Goal: Task Accomplishment & Management: Manage account settings

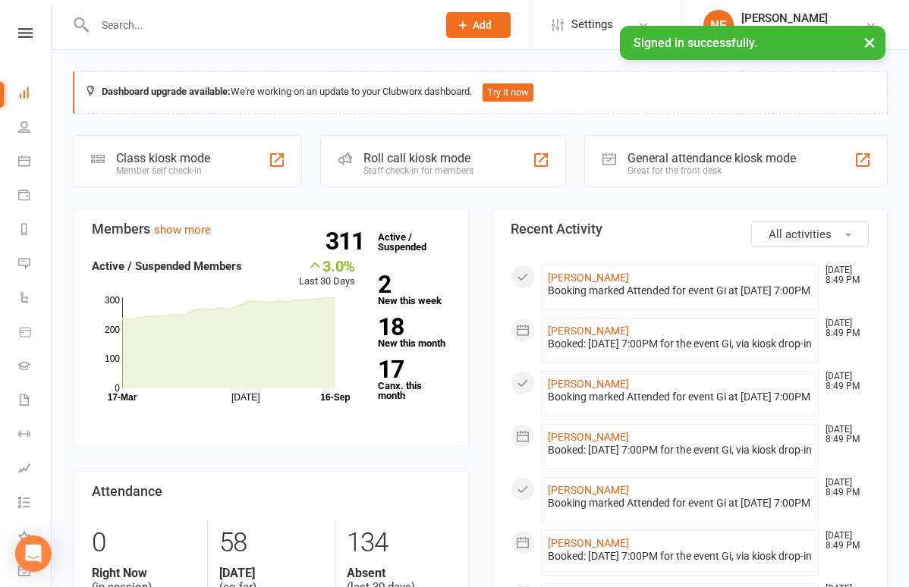
click at [156, 18] on input "text" at bounding box center [258, 24] width 336 height 21
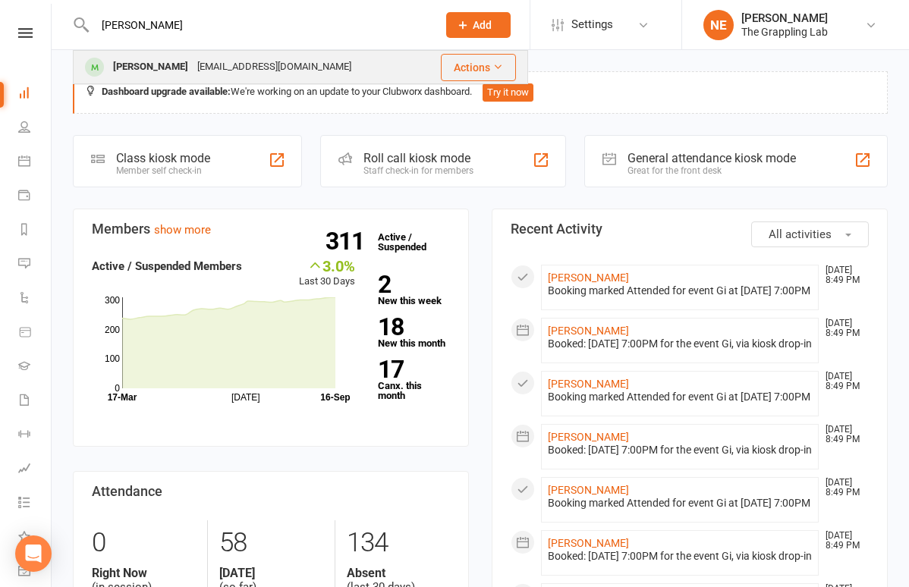
type input "ayan"
click at [130, 71] on div "[PERSON_NAME]" at bounding box center [150, 67] width 84 height 22
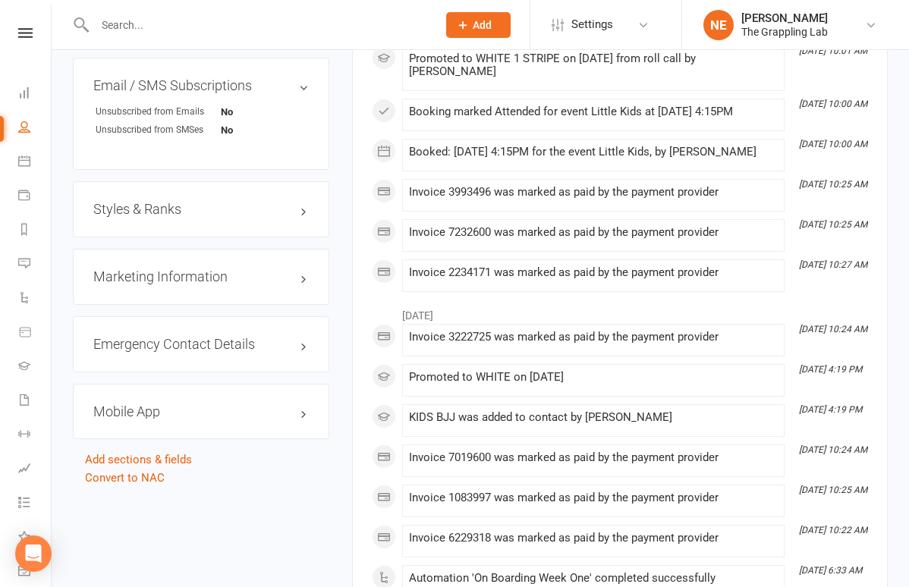
scroll to position [1077, 0]
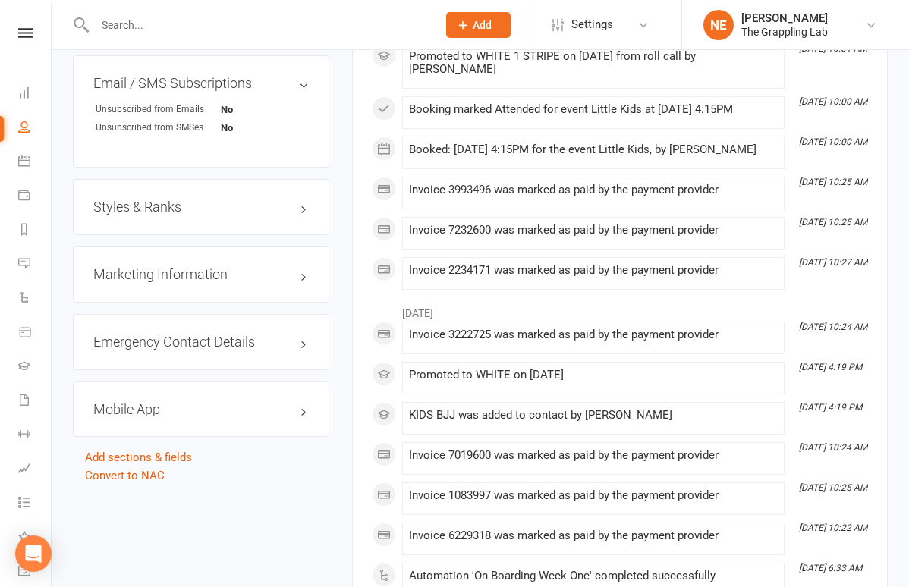
click at [227, 209] on div "Styles & Ranks" at bounding box center [201, 207] width 256 height 56
click at [178, 203] on h3 "Styles & Ranks" at bounding box center [200, 207] width 215 height 15
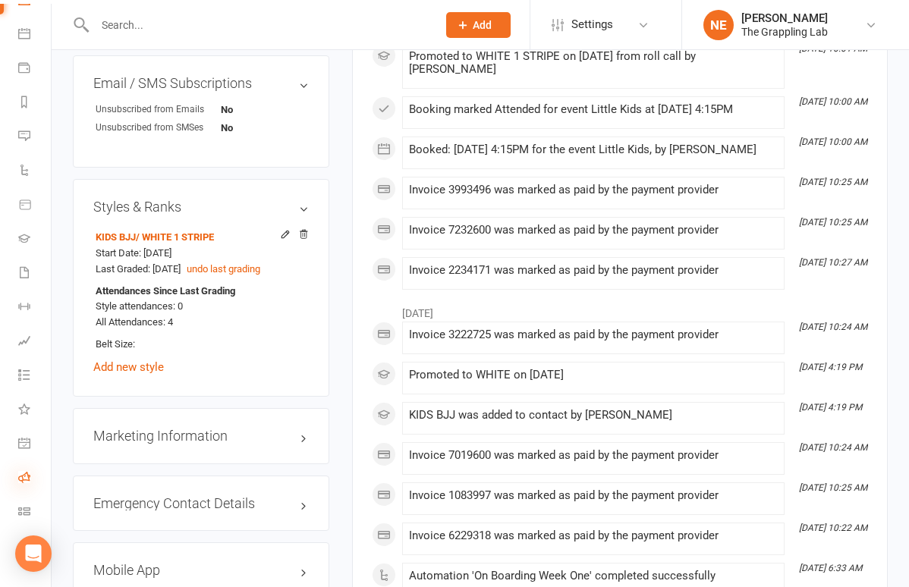
scroll to position [127, 0]
click at [25, 484] on link "Roll call" at bounding box center [35, 479] width 34 height 34
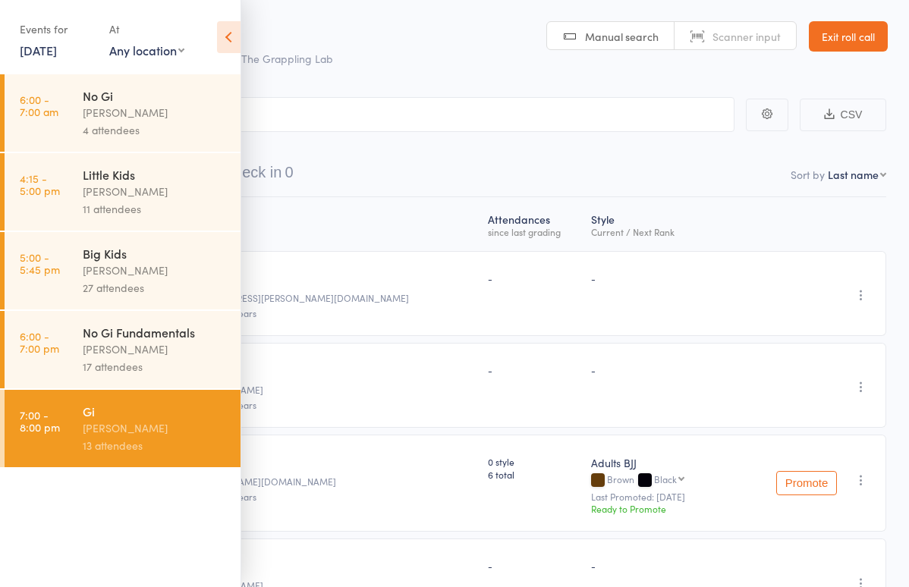
click at [131, 175] on div "Little Kids" at bounding box center [155, 174] width 145 height 17
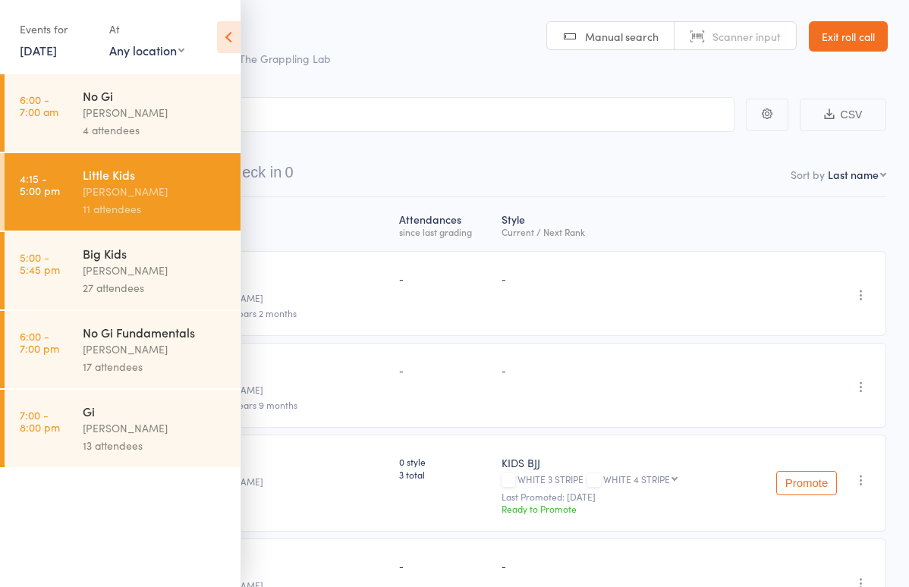
click at [232, 44] on icon at bounding box center [229, 37] width 24 height 32
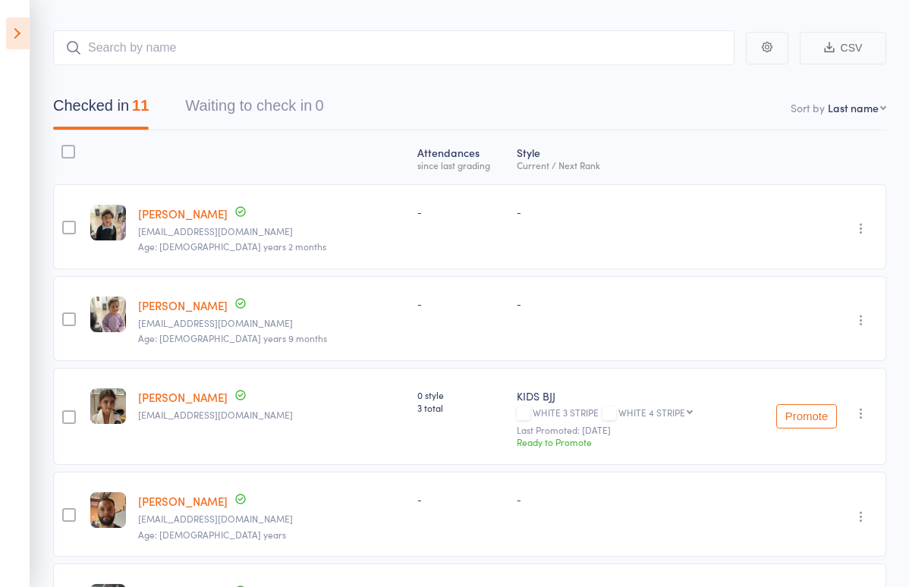
scroll to position [58, 0]
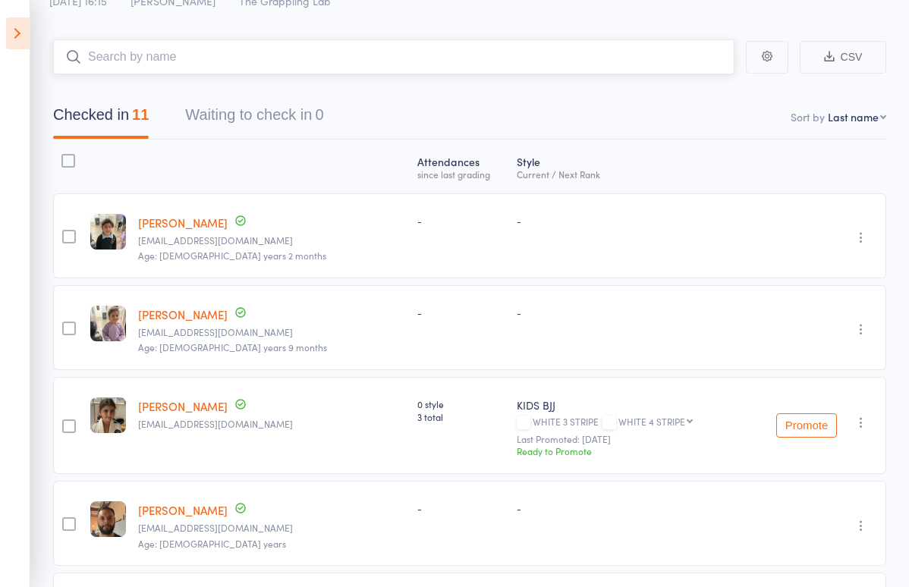
click at [164, 62] on input "search" at bounding box center [393, 56] width 681 height 35
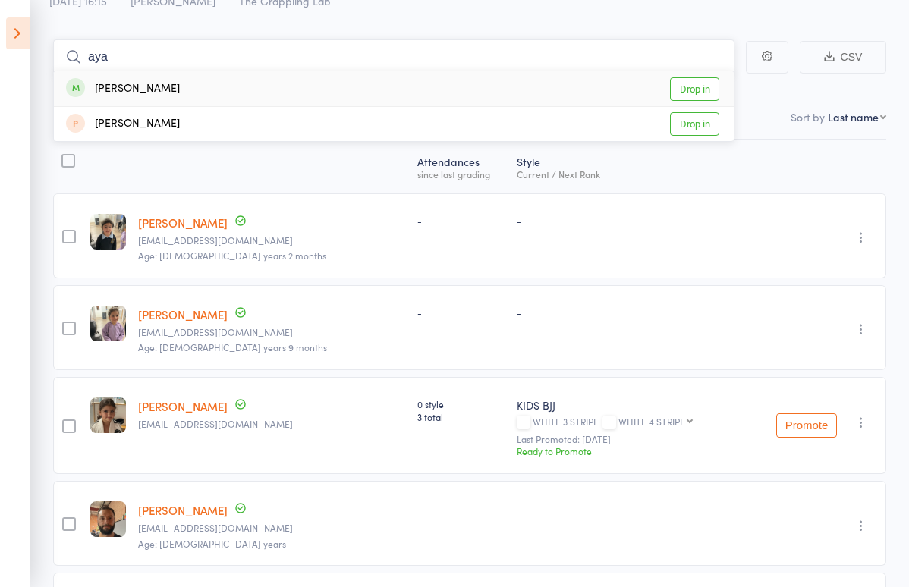
type input "aya"
click at [146, 95] on div "[PERSON_NAME]" at bounding box center [123, 88] width 114 height 17
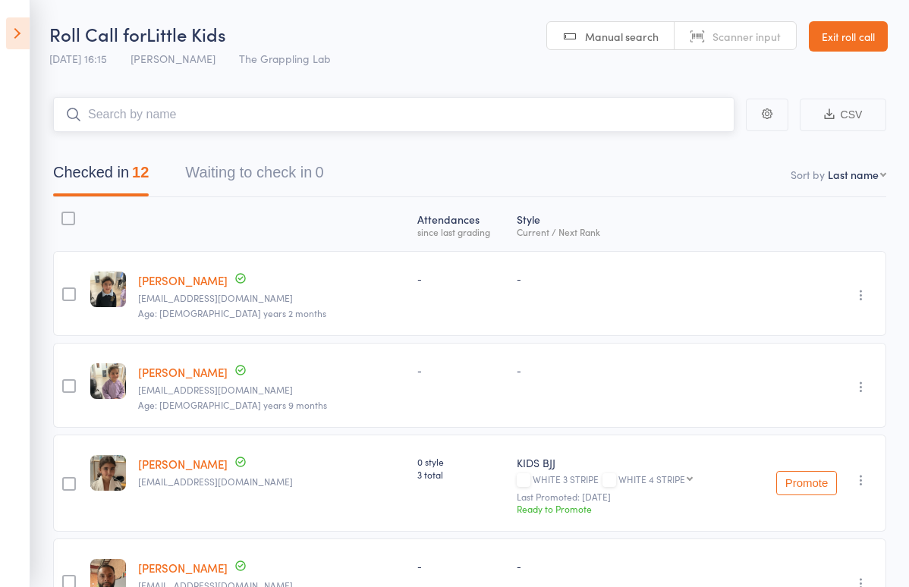
scroll to position [0, 0]
click at [126, 168] on button "Checked in 12" at bounding box center [101, 176] width 96 height 40
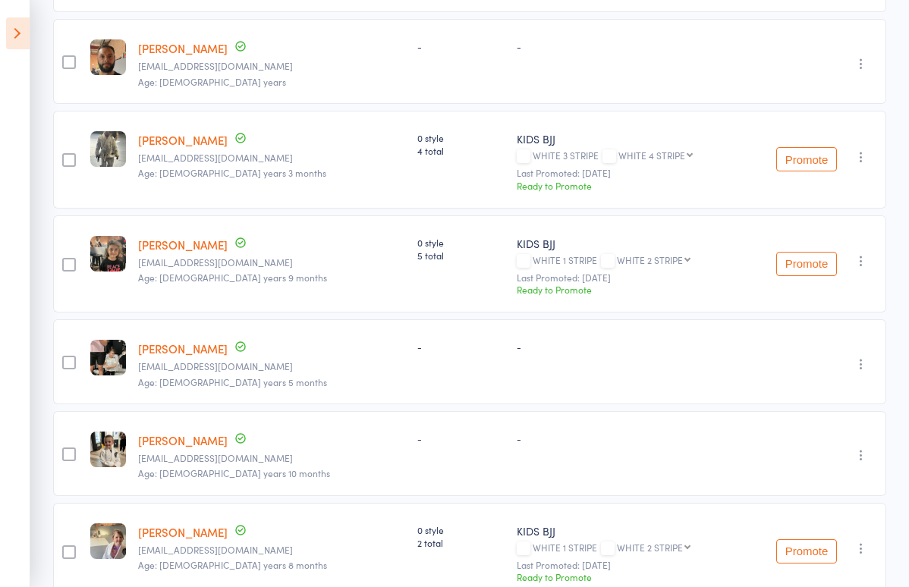
scroll to position [520, 0]
click at [797, 266] on button "Promote" at bounding box center [806, 264] width 61 height 24
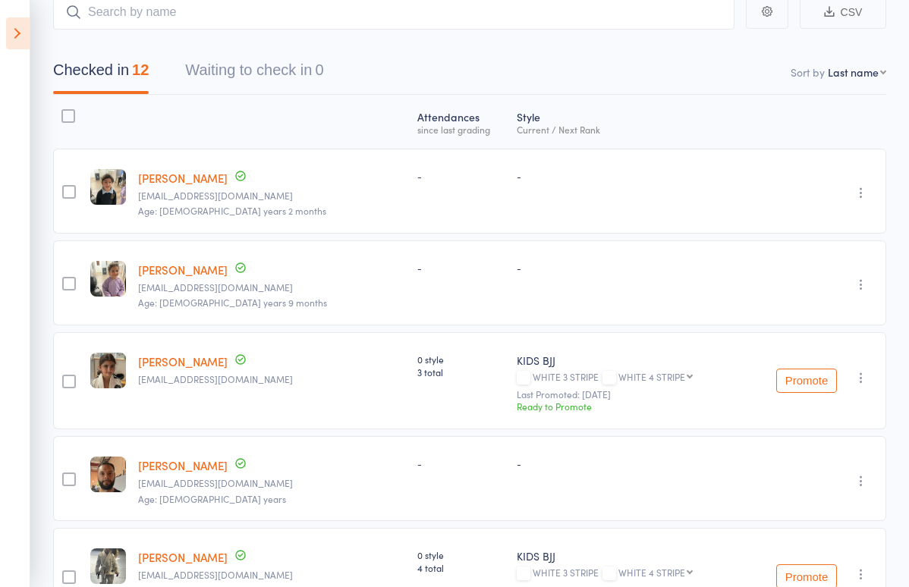
scroll to position [101, 0]
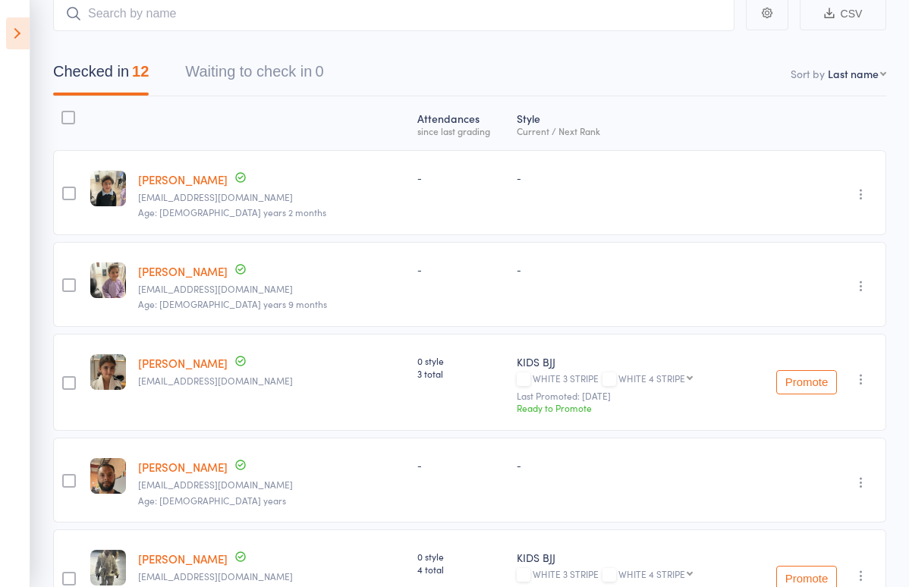
click at [15, 40] on icon at bounding box center [18, 33] width 24 height 32
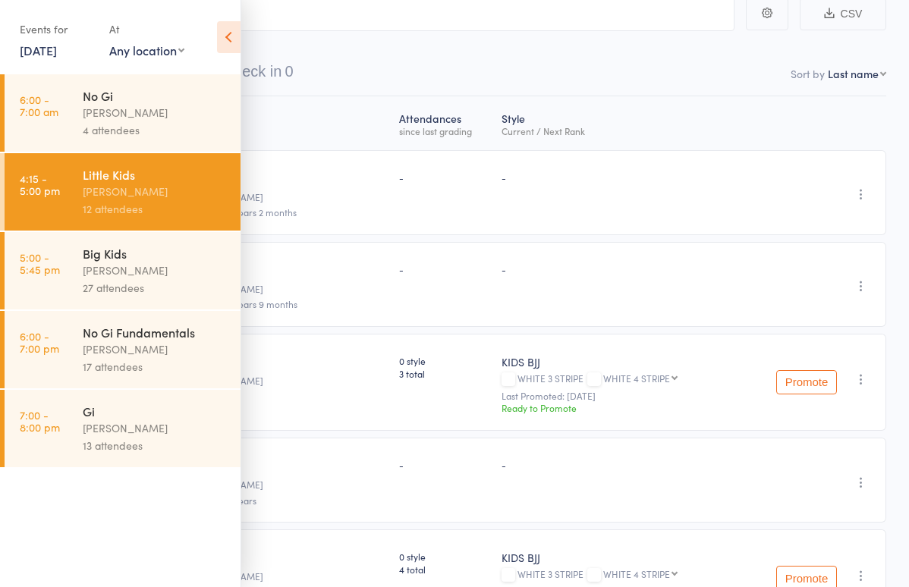
click at [140, 249] on div "Big Kids" at bounding box center [155, 253] width 145 height 17
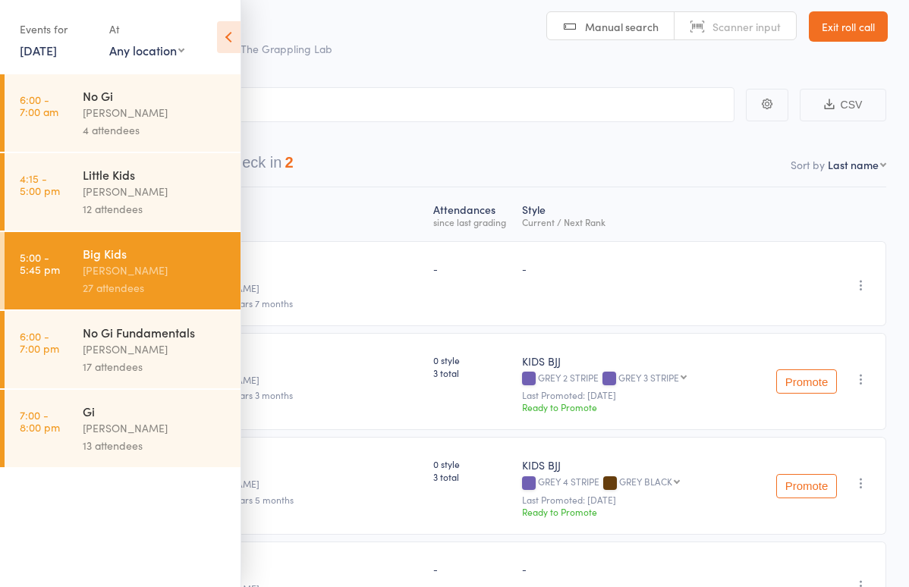
click at [231, 36] on icon at bounding box center [229, 37] width 24 height 32
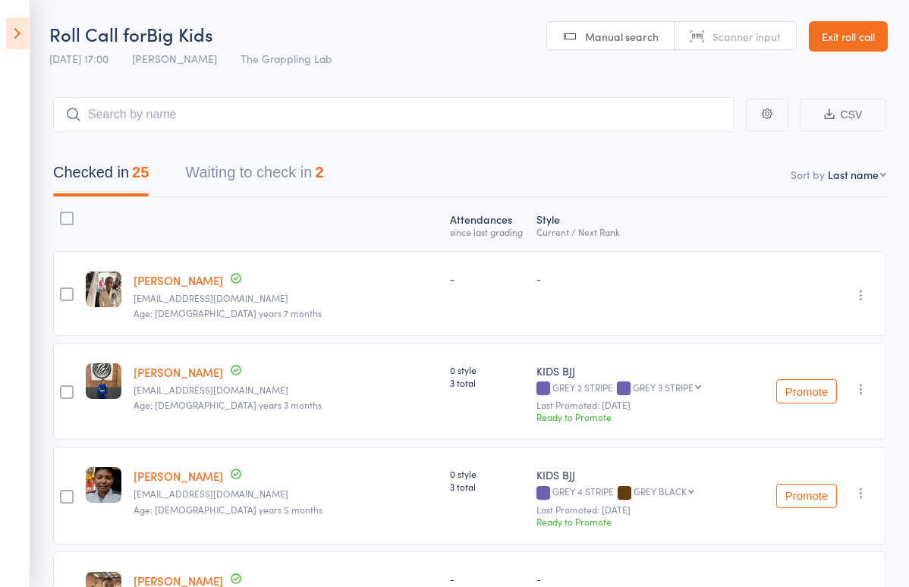
scroll to position [0, 0]
click at [208, 118] on input "search" at bounding box center [393, 114] width 681 height 35
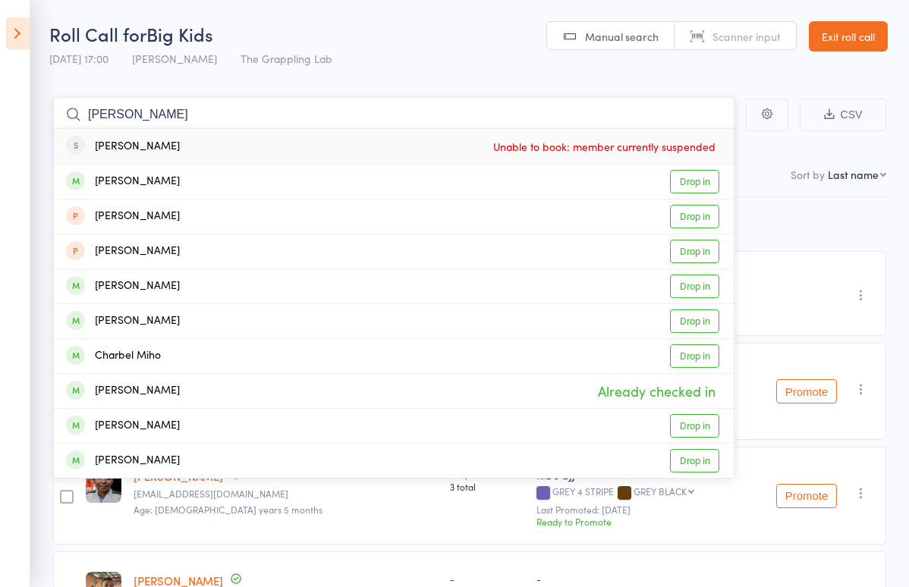
type input "Charlie"
drag, startPoint x: 208, startPoint y: 118, endPoint x: 137, endPoint y: 281, distance: 178.4
click at [137, 281] on div "Charles Roberts" at bounding box center [123, 286] width 114 height 17
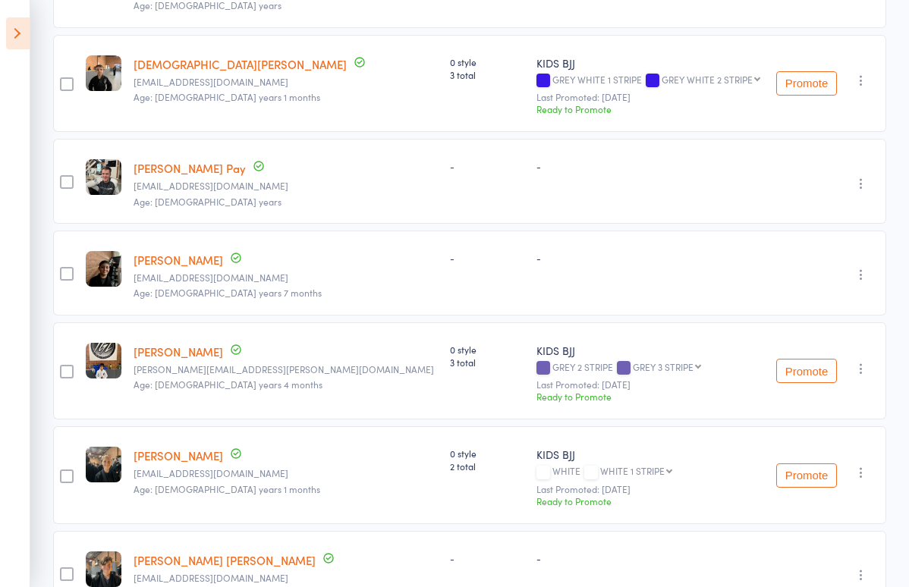
scroll to position [2121, 0]
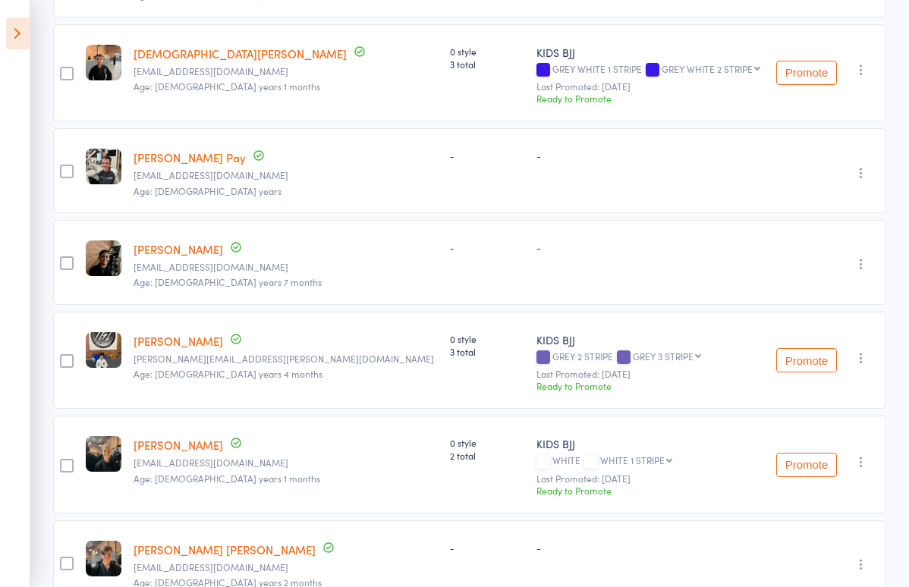
click at [803, 348] on button "Promote" at bounding box center [806, 360] width 61 height 24
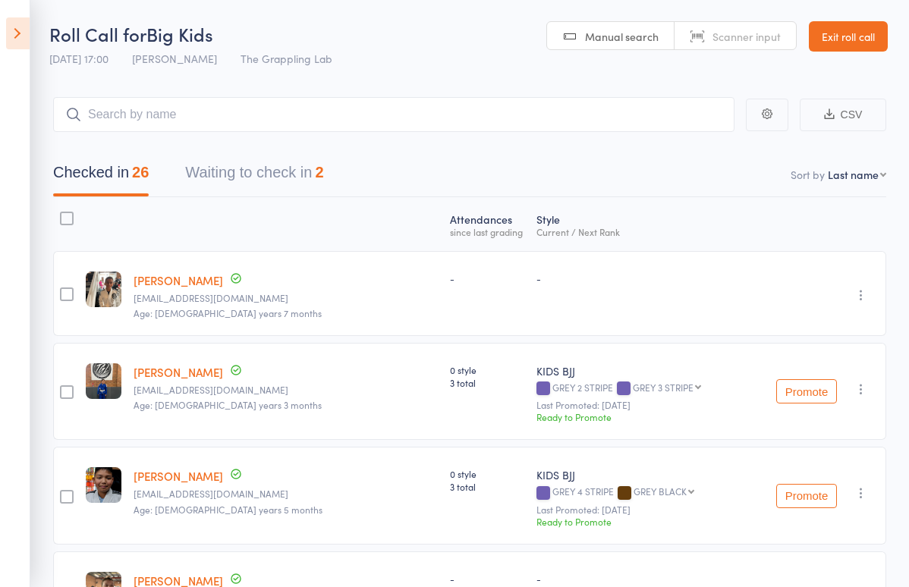
scroll to position [0, 0]
click at [185, 120] on input "search" at bounding box center [393, 114] width 681 height 35
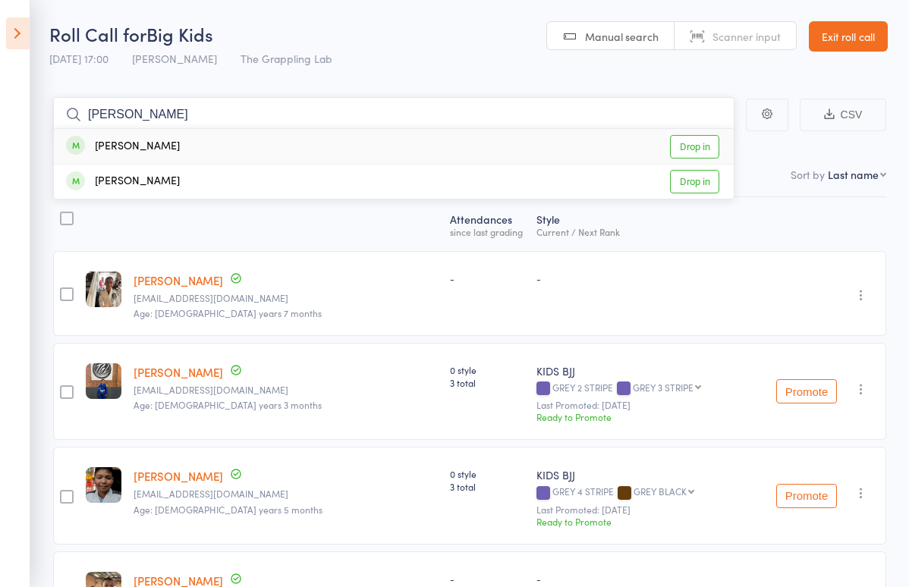
type input "fred"
click at [152, 139] on div "[PERSON_NAME]" at bounding box center [123, 146] width 114 height 17
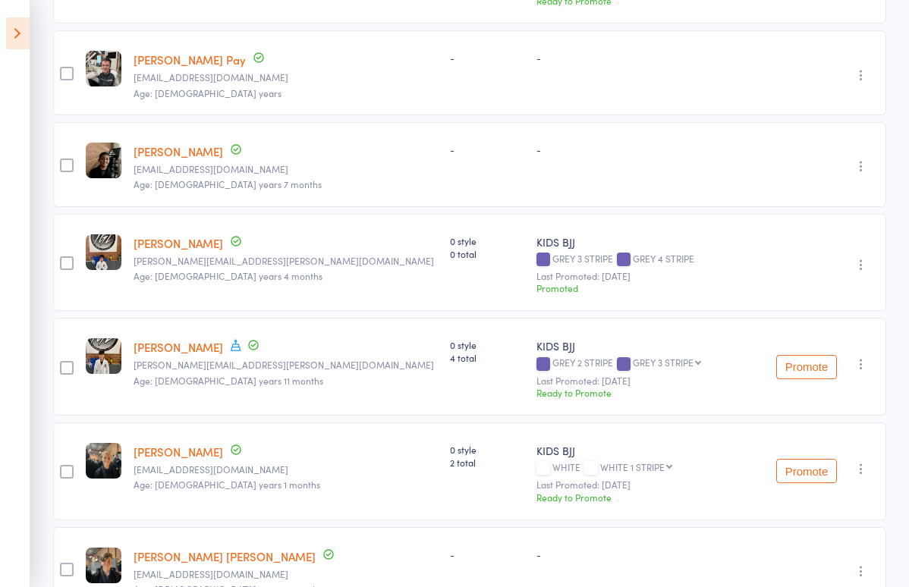
scroll to position [2224, 0]
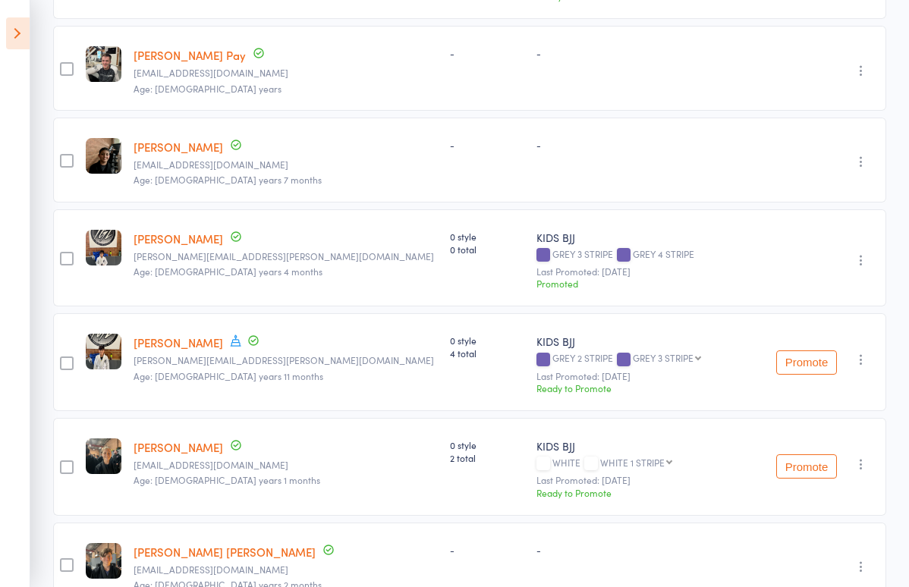
click at [801, 354] on button "Promote" at bounding box center [806, 363] width 61 height 24
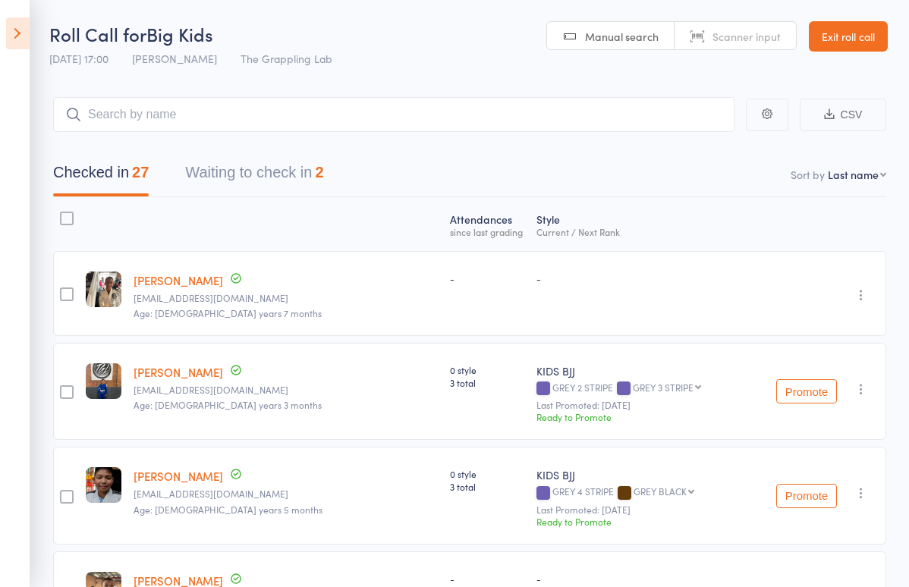
scroll to position [0, 0]
click at [279, 109] on input "search" at bounding box center [393, 114] width 681 height 35
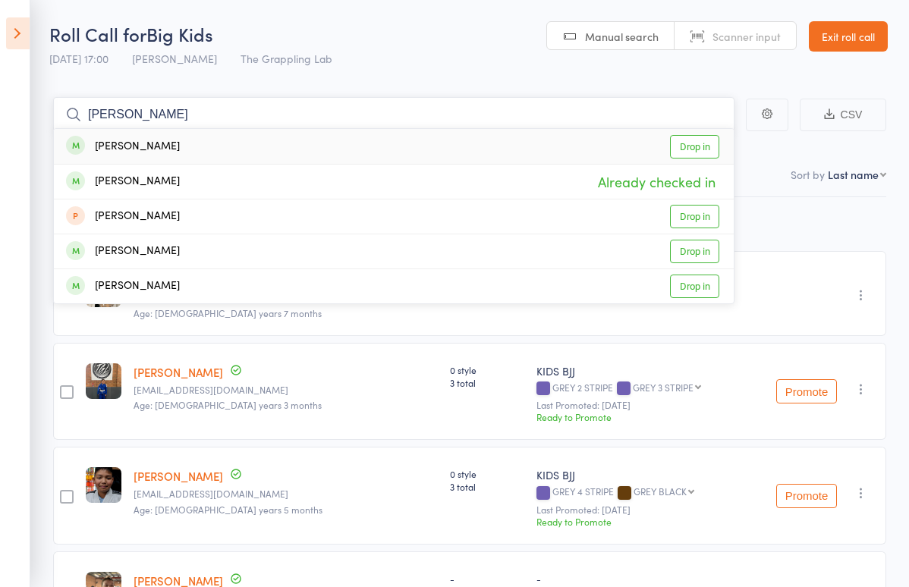
type input "Lucas"
drag, startPoint x: 279, startPoint y: 109, endPoint x: 181, endPoint y: 144, distance: 104.6
click at [181, 144] on div "Lucas Nnano Drop in" at bounding box center [394, 146] width 680 height 35
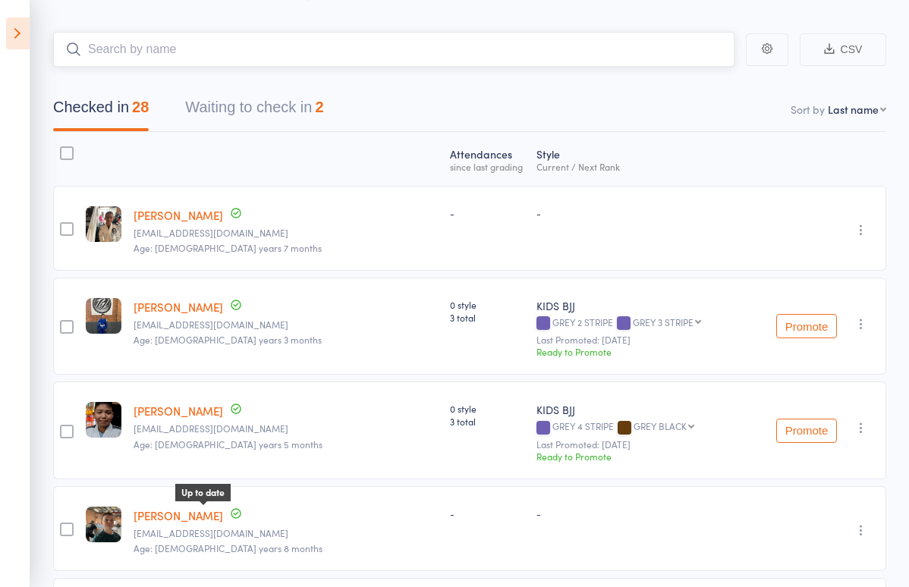
scroll to position [59, 0]
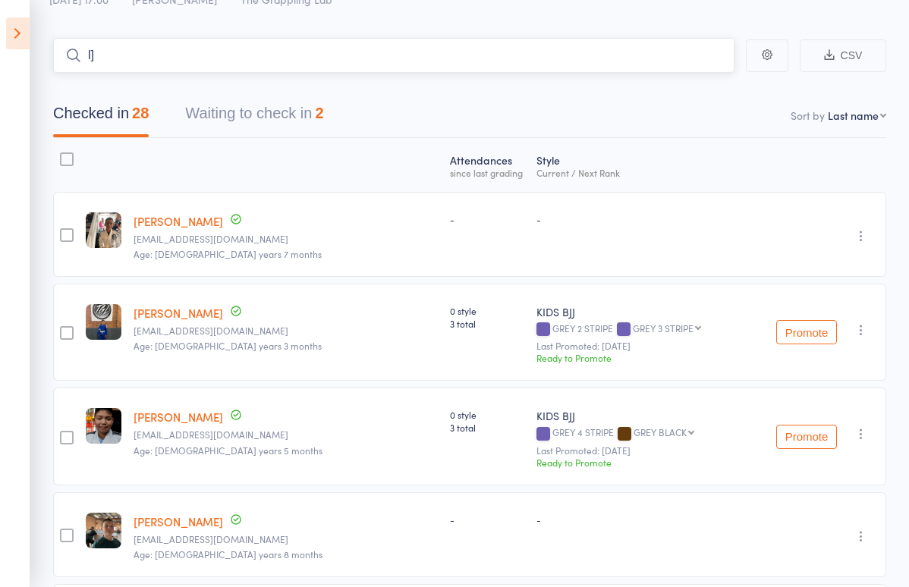
type input "l"
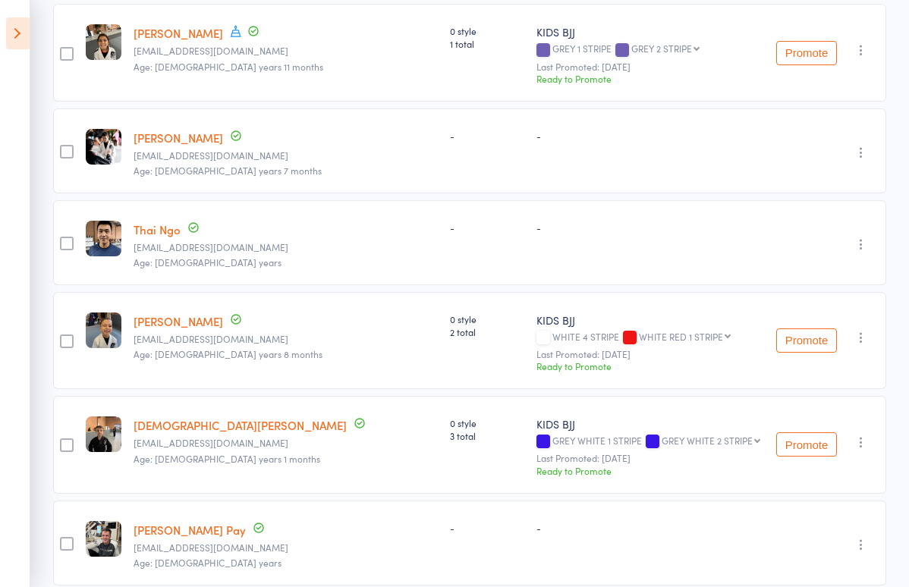
scroll to position [1858, 0]
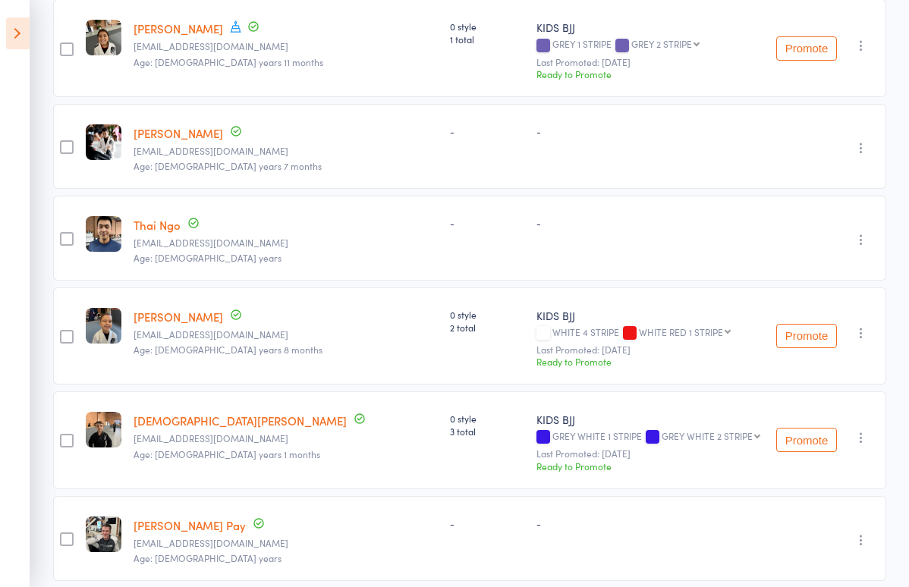
click at [862, 325] on icon "button" at bounding box center [861, 332] width 15 height 15
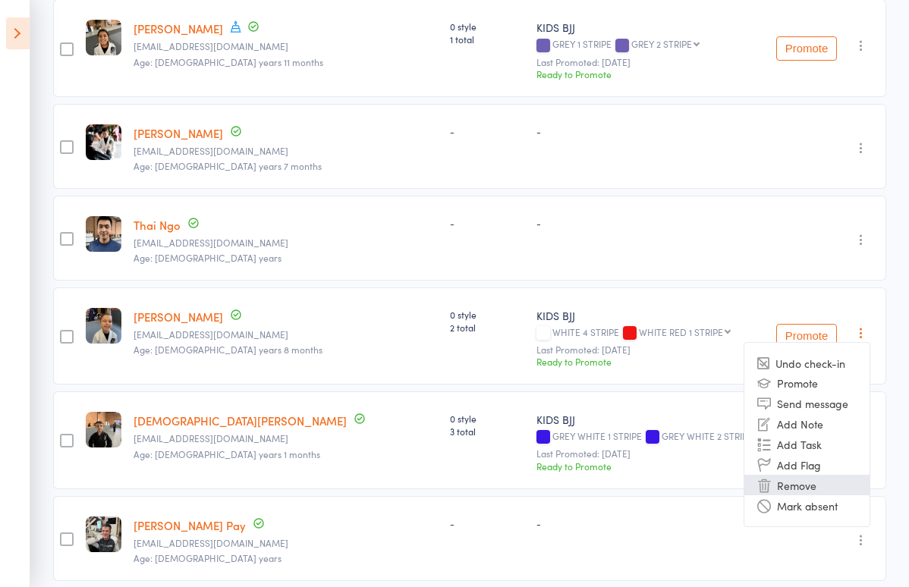
click at [791, 481] on li "Remove" at bounding box center [806, 485] width 125 height 20
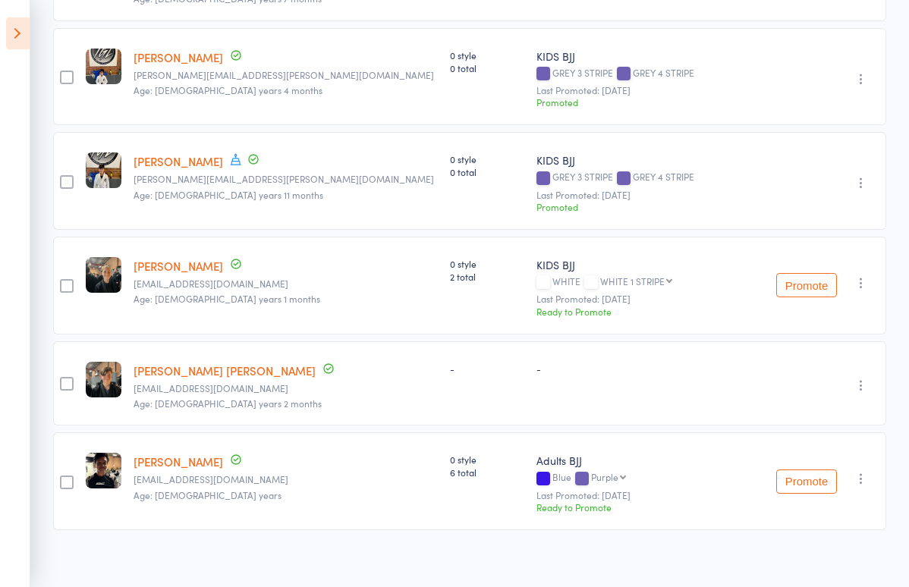
scroll to position [2404, 0]
click at [10, 35] on icon at bounding box center [18, 33] width 24 height 32
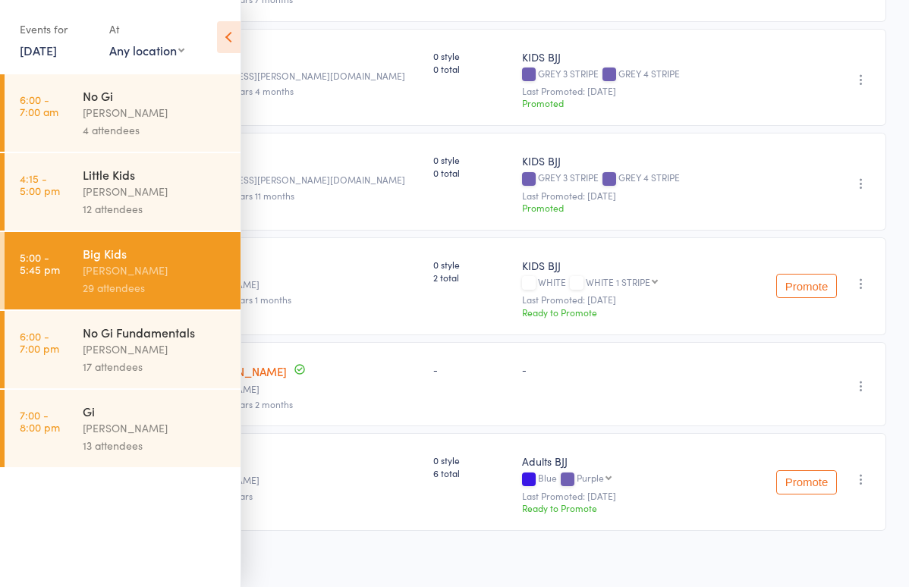
click at [229, 42] on icon at bounding box center [229, 37] width 24 height 32
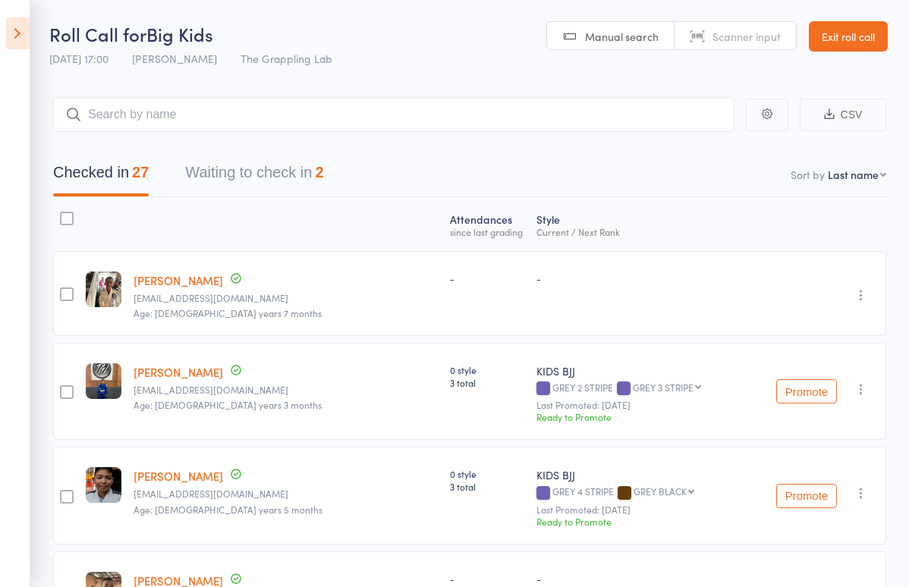
scroll to position [0, 0]
click at [202, 105] on input "search" at bounding box center [393, 114] width 681 height 35
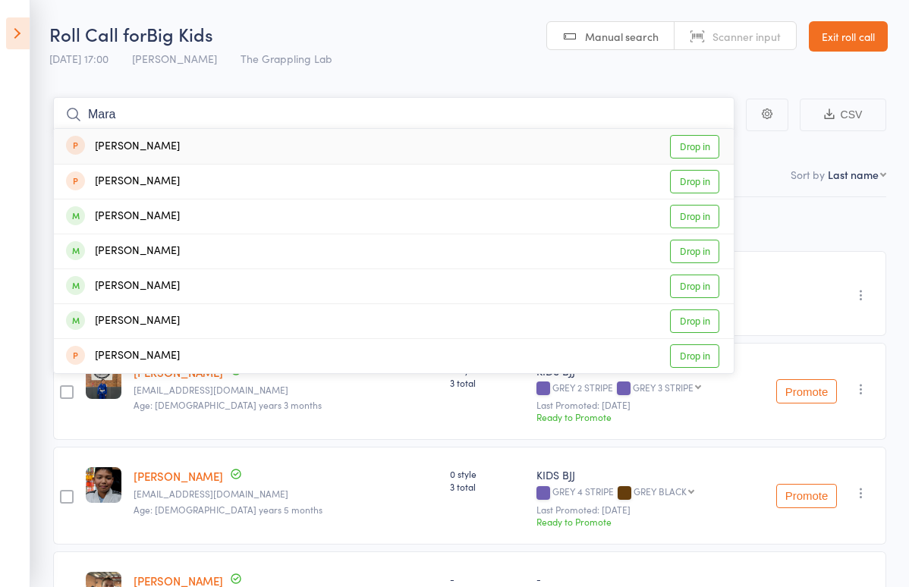
type input "Mara"
drag, startPoint x: 202, startPoint y: 105, endPoint x: 143, endPoint y: 222, distance: 131.0
click at [143, 222] on div "Marat Bayanov" at bounding box center [123, 216] width 114 height 17
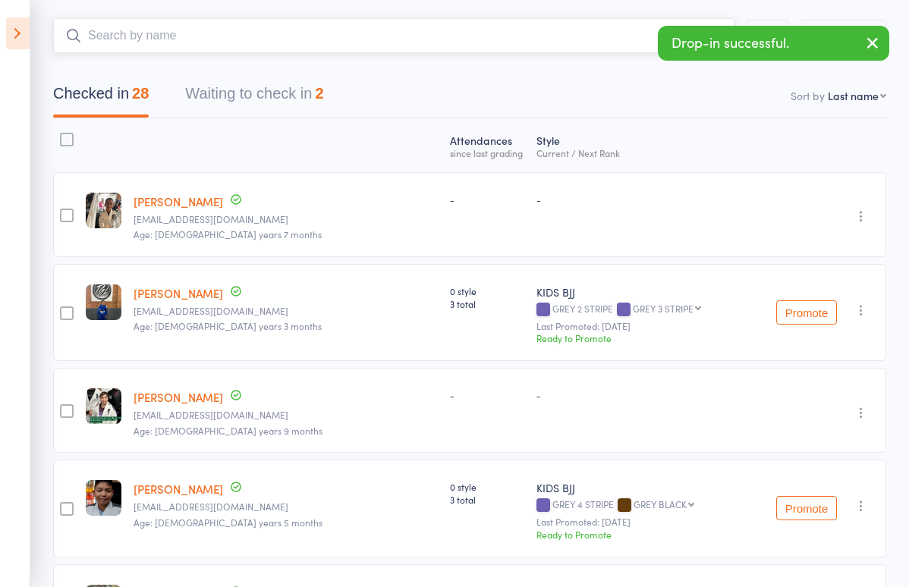
scroll to position [78, 0]
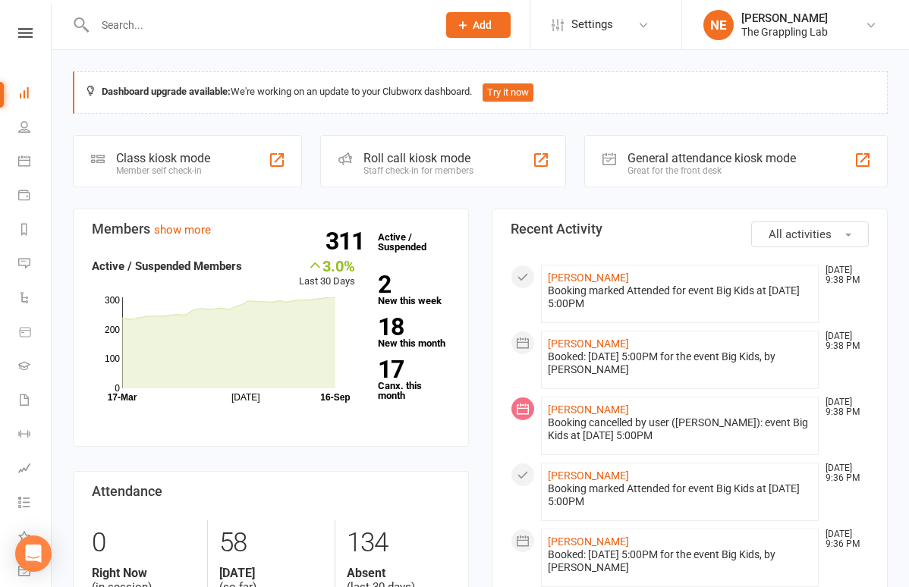
click at [346, 20] on input "text" at bounding box center [258, 24] width 336 height 21
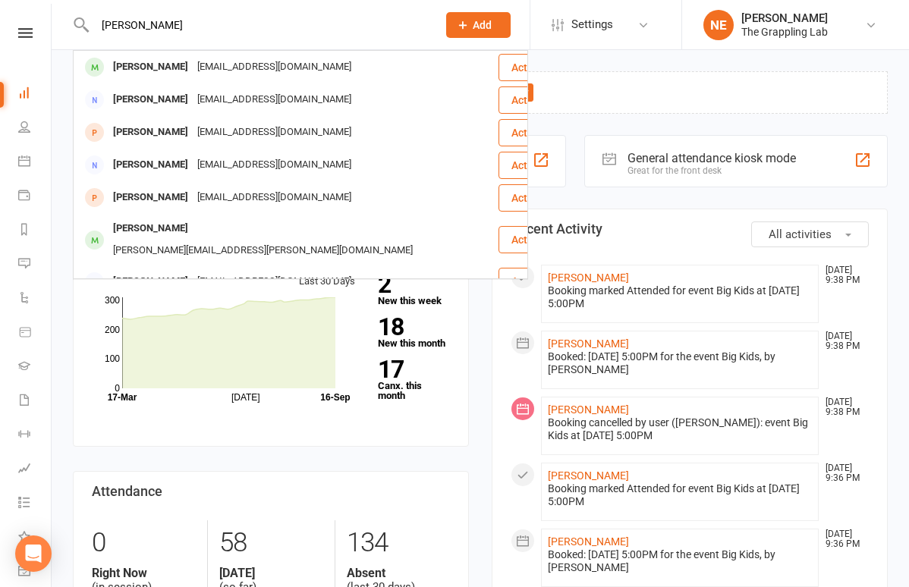
type input "[PERSON_NAME]"
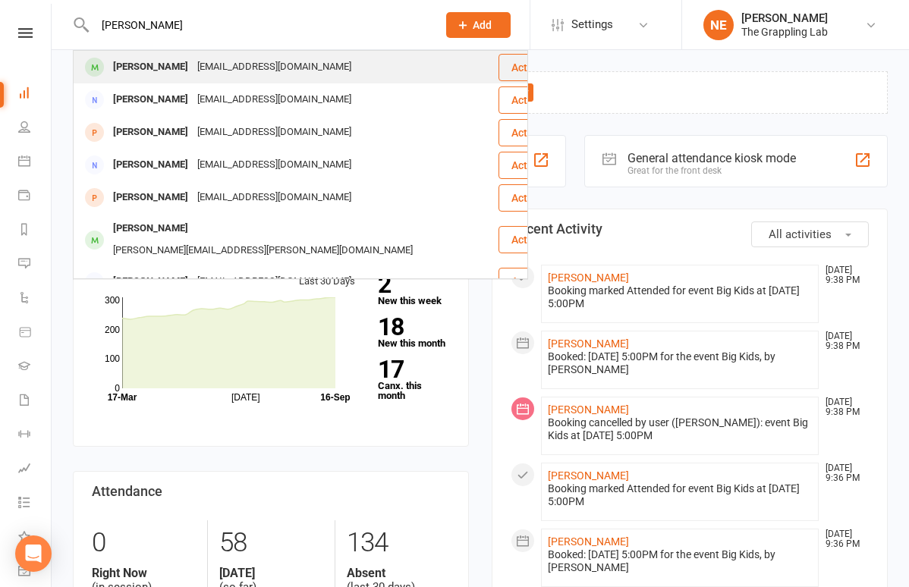
drag, startPoint x: 346, startPoint y: 20, endPoint x: 156, endPoint y: 61, distance: 193.9
click at [156, 61] on div "[PERSON_NAME]" at bounding box center [150, 67] width 84 height 22
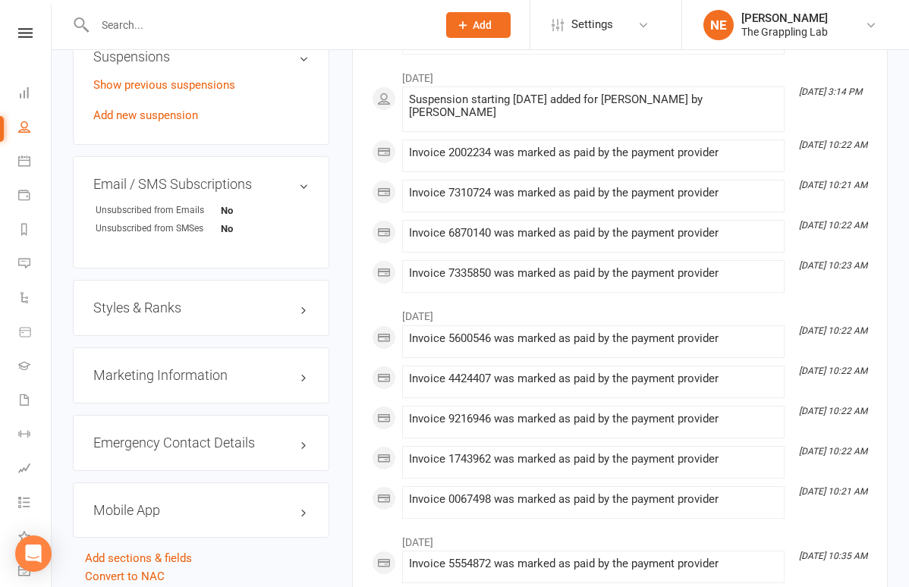
scroll to position [946, 0]
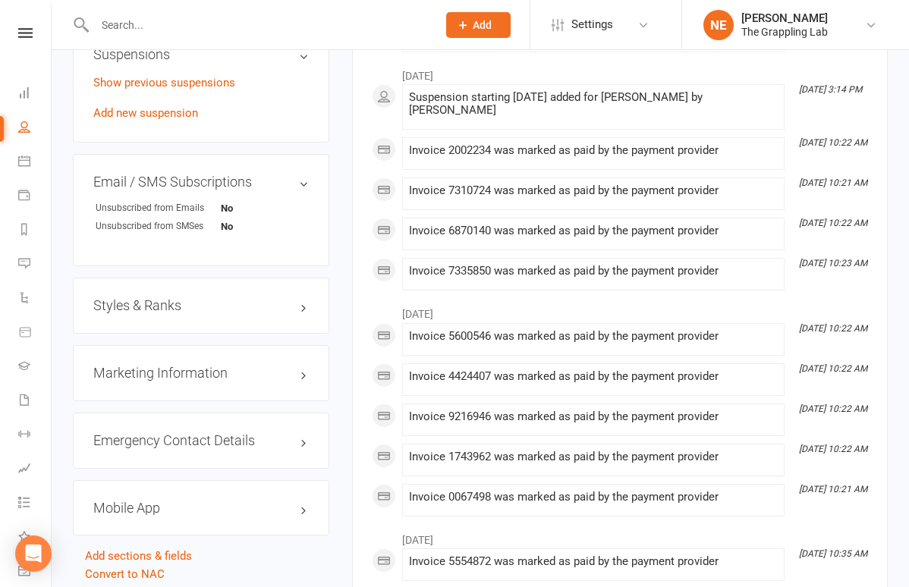
click at [218, 313] on h3 "Styles & Ranks" at bounding box center [200, 305] width 215 height 15
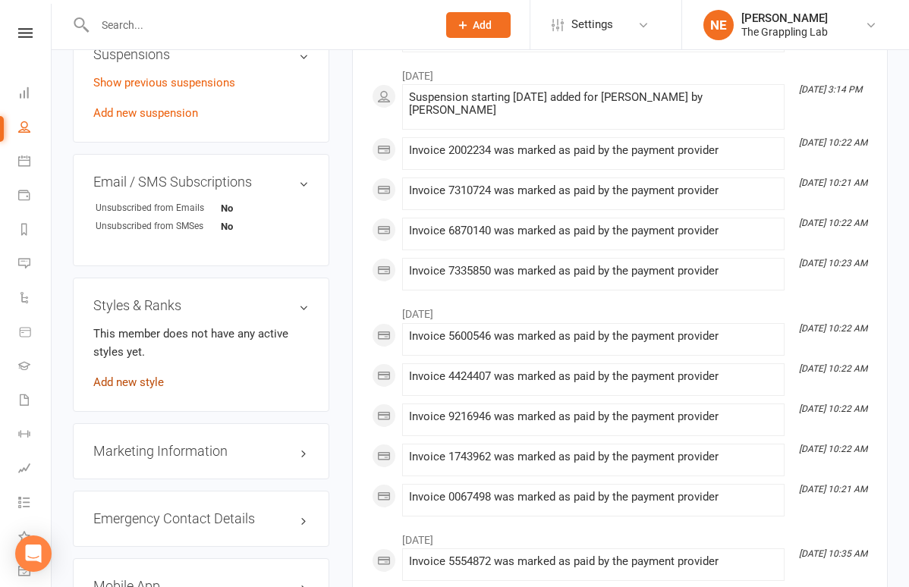
click at [134, 389] on link "Add new style" at bounding box center [128, 383] width 71 height 14
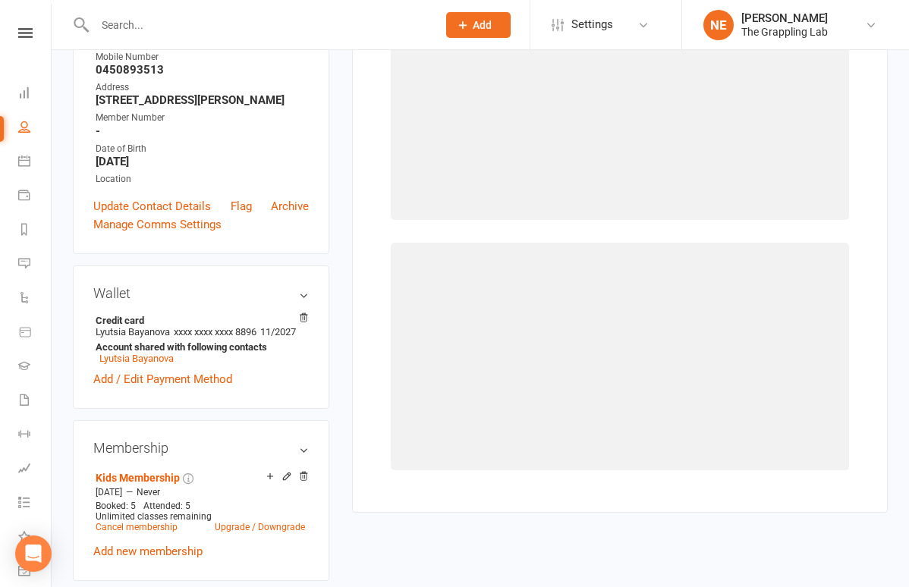
scroll to position [129, 0]
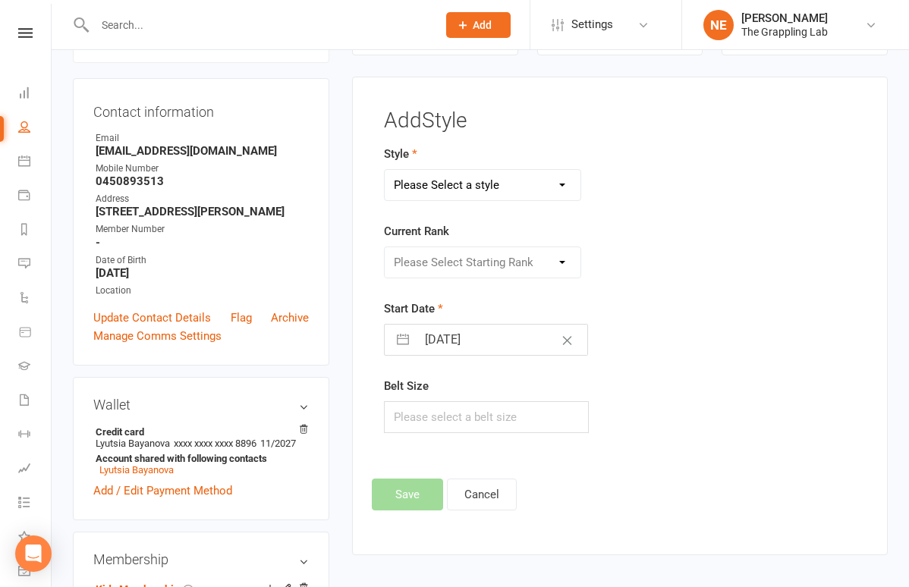
select select "3522"
select select "41692"
click at [417, 492] on button "Save" at bounding box center [407, 495] width 71 height 32
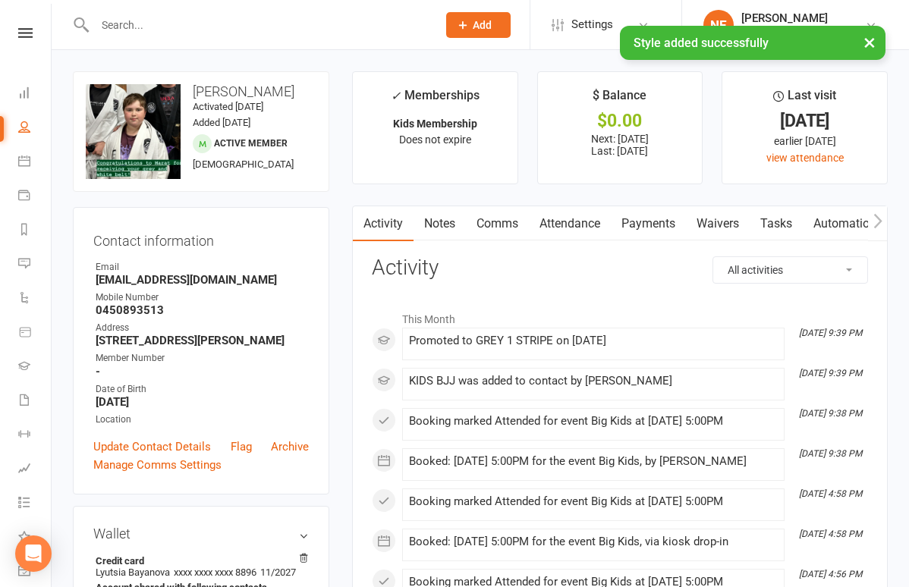
scroll to position [0, 0]
click at [111, 26] on div "× Style added successfully" at bounding box center [444, 26] width 889 height 0
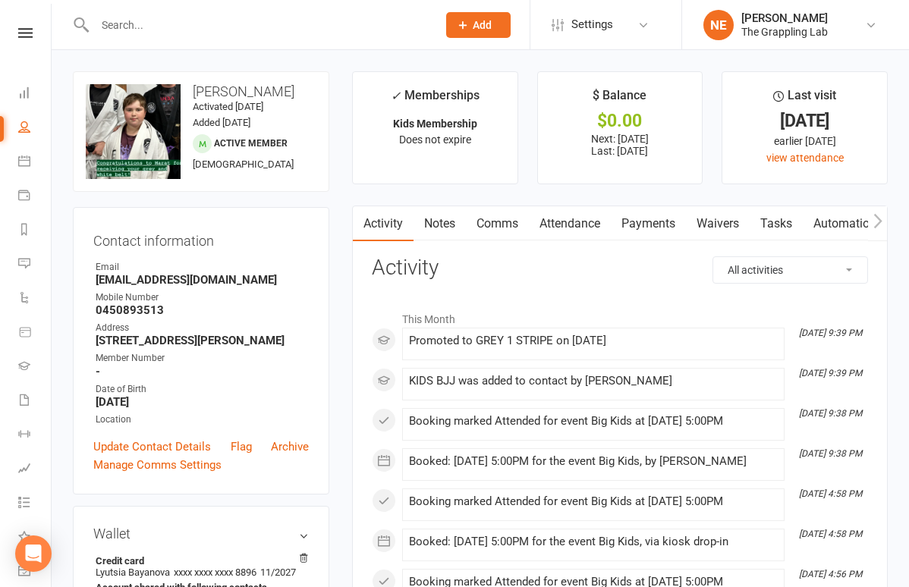
click at [141, 12] on div at bounding box center [250, 24] width 354 height 49
click at [135, 23] on input "text" at bounding box center [258, 24] width 336 height 21
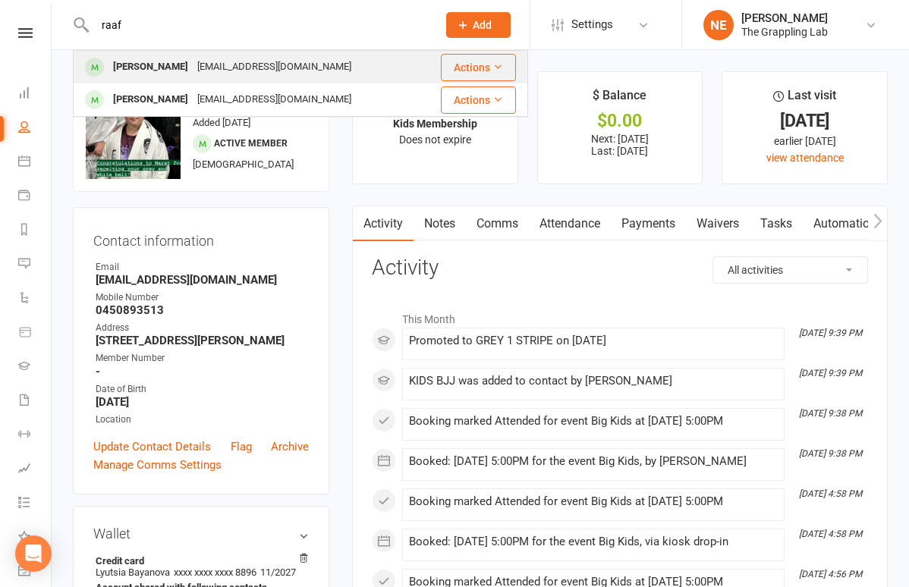
type input "raaf"
click at [126, 68] on div "[PERSON_NAME]" at bounding box center [150, 67] width 84 height 22
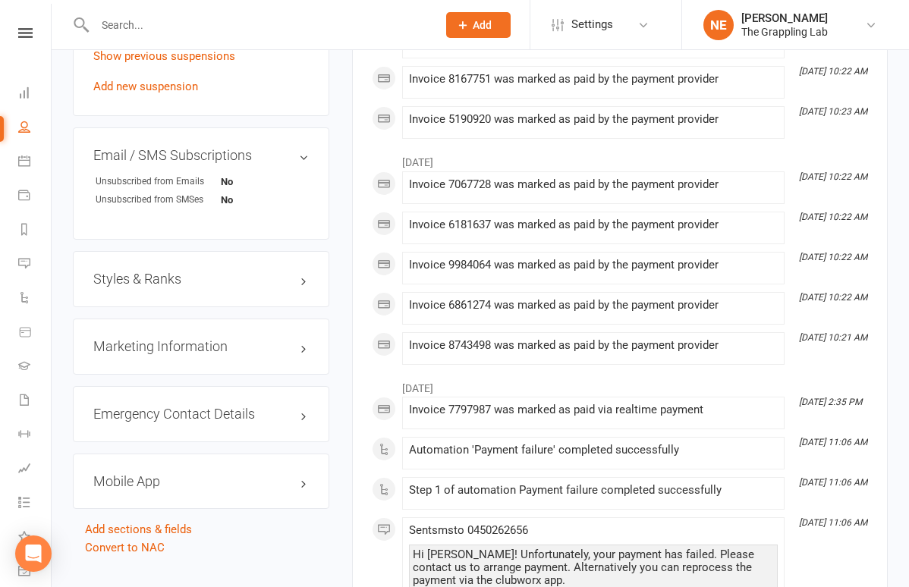
scroll to position [1013, 0]
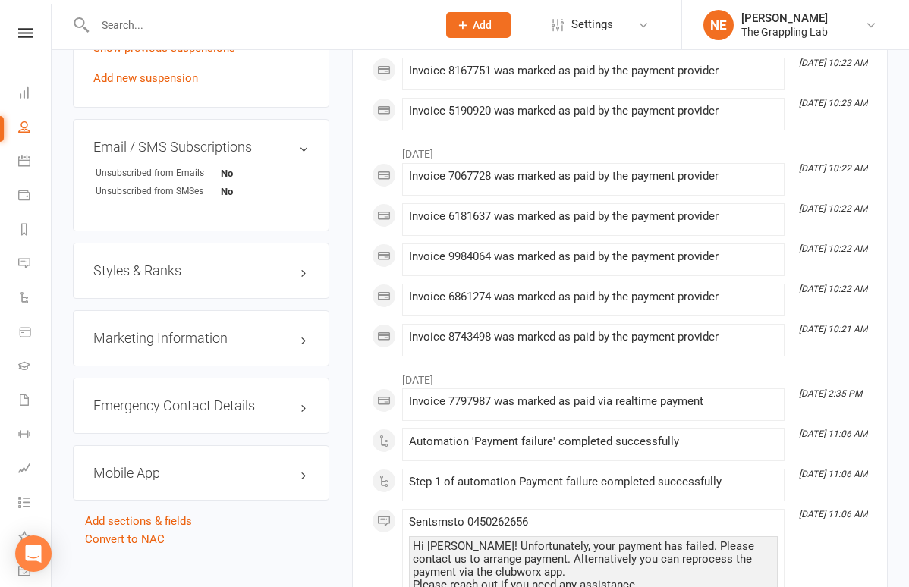
click at [195, 281] on div "Styles & Ranks" at bounding box center [201, 271] width 256 height 56
click at [171, 265] on h3 "Styles & Ranks" at bounding box center [200, 270] width 215 height 15
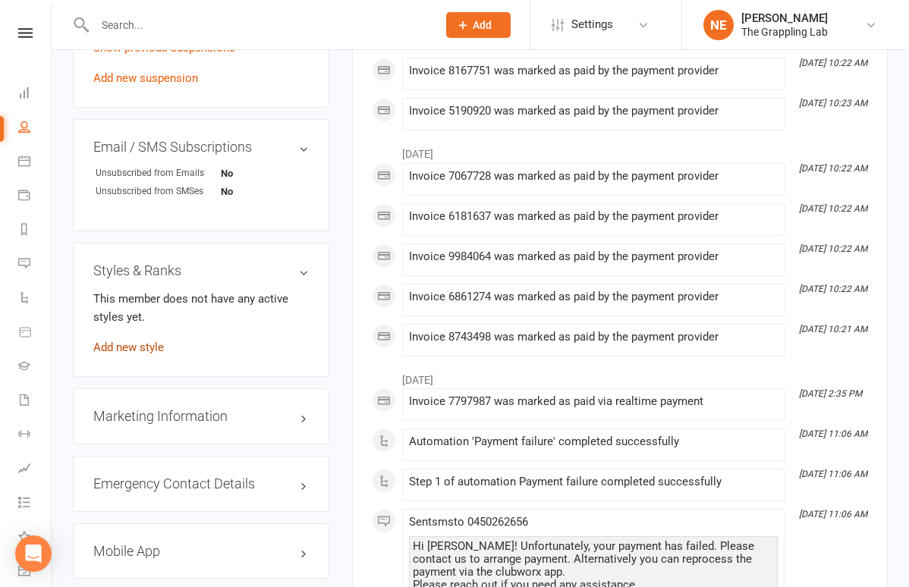
click at [150, 341] on link "Add new style" at bounding box center [128, 348] width 71 height 14
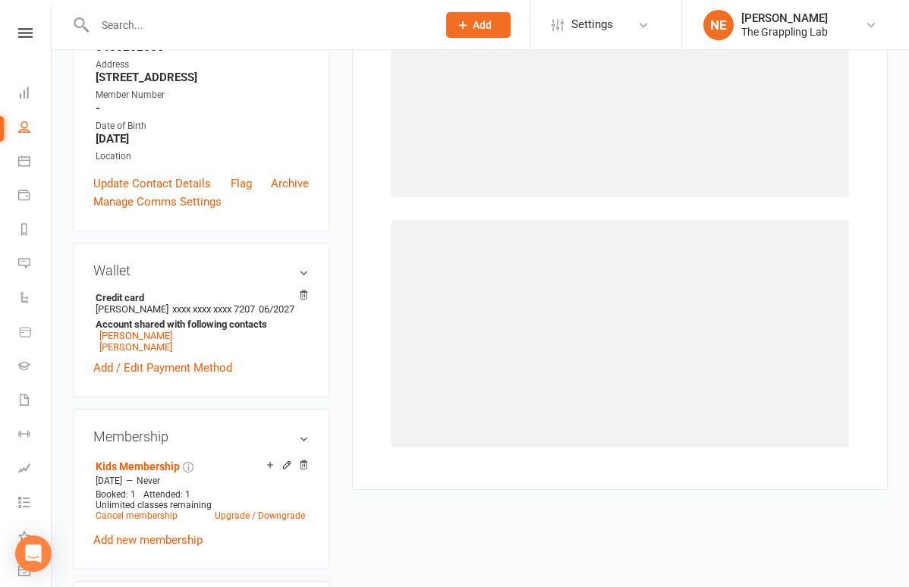
scroll to position [129, 0]
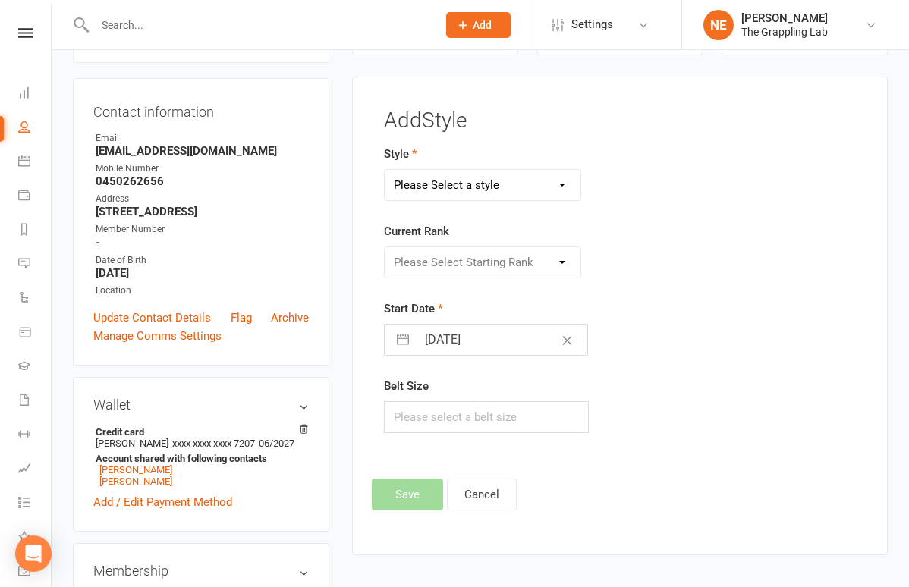
select select "3522"
select select "41687"
click at [419, 492] on button "Save" at bounding box center [407, 495] width 71 height 32
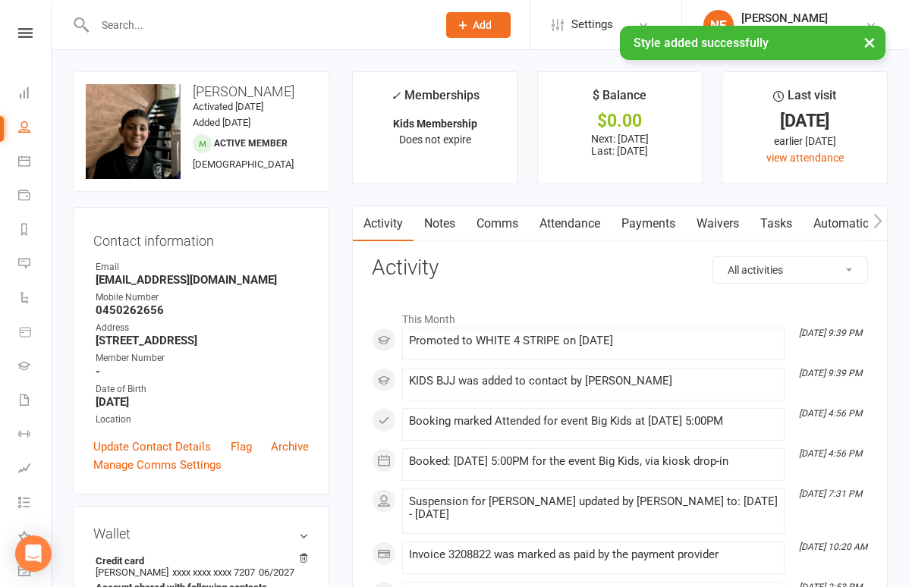
scroll to position [0, 0]
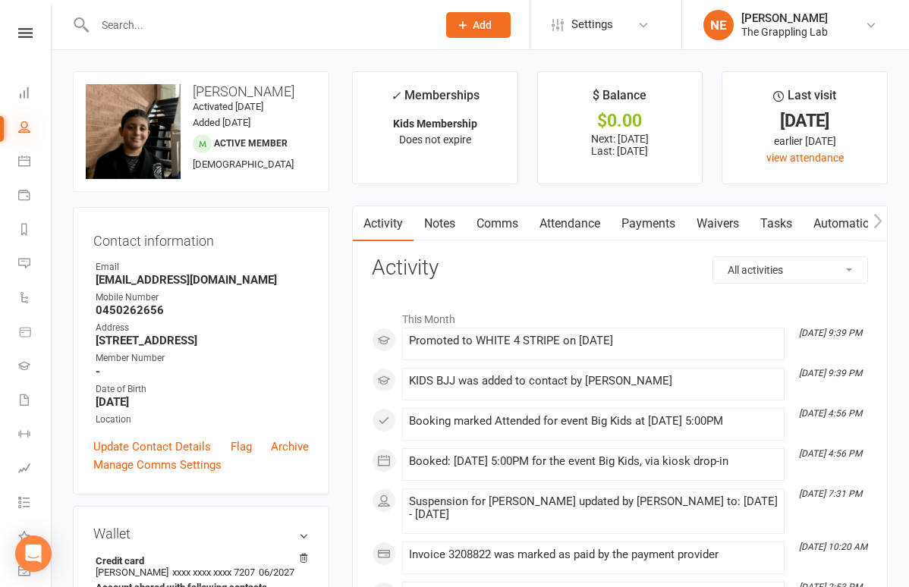
click at [24, 124] on icon at bounding box center [24, 127] width 12 height 12
select select "100"
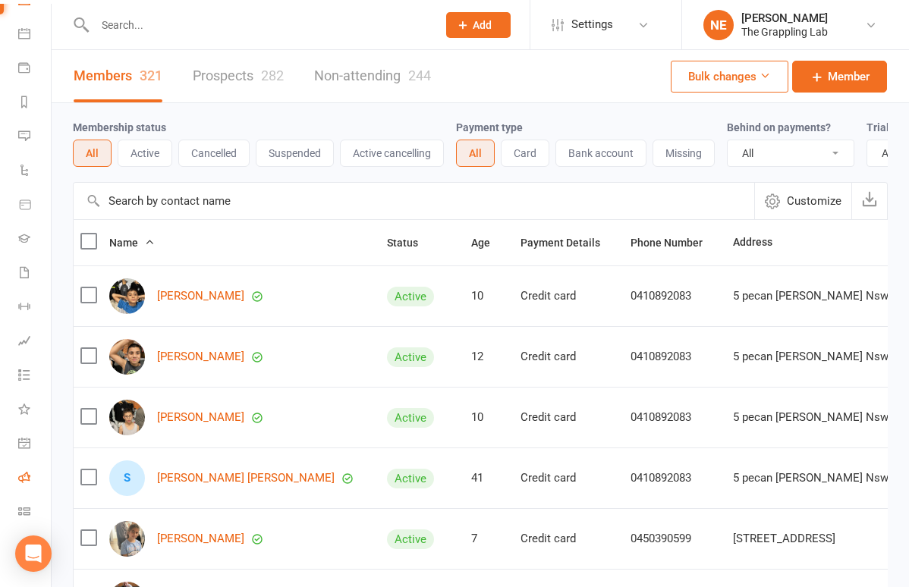
scroll to position [127, 0]
click at [24, 476] on icon at bounding box center [24, 477] width 12 height 12
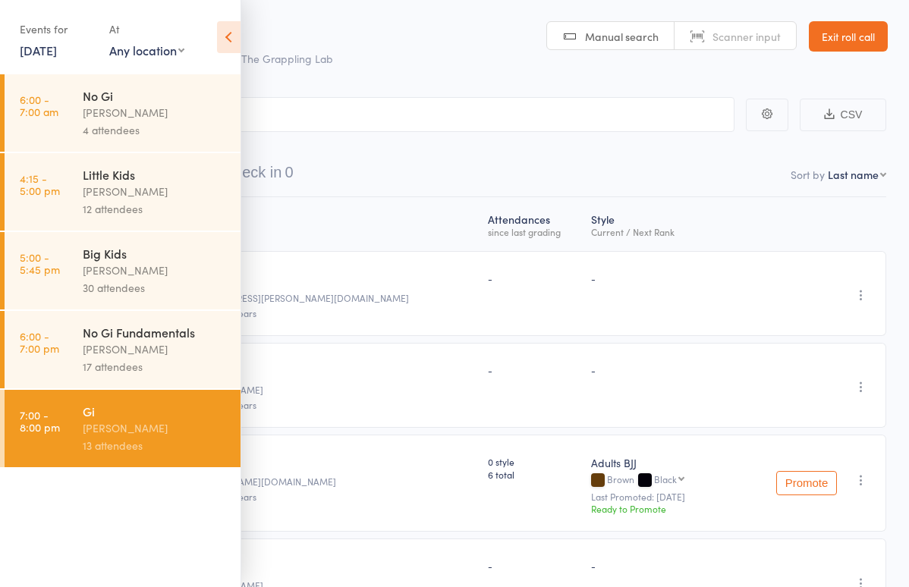
click at [214, 41] on div "Events for 16 Sep, 2025 16 Sep, 2025 September 2025 Sun Mon Tue Wed Thu Fri Sat…" at bounding box center [120, 38] width 241 height 77
click at [838, 49] on link "Exit roll call" at bounding box center [848, 36] width 79 height 30
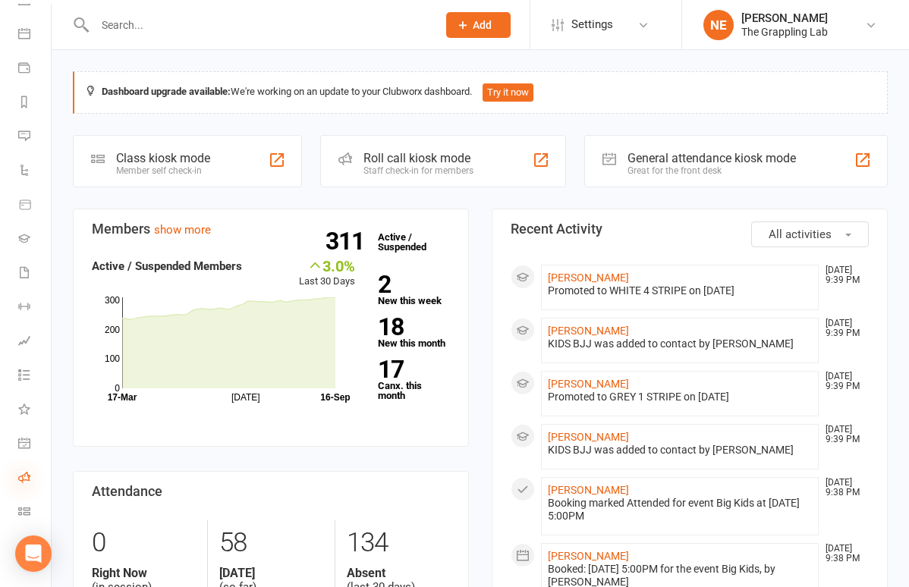
scroll to position [127, 0]
click at [23, 481] on icon at bounding box center [24, 477] width 12 height 12
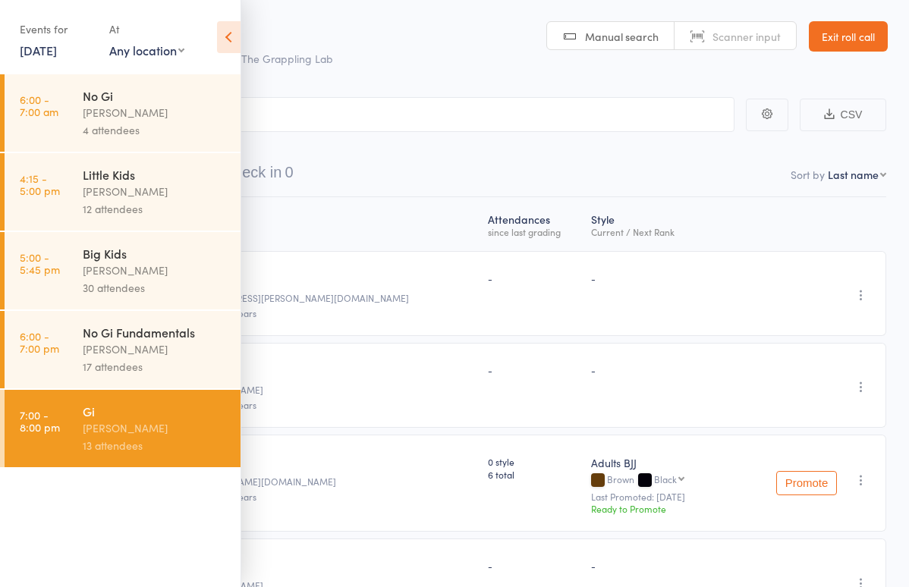
click at [228, 36] on icon at bounding box center [229, 37] width 24 height 32
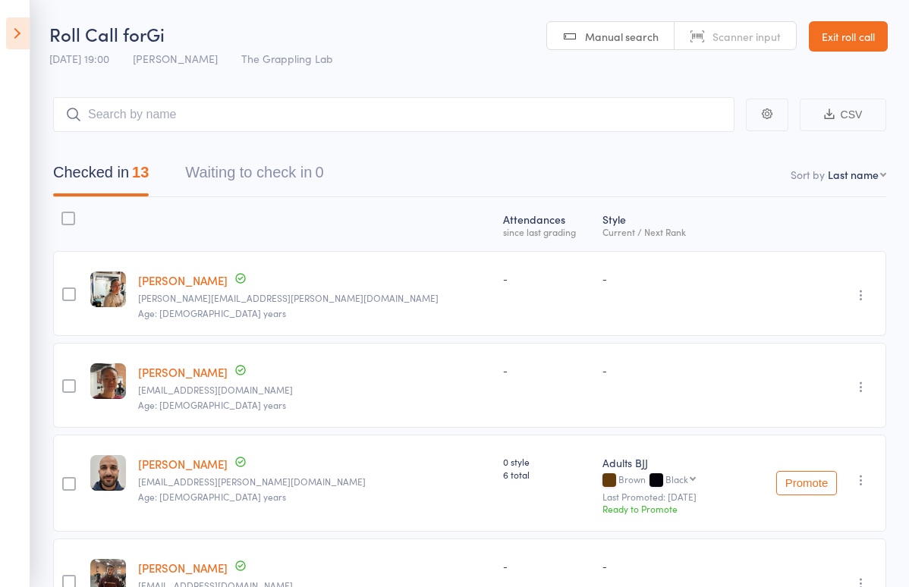
click at [871, 40] on link "Exit roll call" at bounding box center [848, 36] width 79 height 30
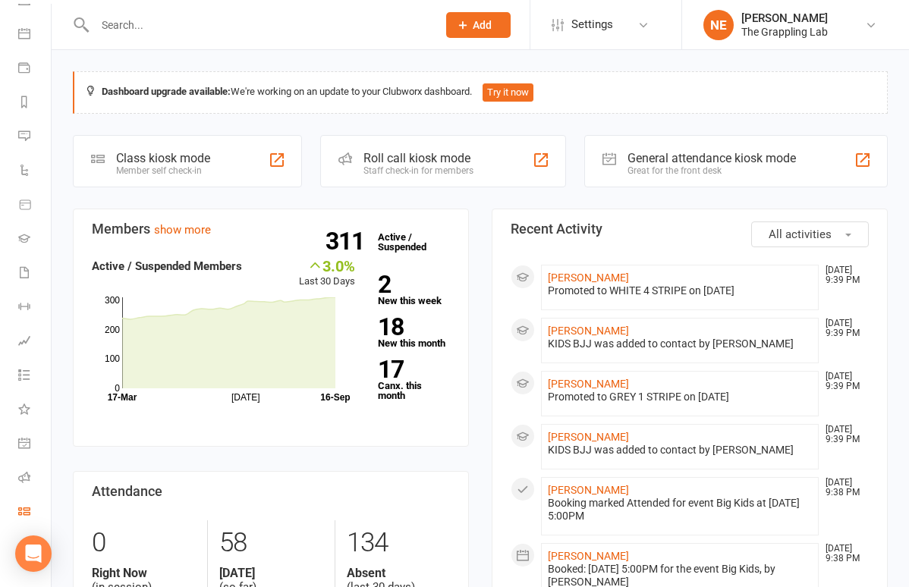
scroll to position [127, 0]
click at [32, 471] on link "Roll call" at bounding box center [35, 479] width 34 height 34
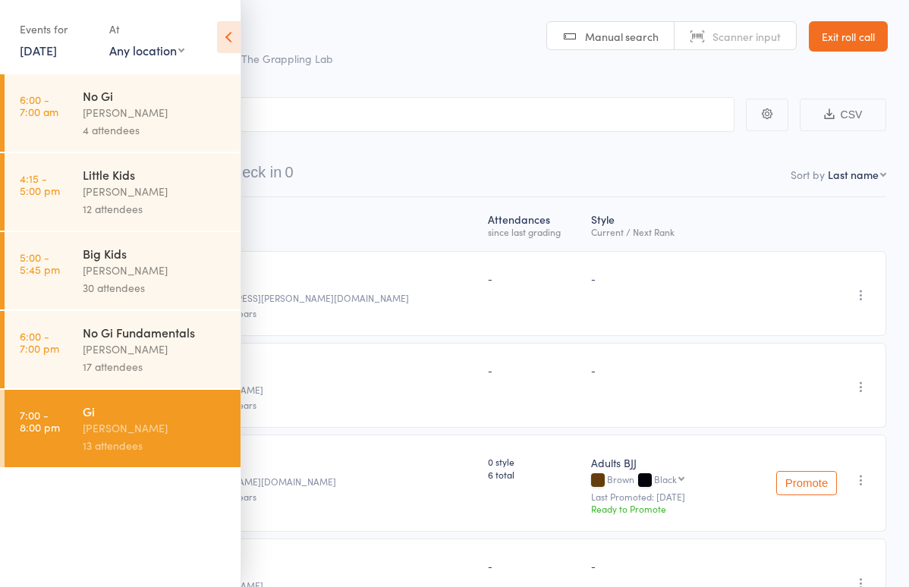
click at [147, 283] on div "30 attendees" at bounding box center [155, 287] width 145 height 17
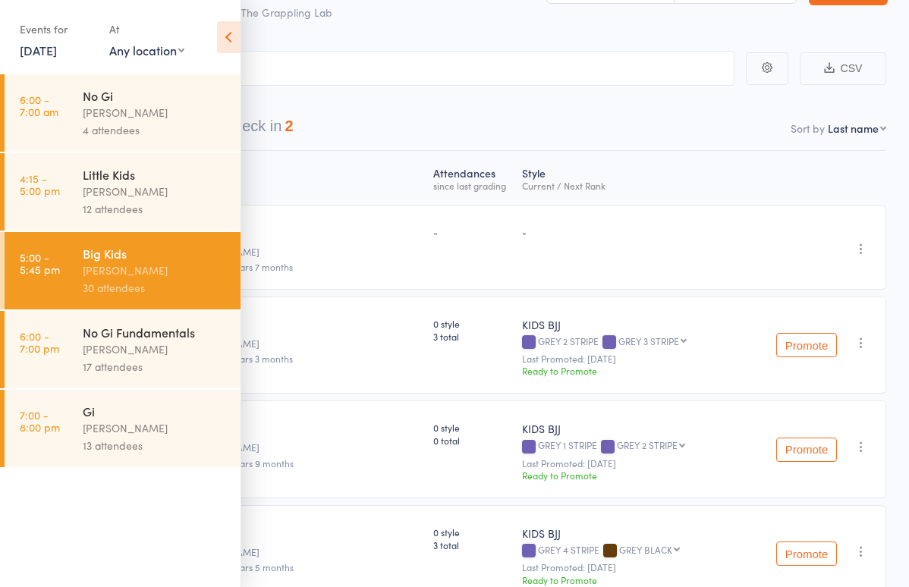
scroll to position [50, 0]
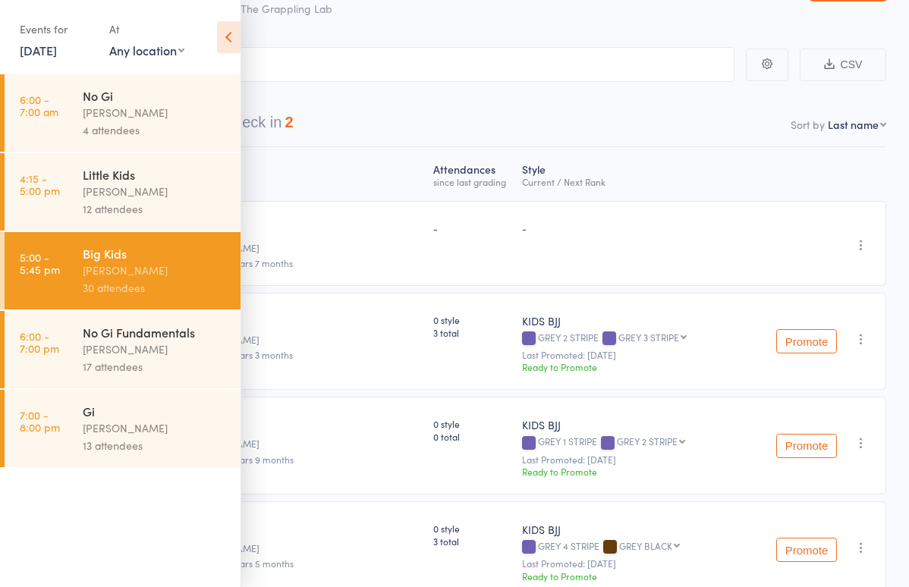
click at [230, 40] on icon at bounding box center [229, 37] width 24 height 32
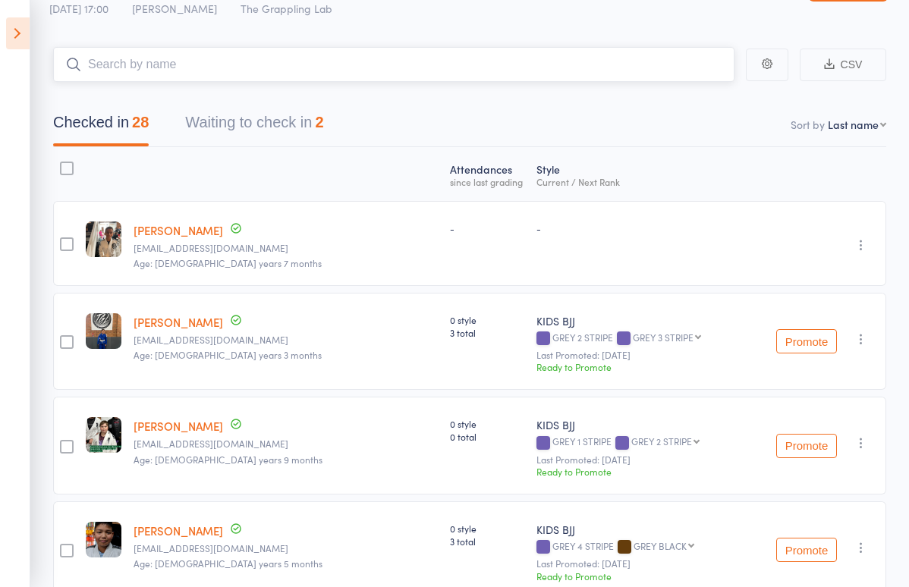
click at [171, 75] on input "search" at bounding box center [393, 64] width 681 height 35
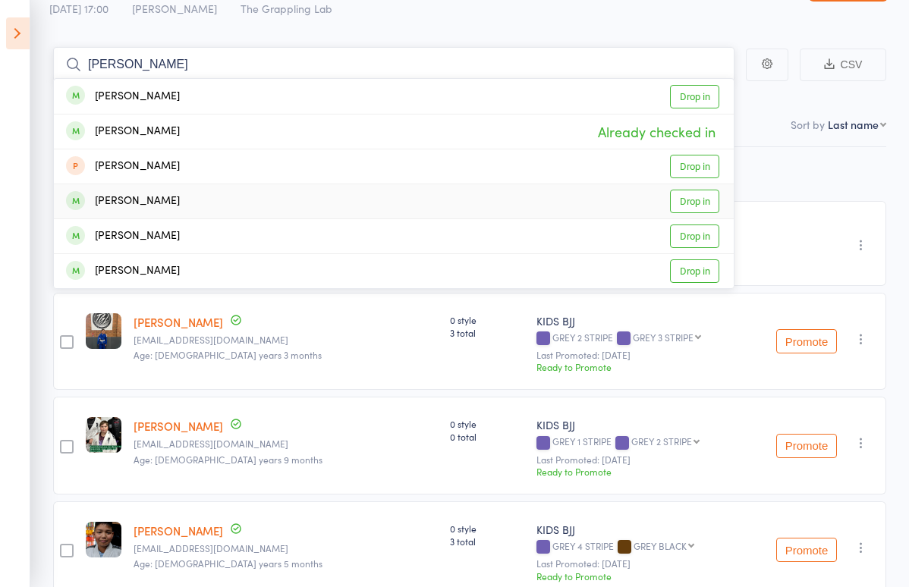
type input "luca"
click at [153, 188] on div "Lucas Astudillo Drop in" at bounding box center [394, 201] width 680 height 34
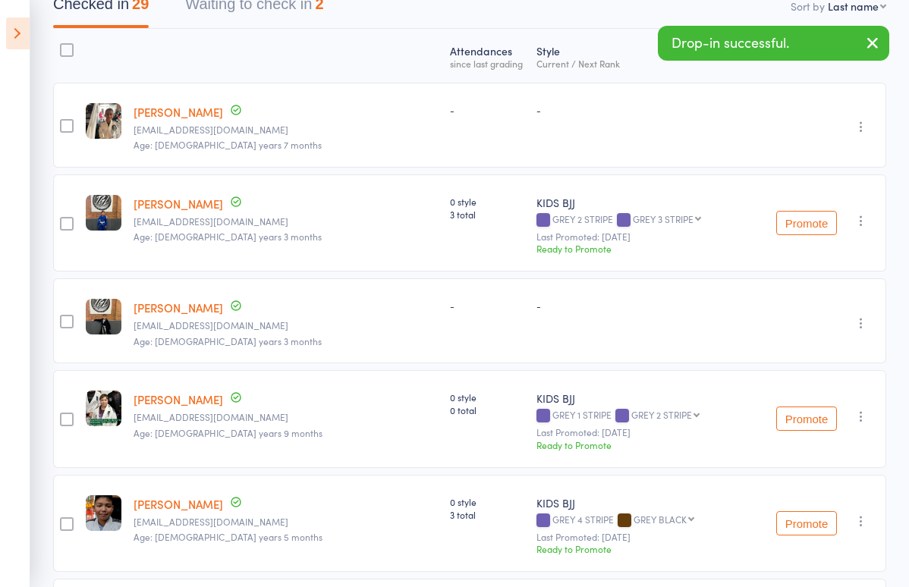
scroll to position [179, 0]
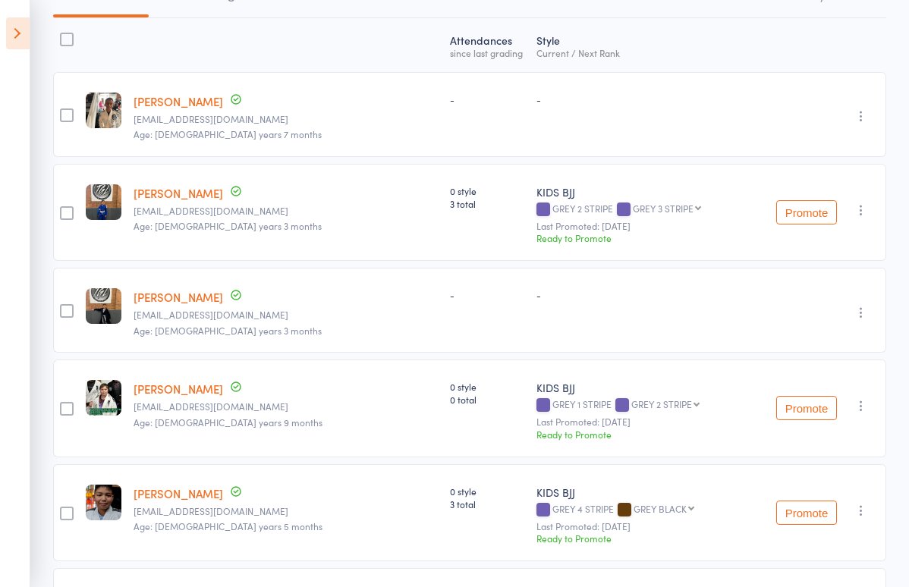
click at [187, 296] on link "[PERSON_NAME]" at bounding box center [179, 297] width 90 height 16
click at [857, 305] on icon "button" at bounding box center [861, 312] width 15 height 15
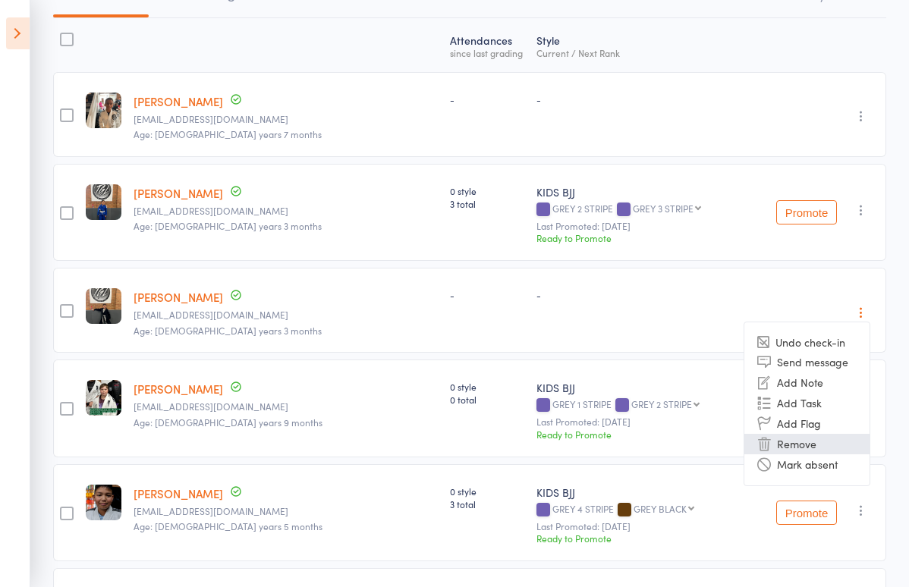
click at [809, 440] on li "Remove" at bounding box center [806, 444] width 125 height 20
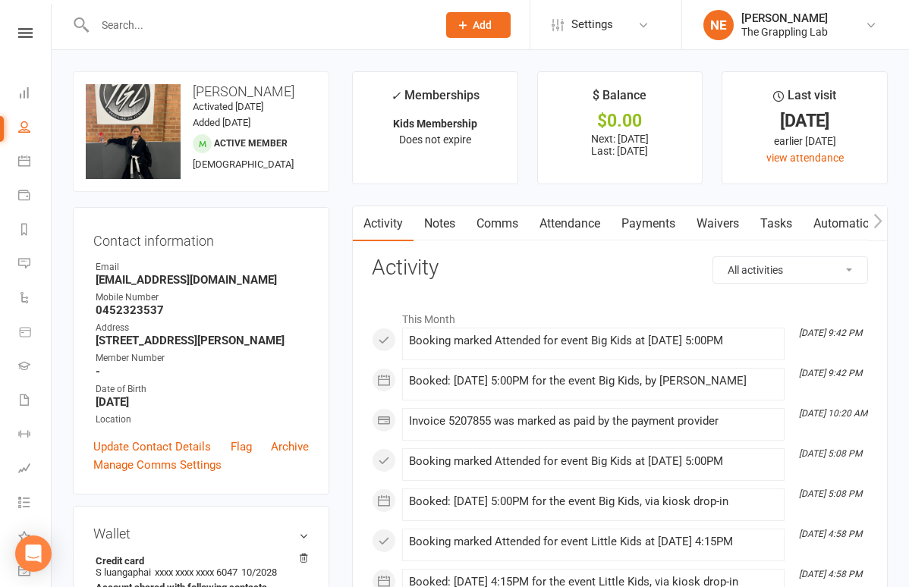
click at [236, 22] on input "text" at bounding box center [258, 24] width 336 height 21
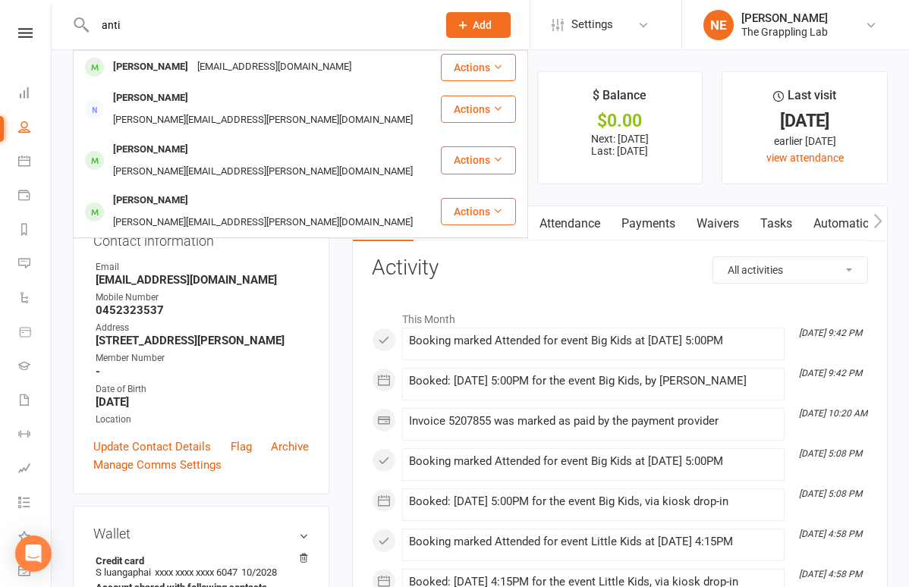
type input "anti"
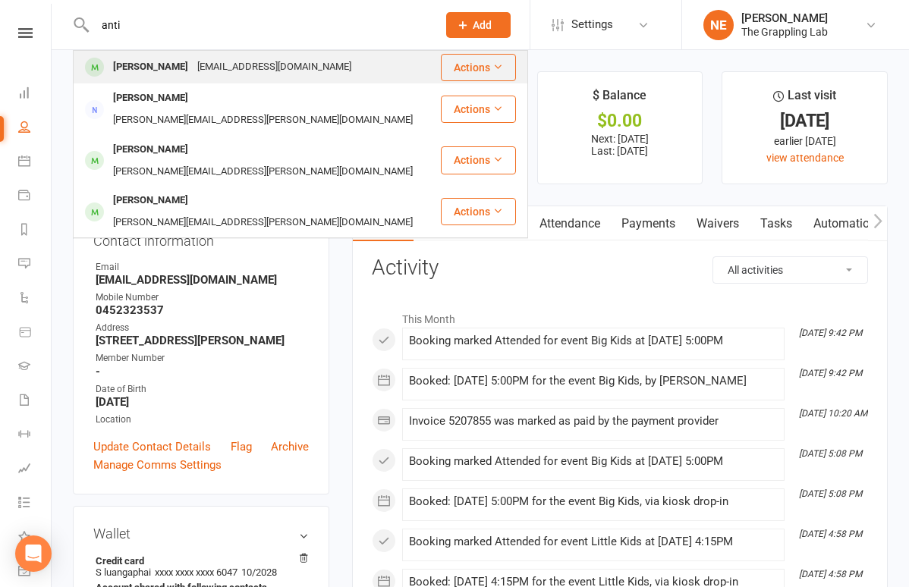
drag, startPoint x: 236, startPoint y: 22, endPoint x: 169, endPoint y: 70, distance: 82.1
click at [169, 70] on div "[PERSON_NAME]" at bounding box center [150, 67] width 84 height 22
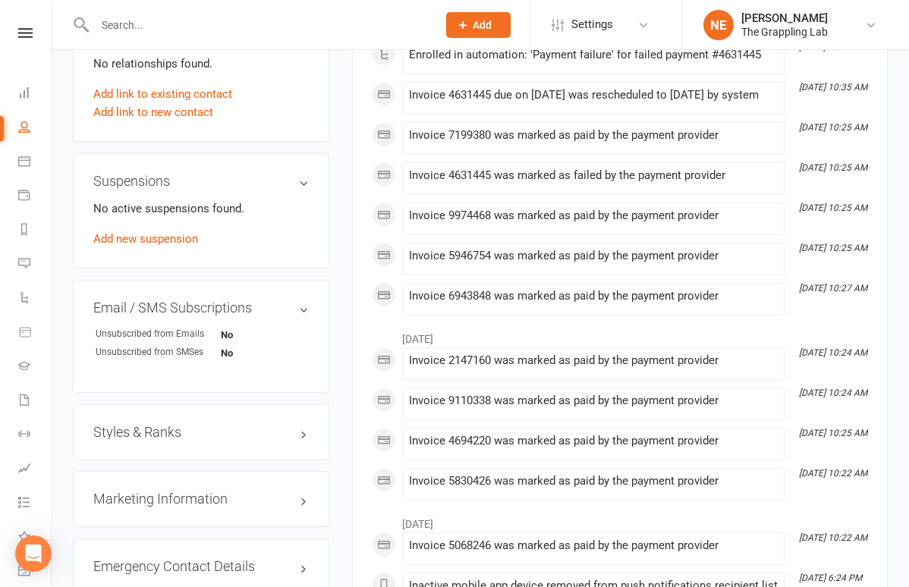
scroll to position [793, 0]
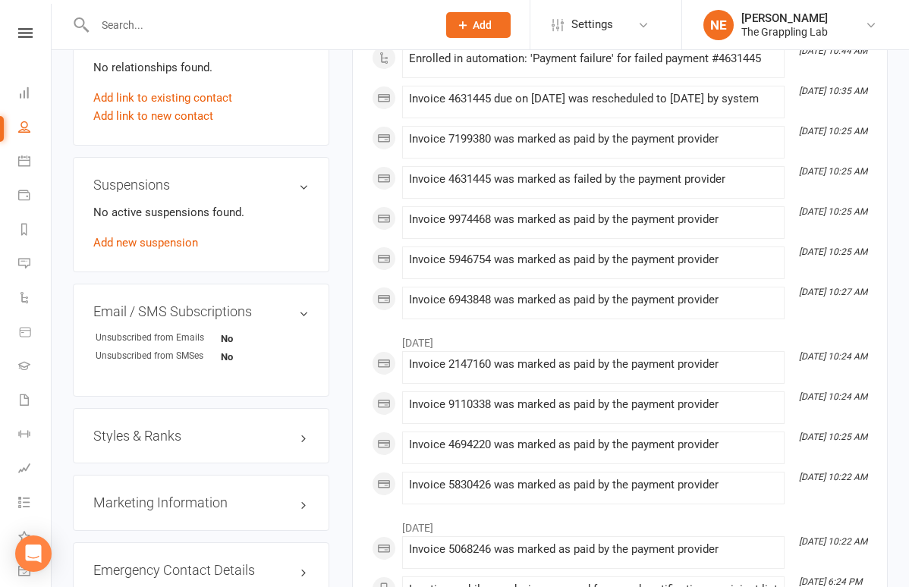
click at [173, 439] on h3 "Styles & Ranks" at bounding box center [200, 436] width 215 height 15
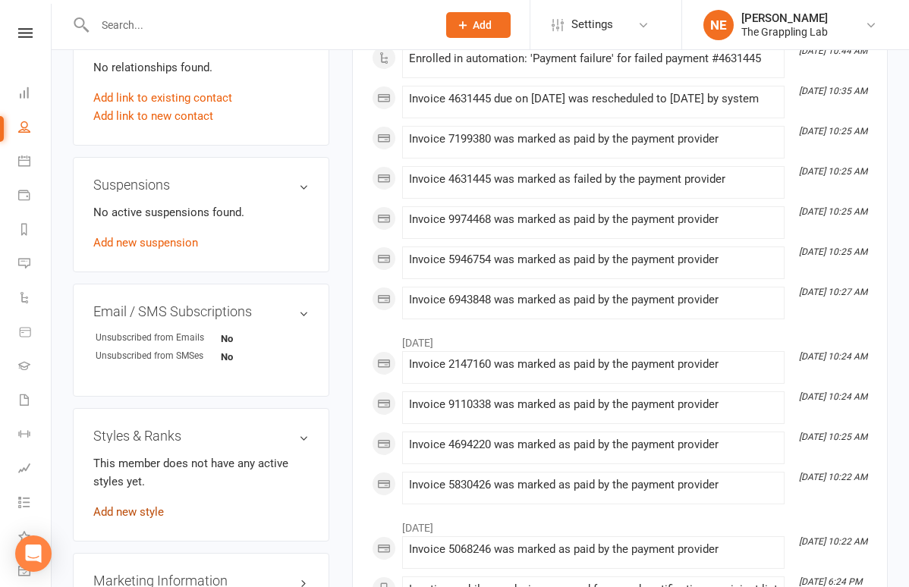
click at [138, 512] on link "Add new style" at bounding box center [128, 512] width 71 height 14
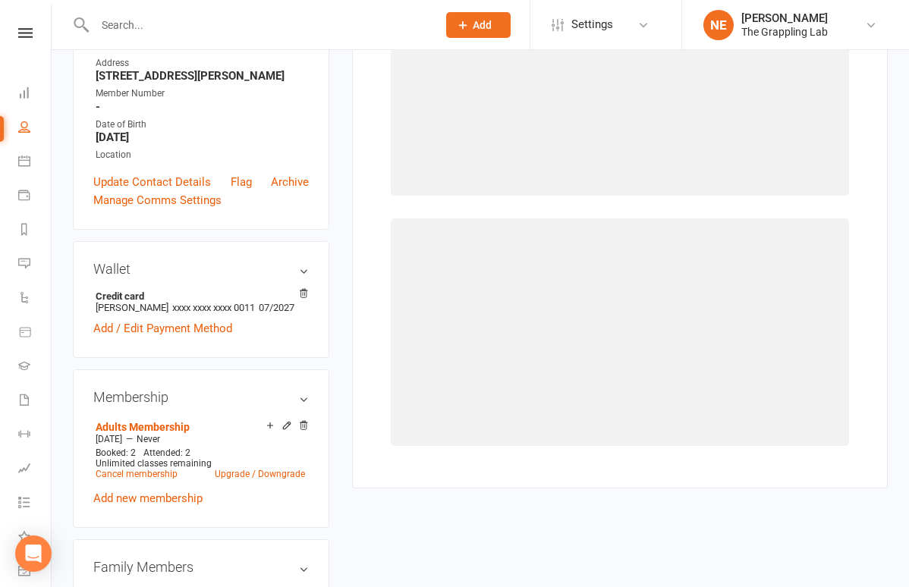
scroll to position [129, 0]
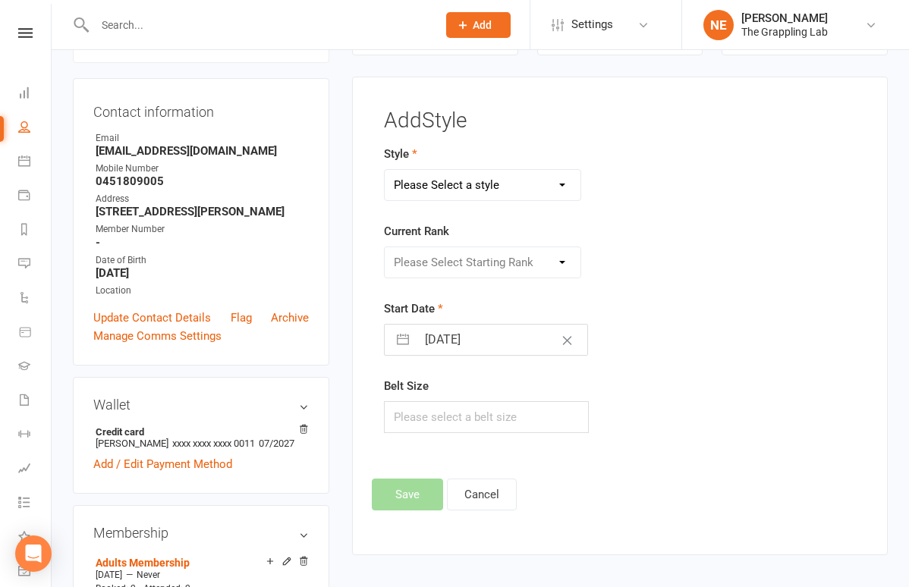
select select "3297"
select select "44708"
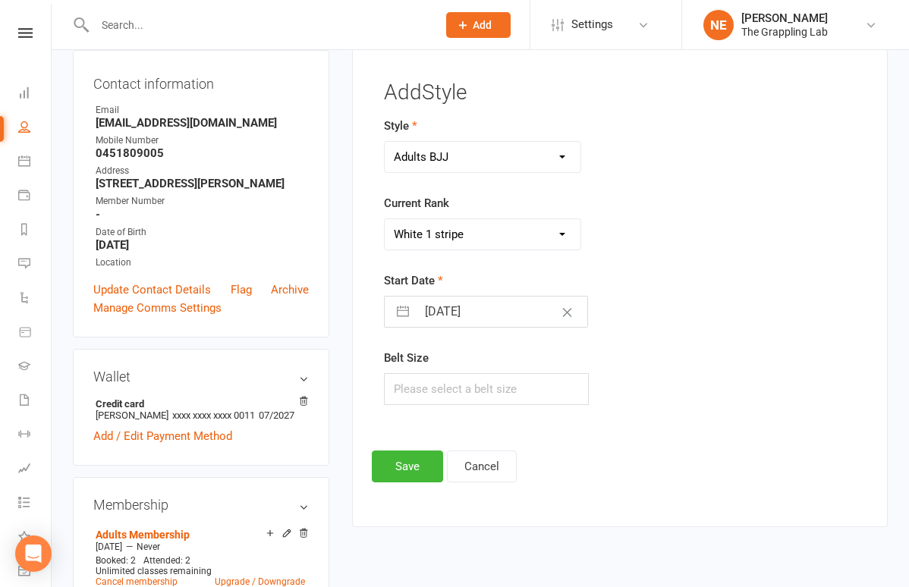
scroll to position [171, 0]
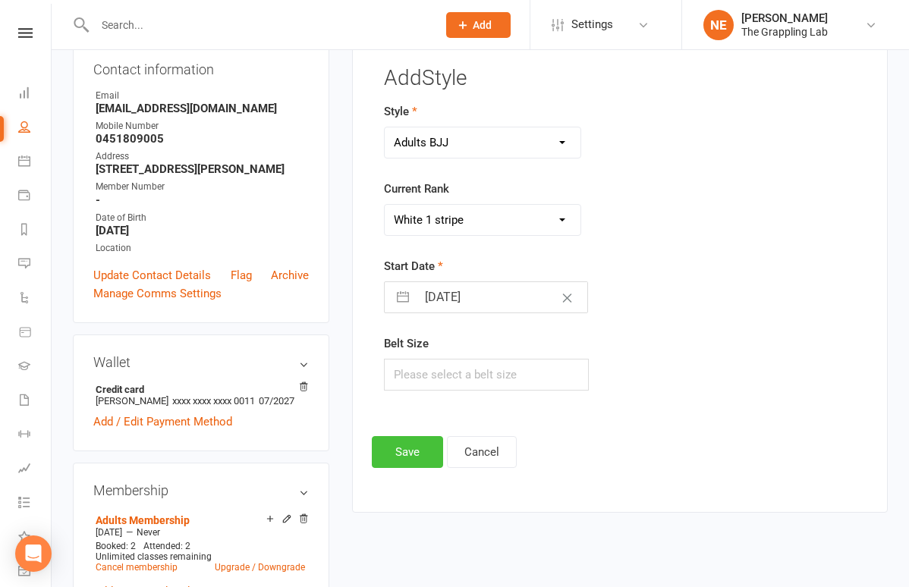
click at [409, 445] on button "Save" at bounding box center [407, 452] width 71 height 32
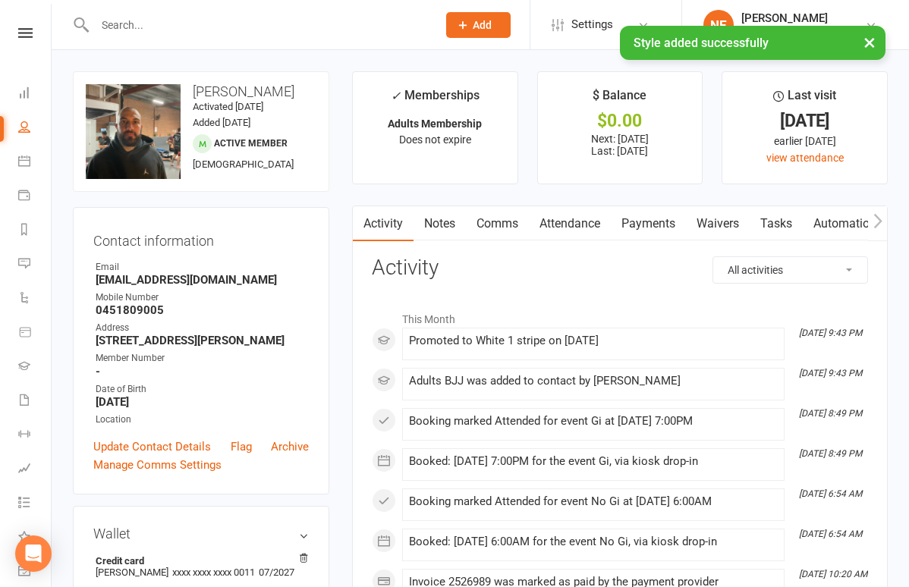
scroll to position [0, 0]
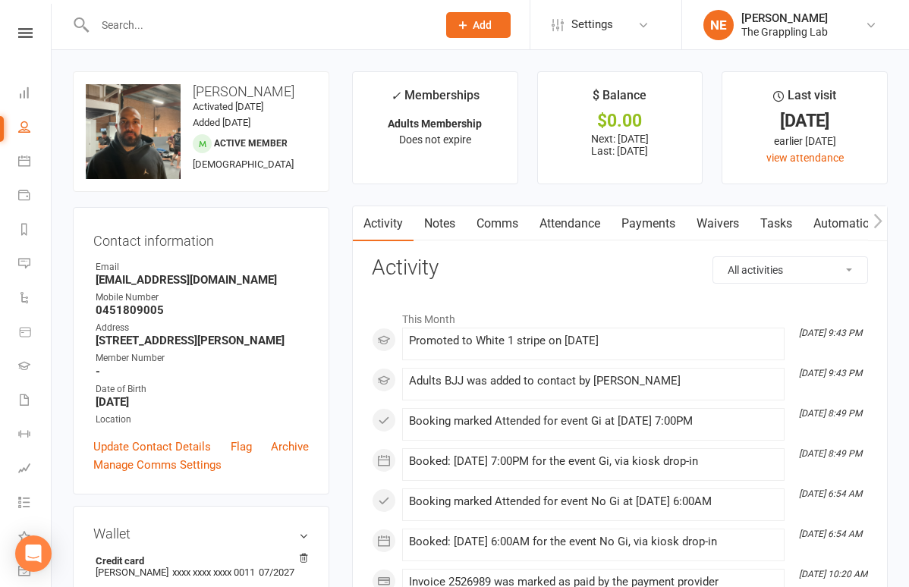
click at [218, 16] on input "text" at bounding box center [258, 24] width 336 height 21
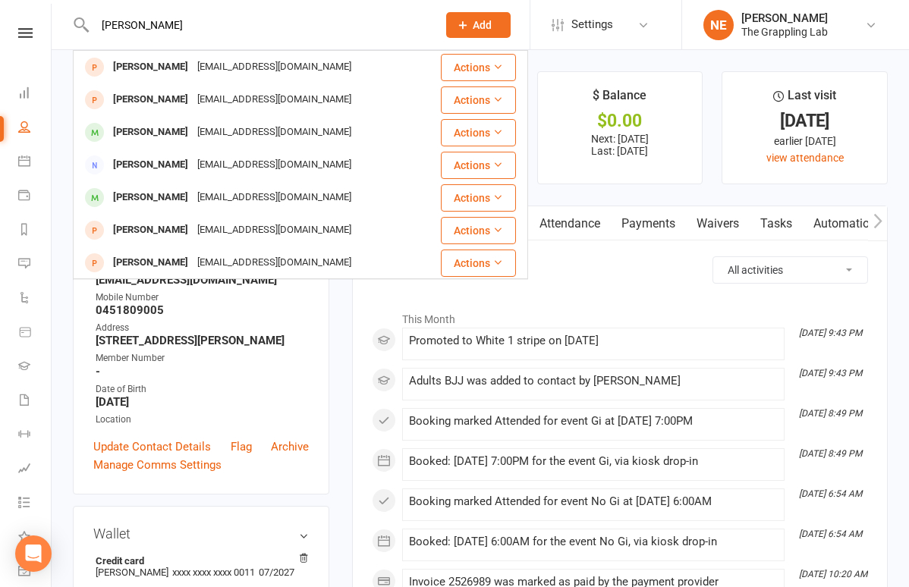
type input "[PERSON_NAME]"
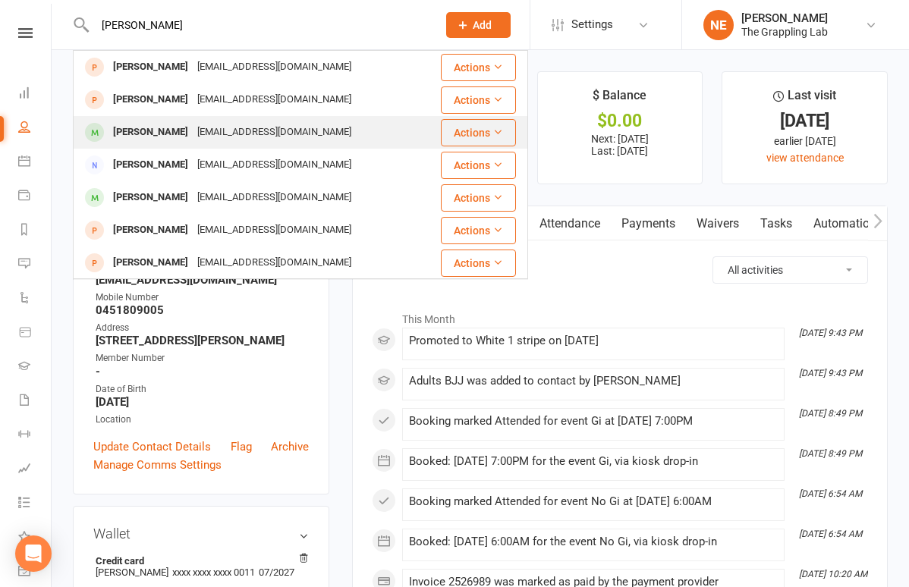
drag, startPoint x: 218, startPoint y: 16, endPoint x: 134, endPoint y: 125, distance: 137.5
click at [134, 125] on div "[PERSON_NAME]" at bounding box center [150, 132] width 84 height 22
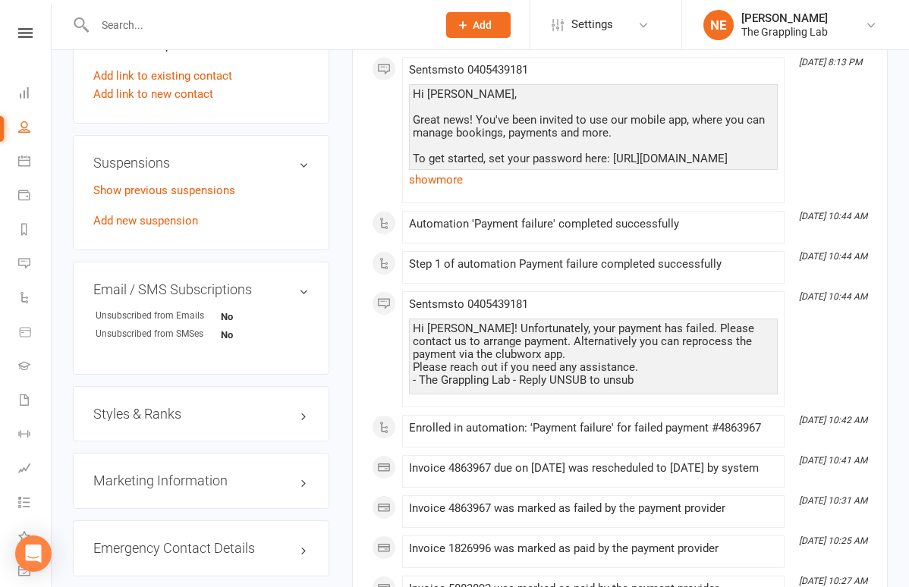
scroll to position [827, 0]
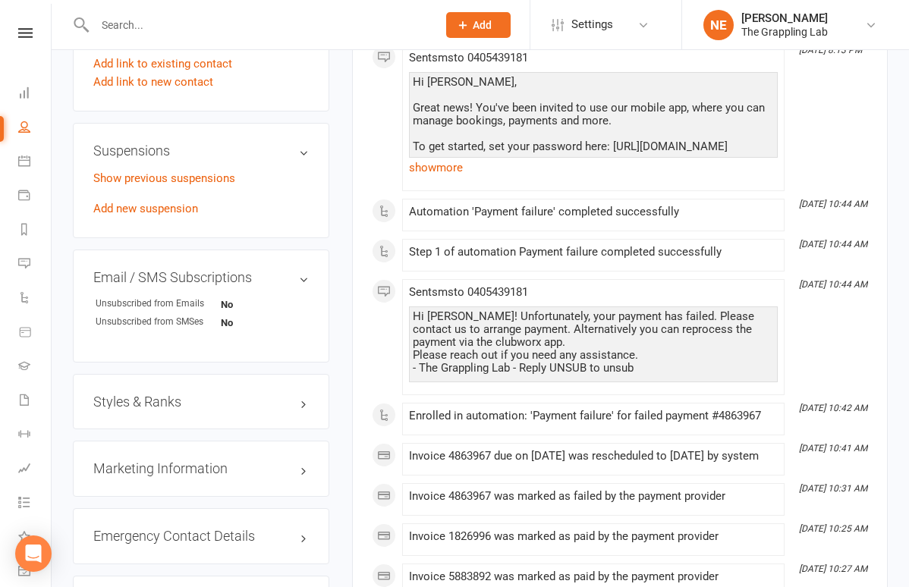
click at [162, 398] on h3 "Styles & Ranks" at bounding box center [200, 402] width 215 height 15
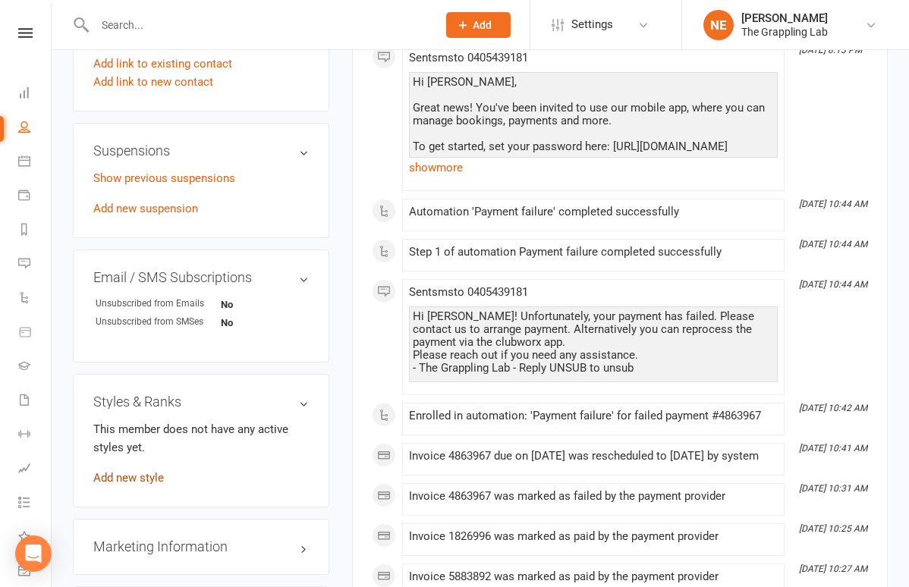
click at [137, 473] on link "Add new style" at bounding box center [128, 478] width 71 height 14
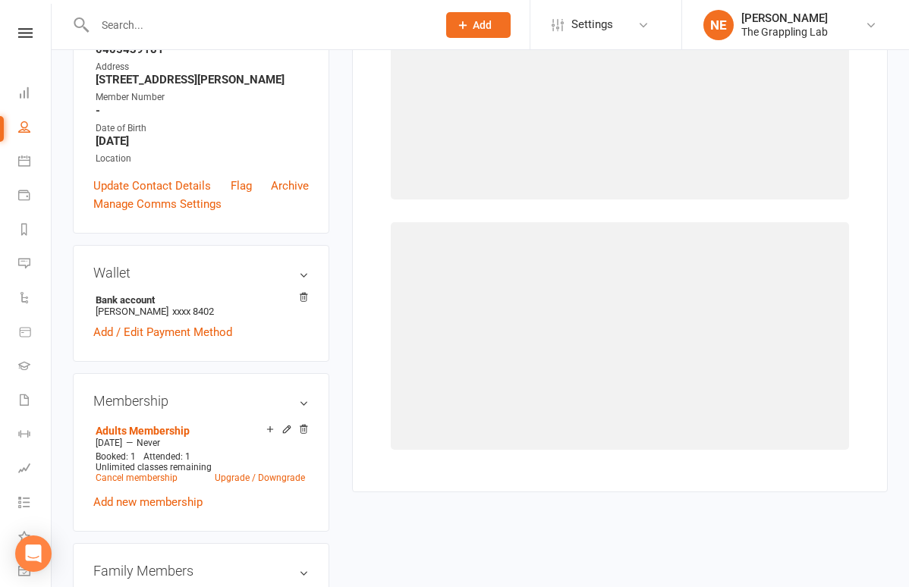
scroll to position [129, 0]
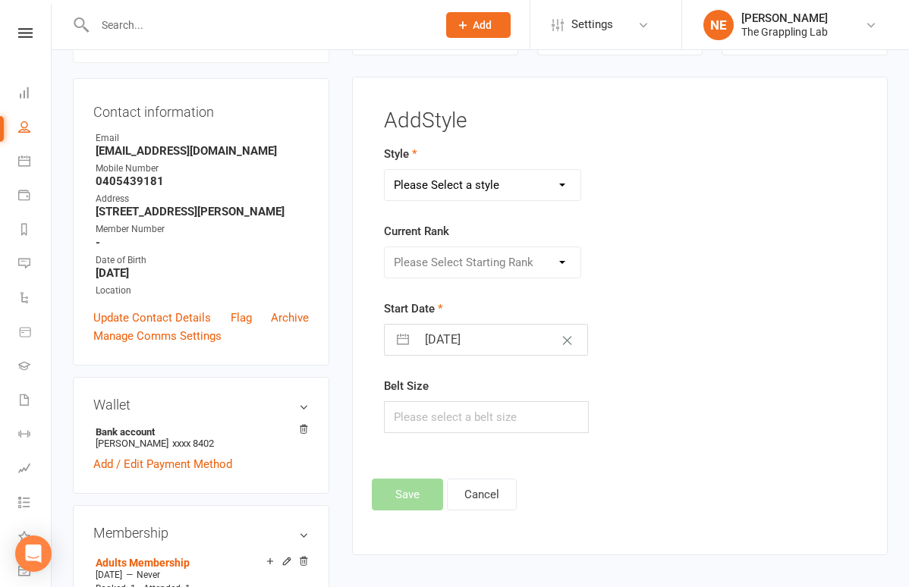
select select "3297"
select select "44708"
click at [412, 489] on button "Save" at bounding box center [407, 495] width 71 height 32
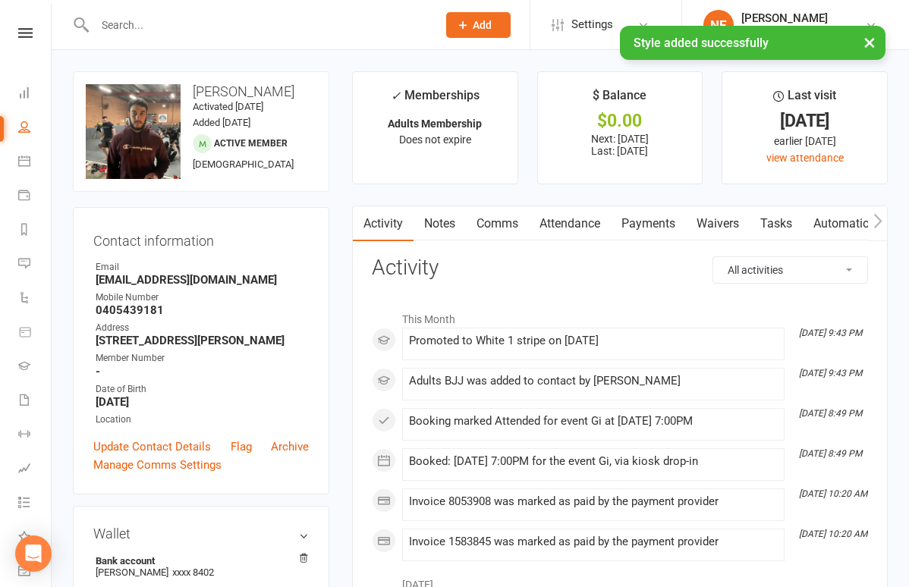
scroll to position [0, 0]
click at [193, 26] on div "× Style added successfully" at bounding box center [444, 26] width 889 height 0
click at [164, 24] on input "text" at bounding box center [258, 24] width 336 height 21
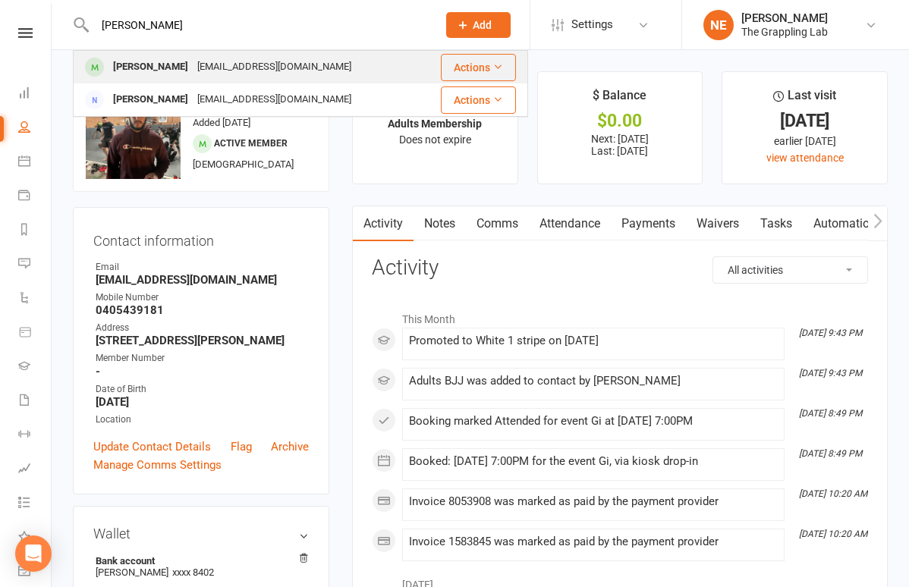
type input "jeanie"
click at [115, 65] on div "[PERSON_NAME]" at bounding box center [150, 67] width 84 height 22
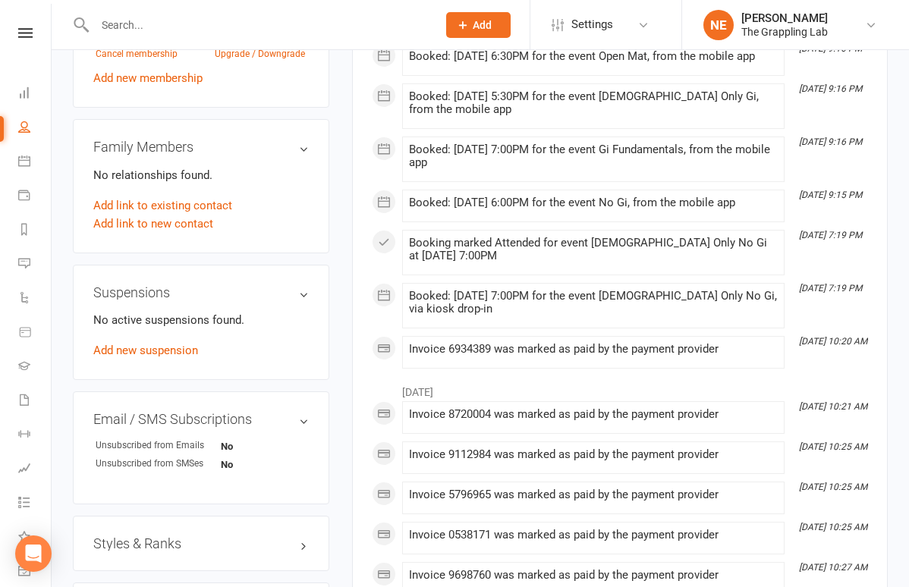
scroll to position [870, 0]
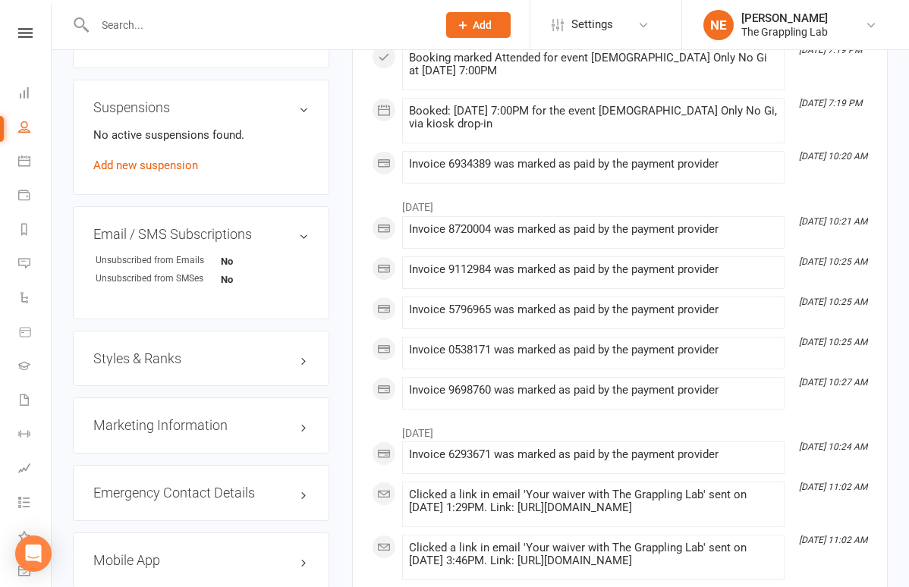
click at [161, 366] on div "Styles & Ranks" at bounding box center [201, 359] width 256 height 56
click at [159, 351] on h3 "Styles & Ranks" at bounding box center [200, 358] width 215 height 15
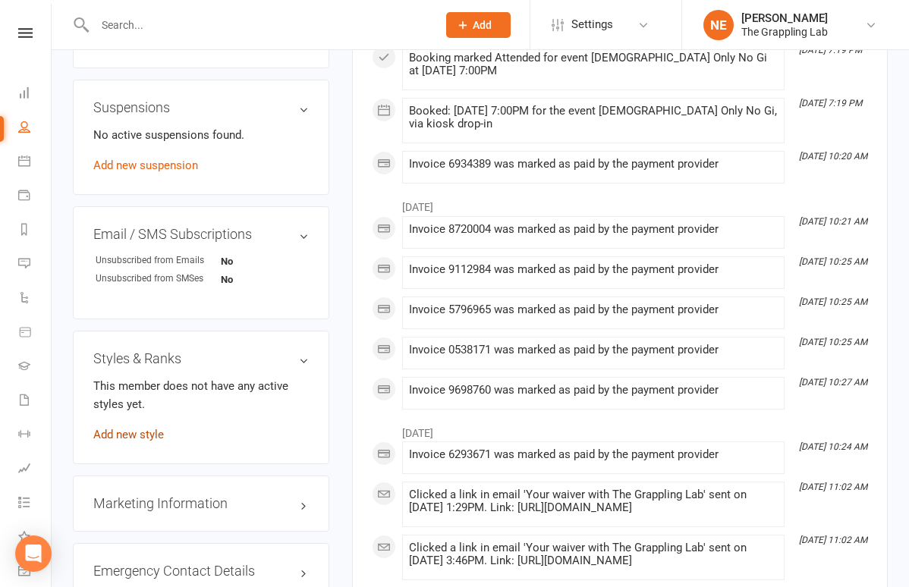
click at [127, 428] on link "Add new style" at bounding box center [128, 435] width 71 height 14
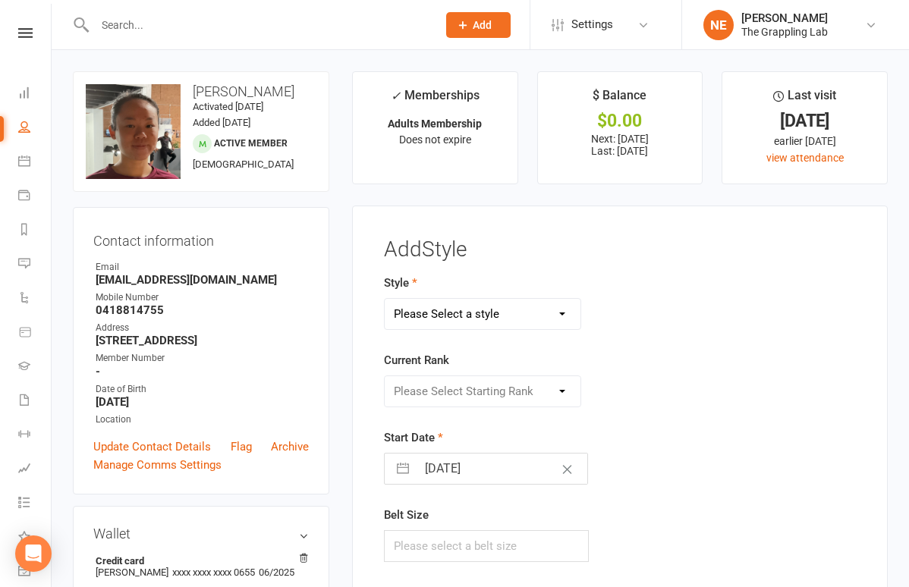
scroll to position [0, 0]
select select "3297"
select select "44708"
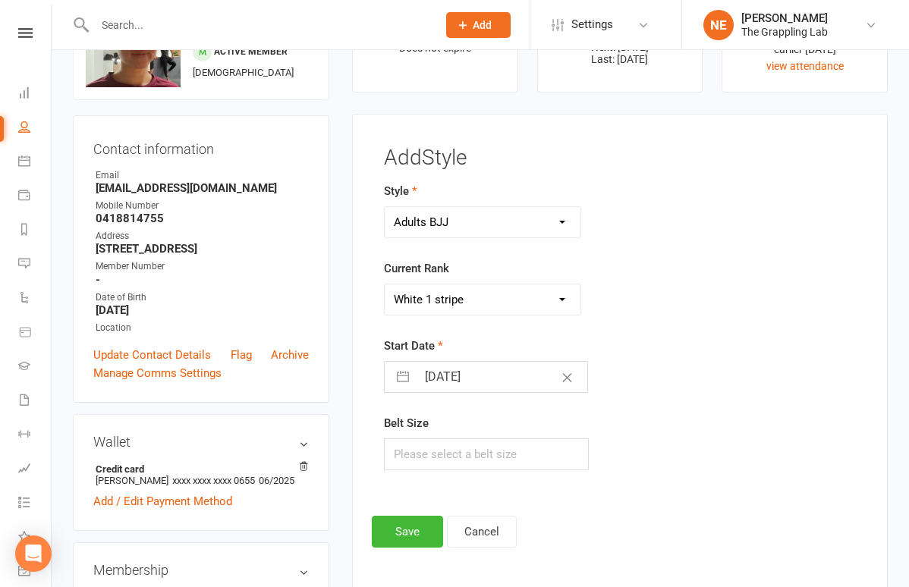
scroll to position [90, 0]
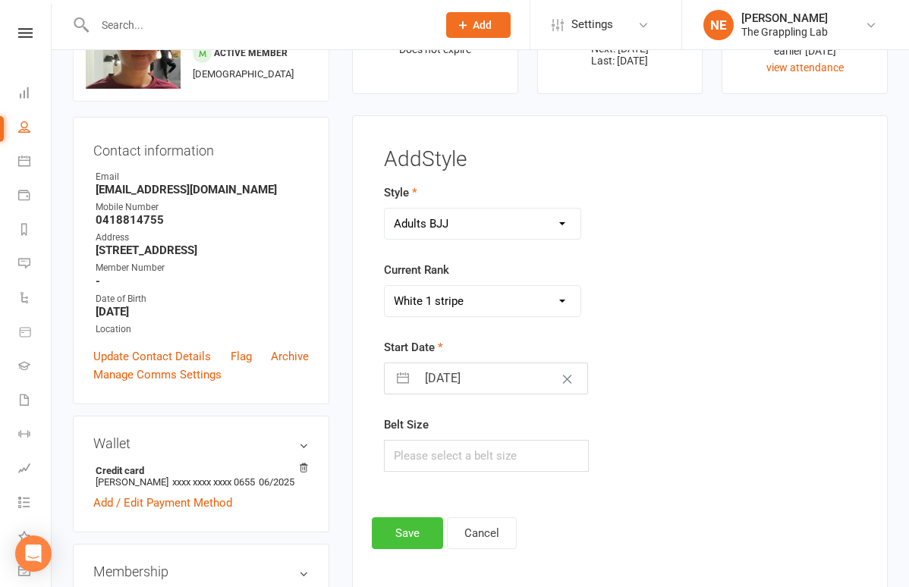
click at [413, 524] on button "Save" at bounding box center [407, 533] width 71 height 32
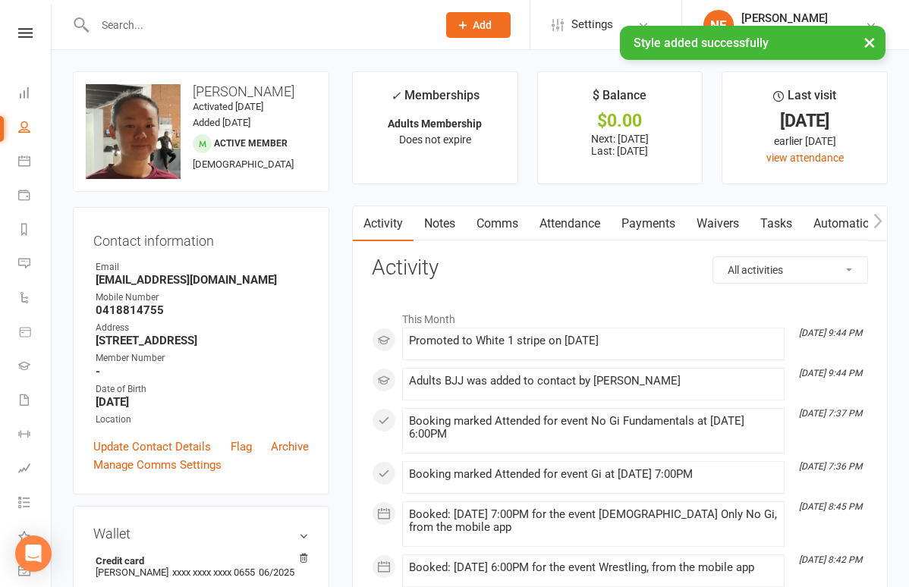
scroll to position [0, 0]
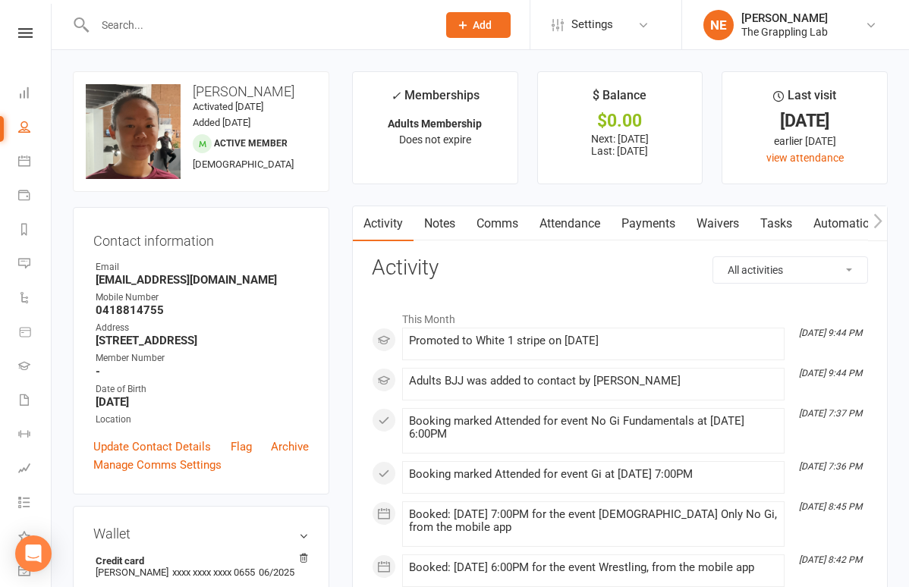
click at [136, 39] on div at bounding box center [250, 24] width 354 height 49
click at [127, 27] on input "text" at bounding box center [258, 24] width 336 height 21
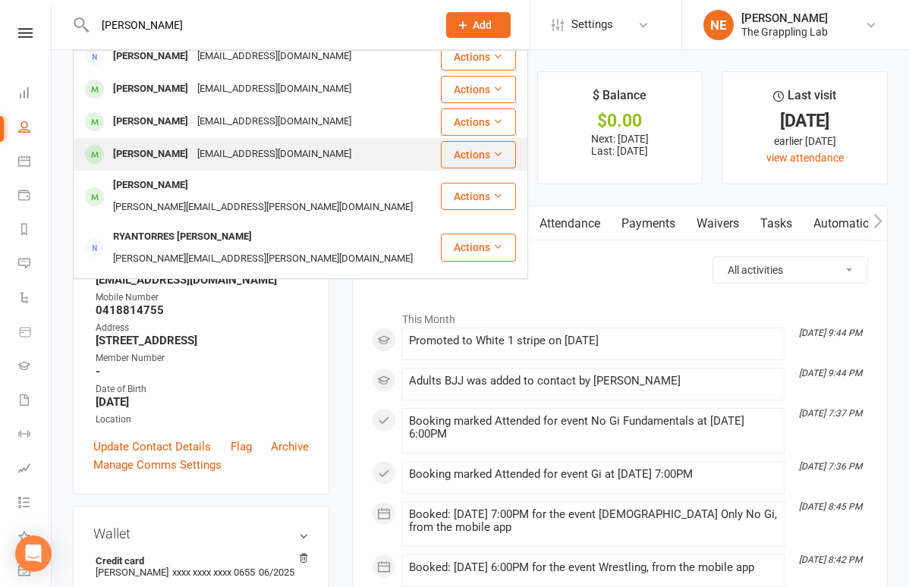
scroll to position [77, 0]
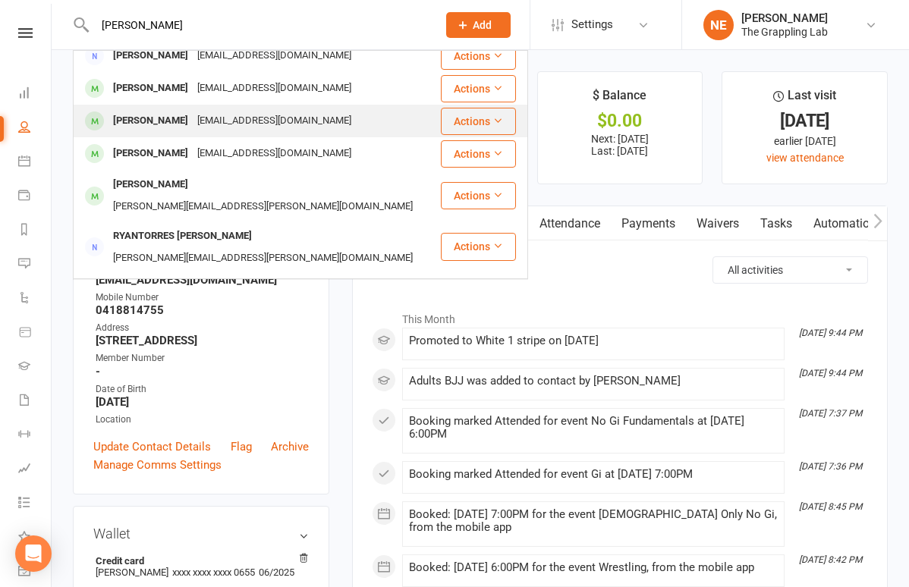
type input "sam"
click at [148, 120] on div "Adam Abedalqader" at bounding box center [150, 121] width 84 height 22
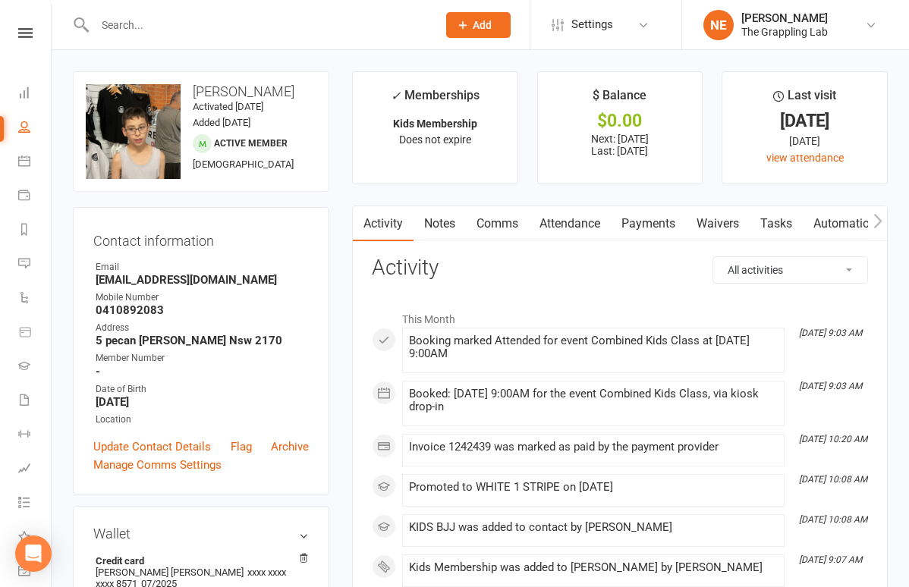
click at [125, 39] on div at bounding box center [250, 24] width 354 height 49
click at [130, 28] on input "text" at bounding box center [258, 24] width 336 height 21
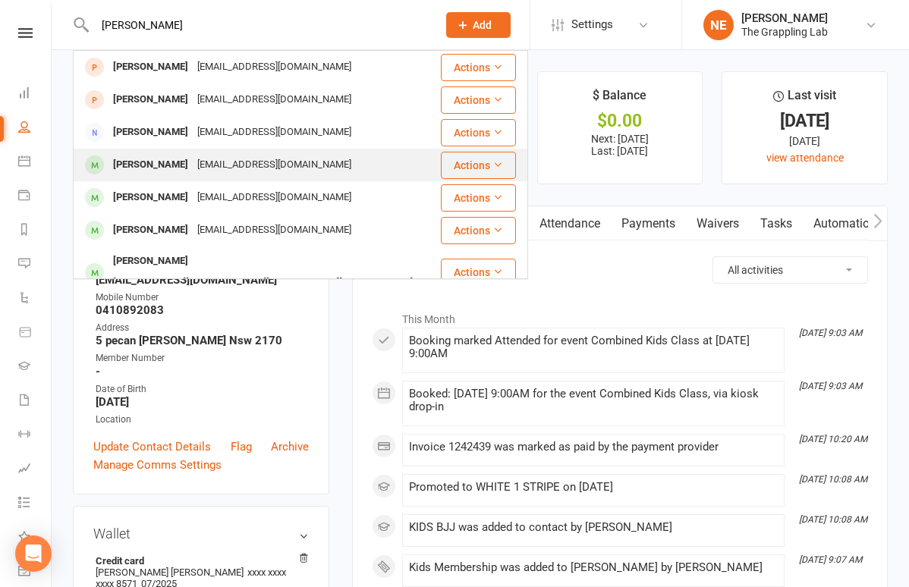
type input "sam"
click at [128, 167] on div "[PERSON_NAME]" at bounding box center [150, 165] width 84 height 22
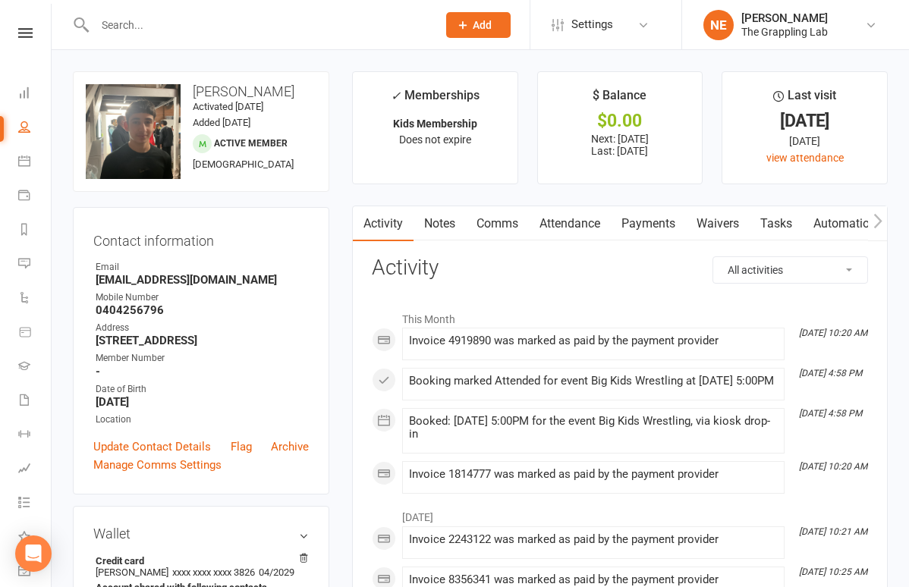
click at [128, 10] on div at bounding box center [250, 24] width 354 height 49
click at [127, 24] on input "text" at bounding box center [258, 24] width 336 height 21
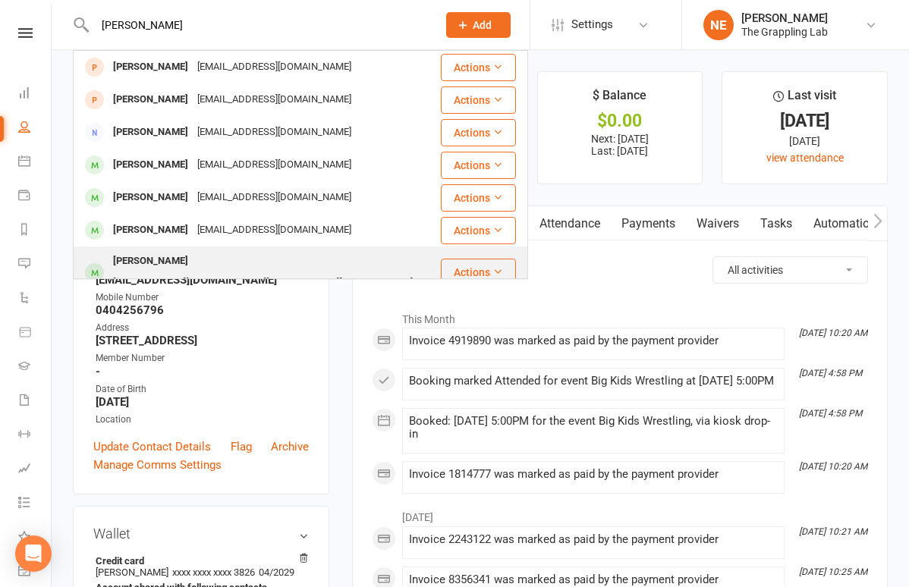
type input "sam"
click at [134, 256] on div "[PERSON_NAME]" at bounding box center [150, 261] width 84 height 22
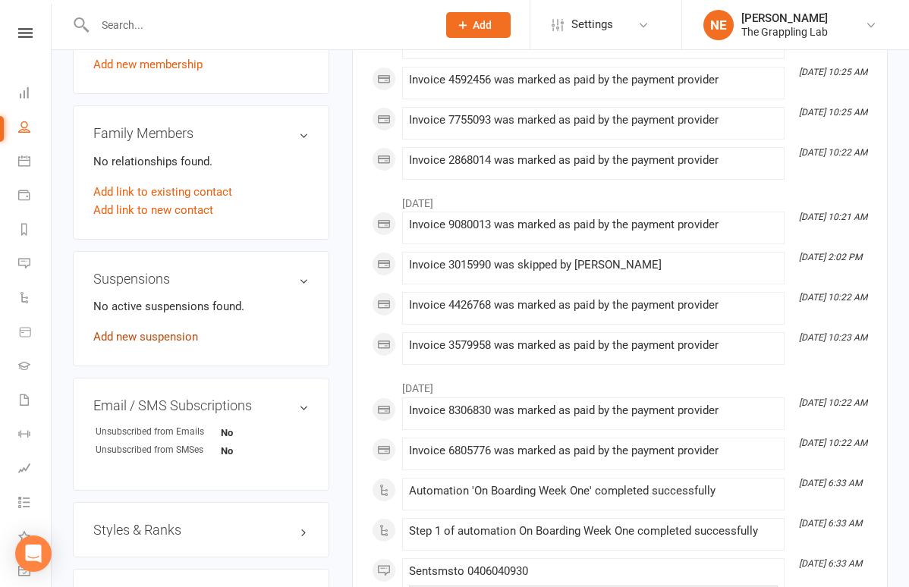
scroll to position [717, 0]
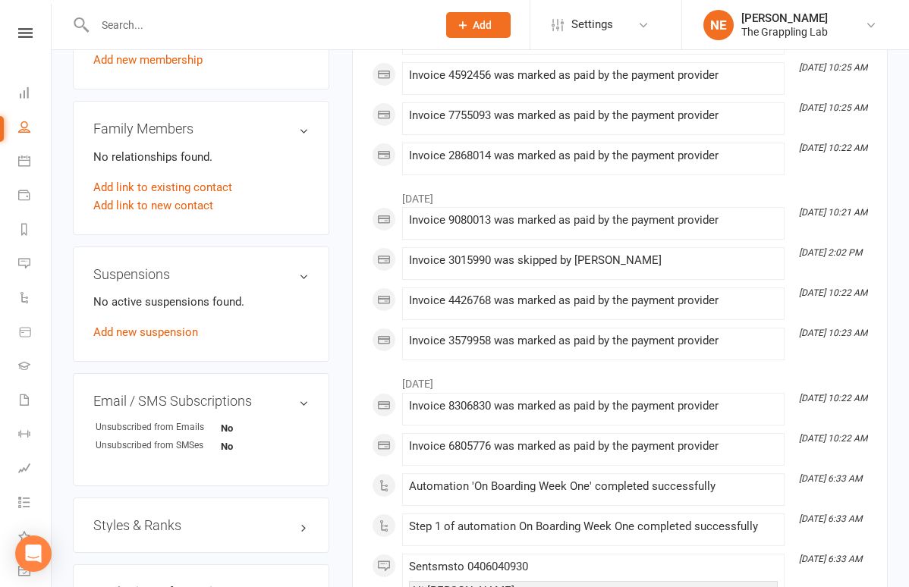
click at [178, 518] on h3 "Styles & Ranks" at bounding box center [200, 525] width 215 height 15
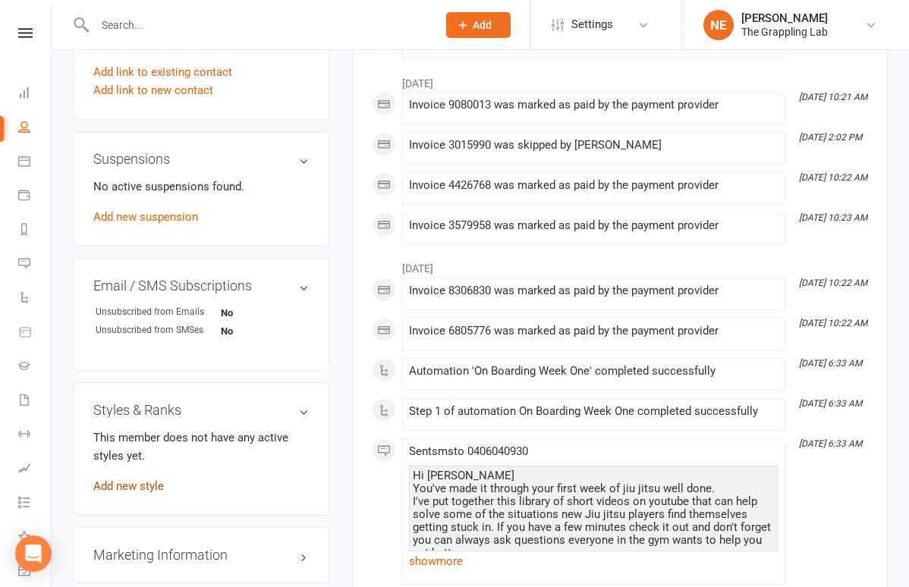
click at [141, 479] on link "Add new style" at bounding box center [128, 486] width 71 height 14
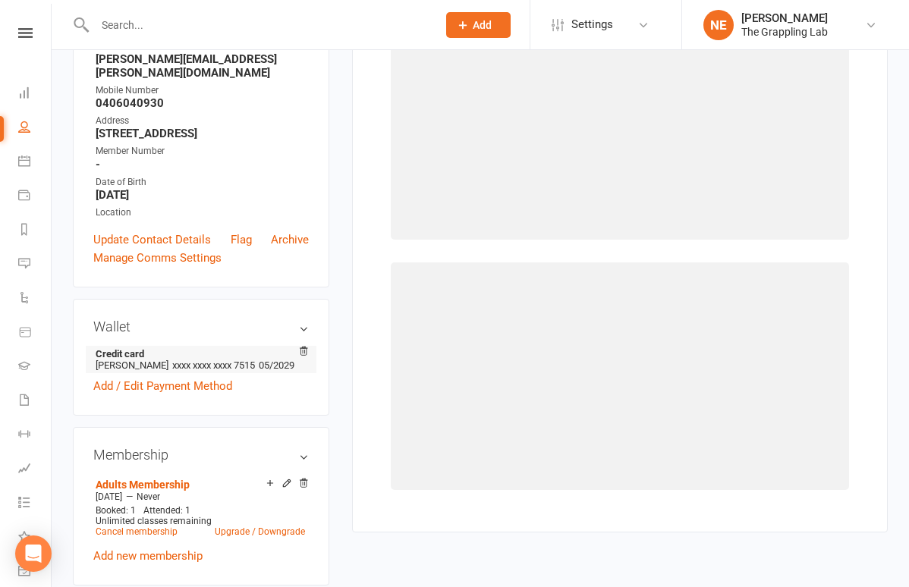
scroll to position [129, 0]
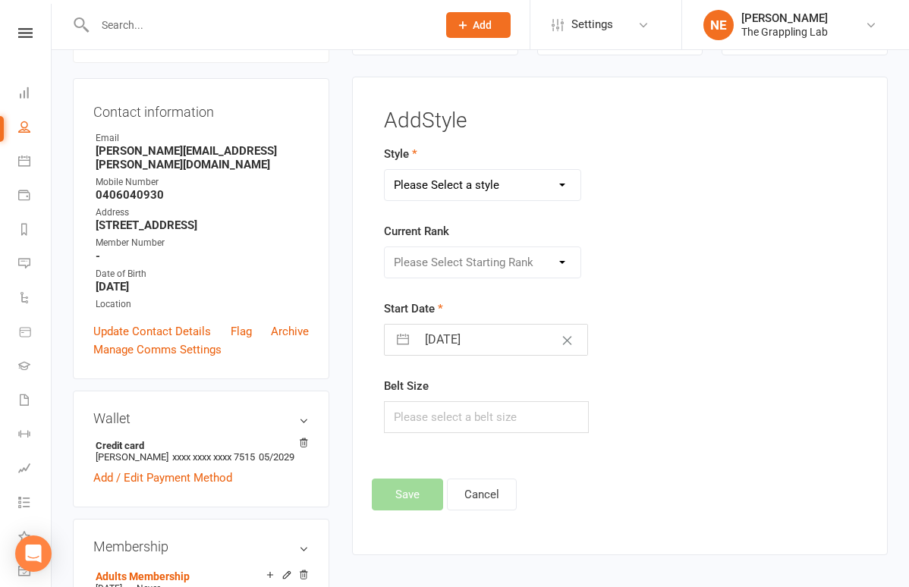
select select "3297"
select select "44708"
click at [420, 489] on button "Save" at bounding box center [407, 495] width 71 height 32
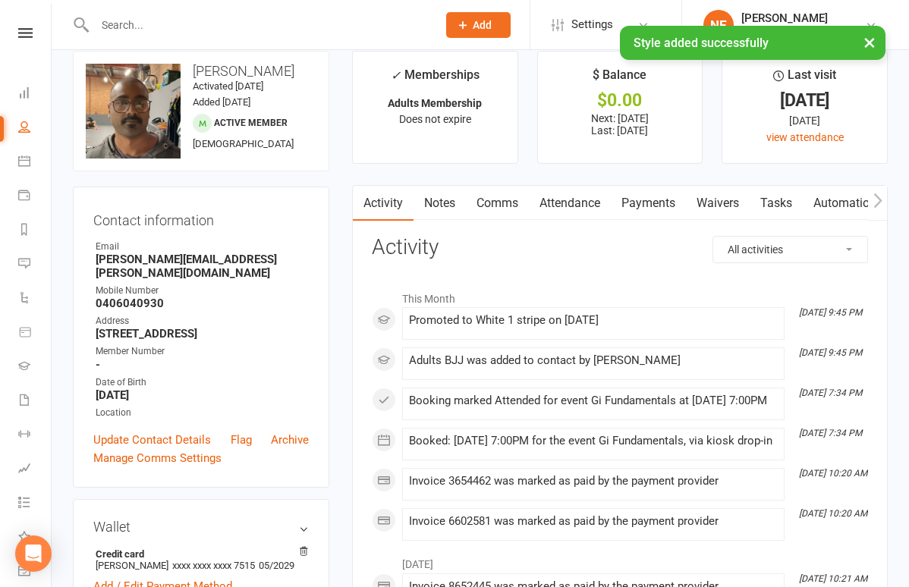
scroll to position [7, 0]
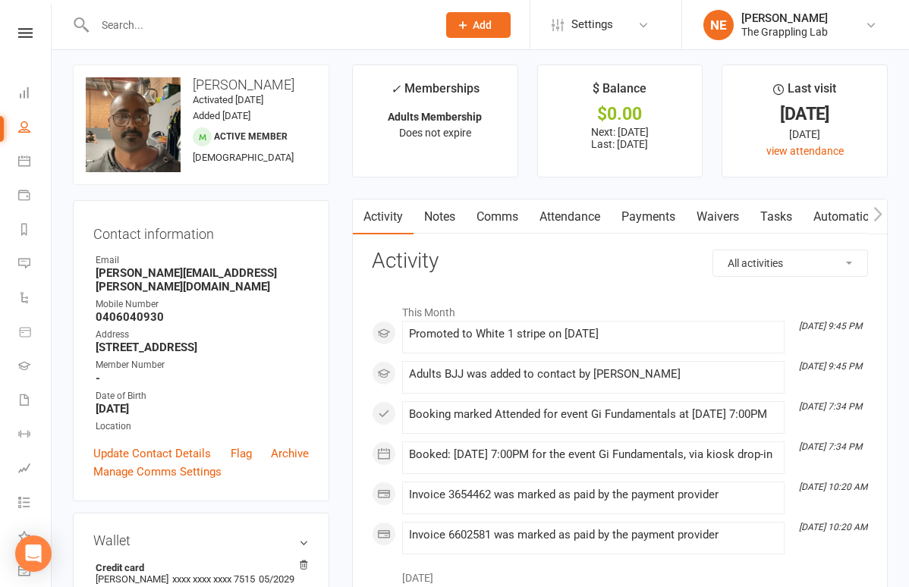
click at [263, 31] on input "text" at bounding box center [258, 24] width 336 height 21
click at [25, 86] on icon at bounding box center [24, 92] width 12 height 12
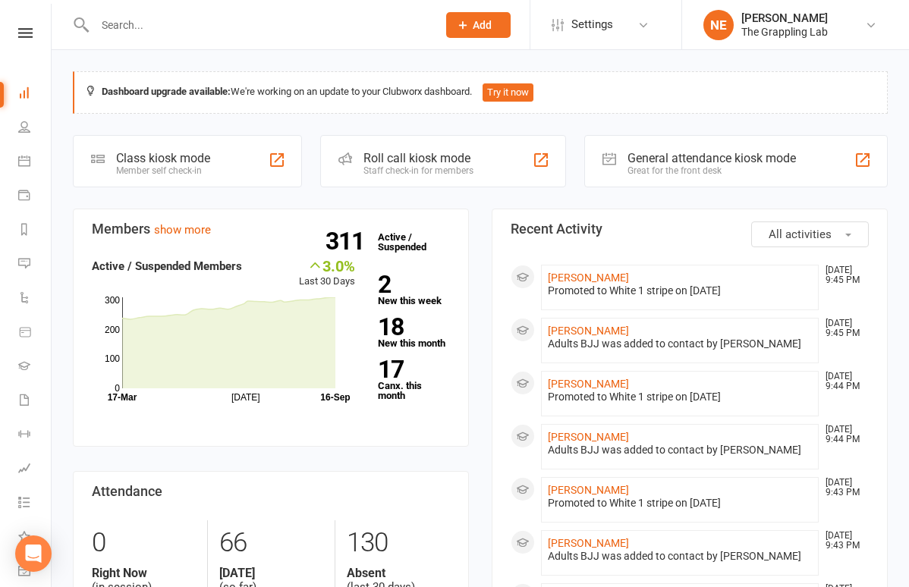
click at [354, 35] on input "text" at bounding box center [258, 24] width 336 height 21
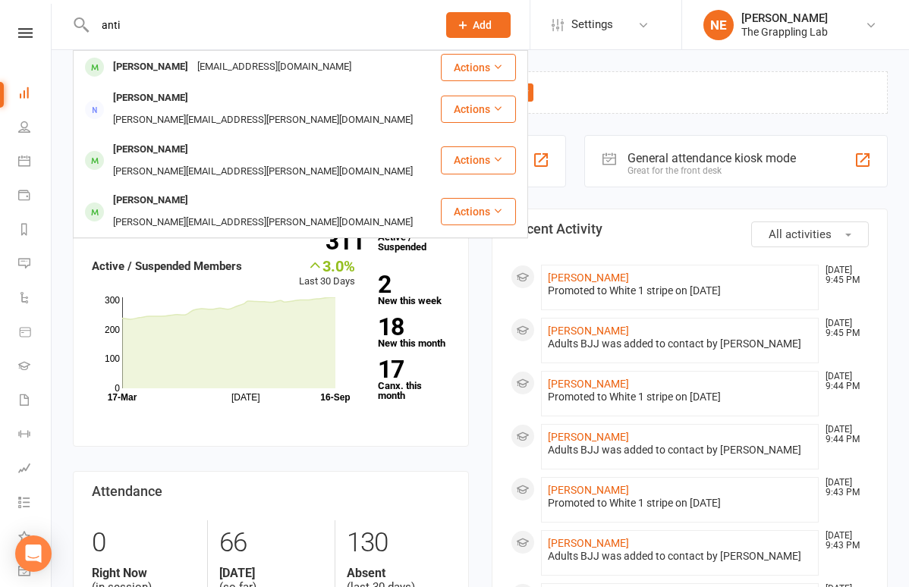
type input "anti"
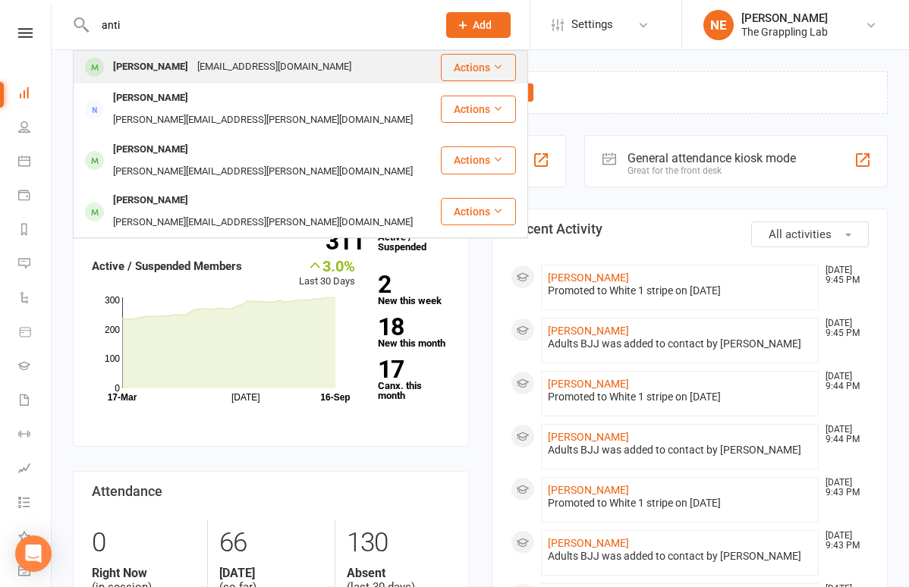
drag, startPoint x: 354, startPoint y: 35, endPoint x: 161, endPoint y: 74, distance: 196.7
click at [161, 74] on div "Anthony Grazioli" at bounding box center [150, 67] width 84 height 22
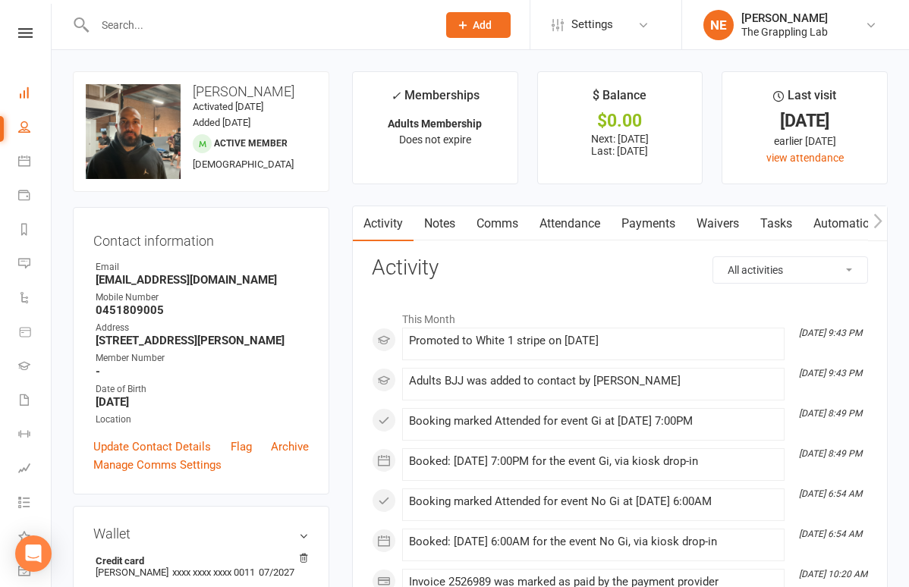
click at [22, 86] on link "Dashboard" at bounding box center [35, 94] width 34 height 34
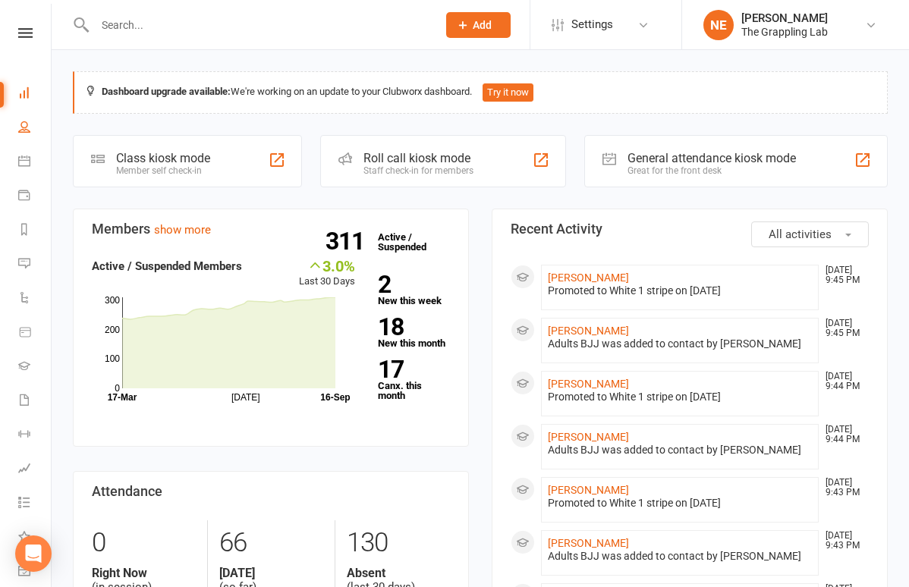
click at [29, 115] on link "People" at bounding box center [35, 129] width 34 height 34
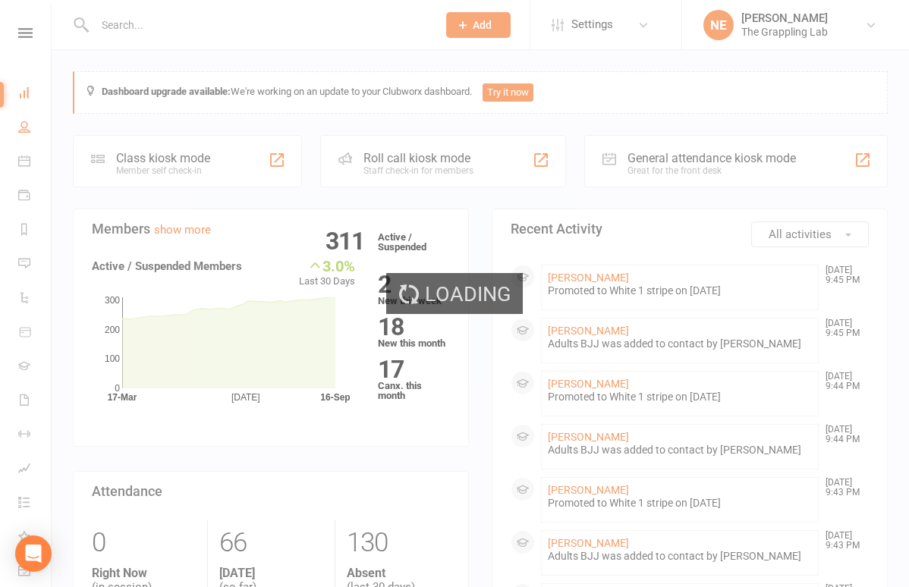
select select "100"
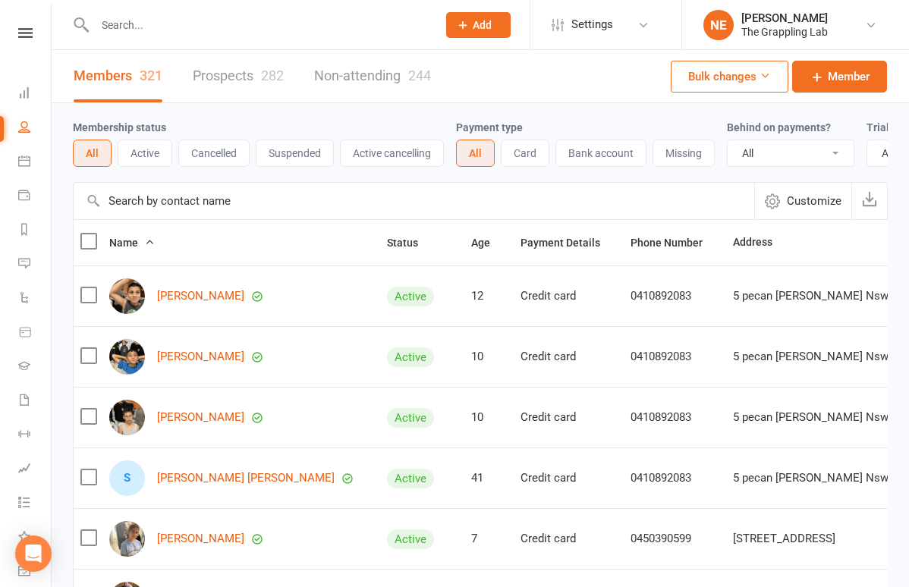
click at [244, 72] on link "Prospects 282" at bounding box center [238, 76] width 91 height 52
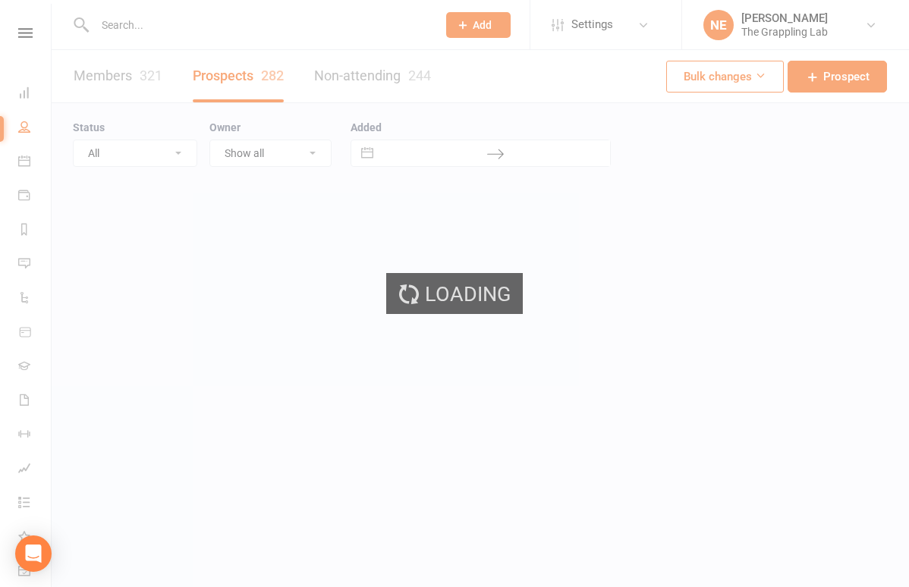
select select "100"
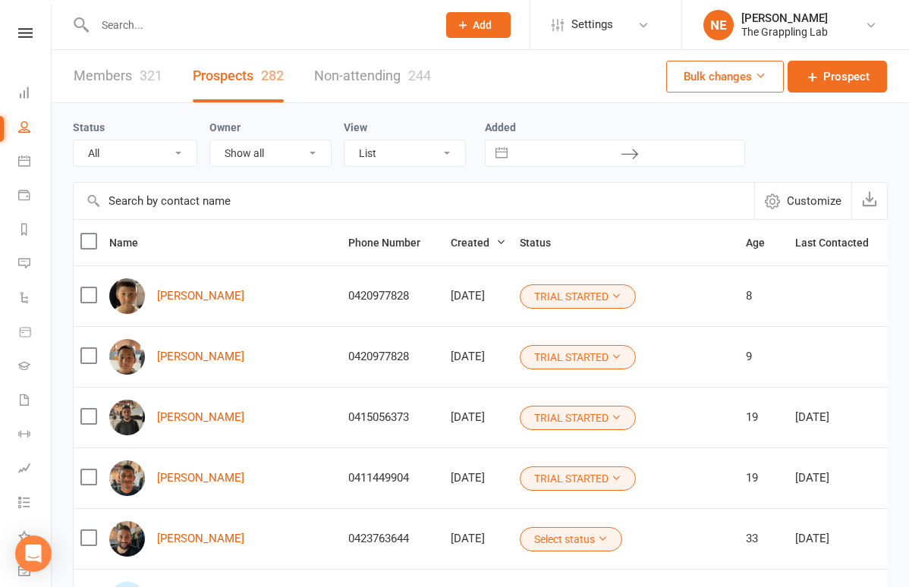
click at [161, 71] on div "321" at bounding box center [151, 76] width 23 height 16
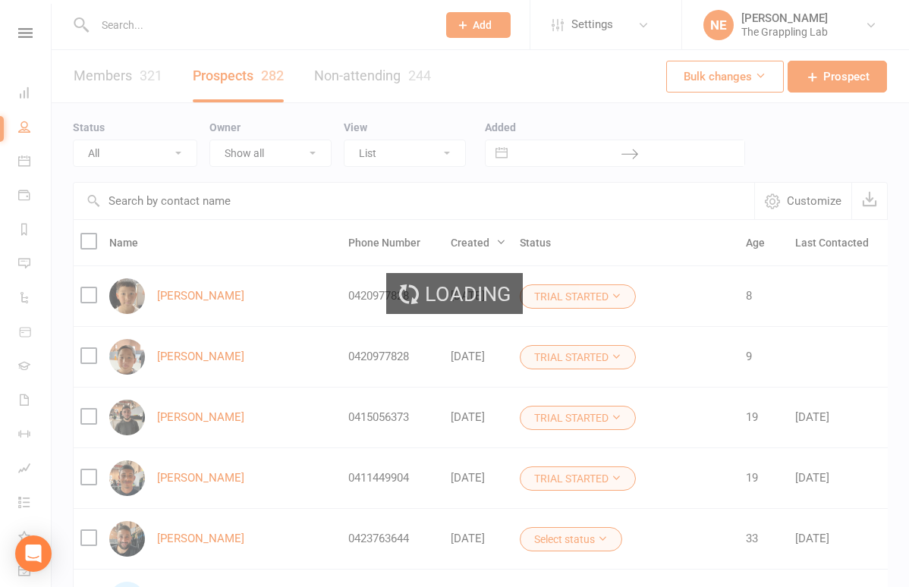
select select "100"
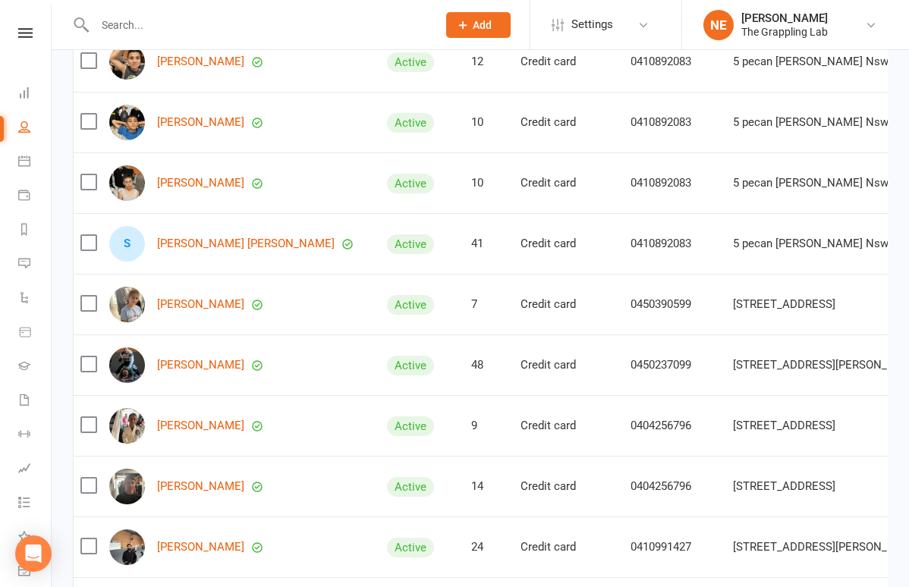
scroll to position [235, 0]
click at [180, 419] on link "Jonathan Adam" at bounding box center [200, 425] width 87 height 13
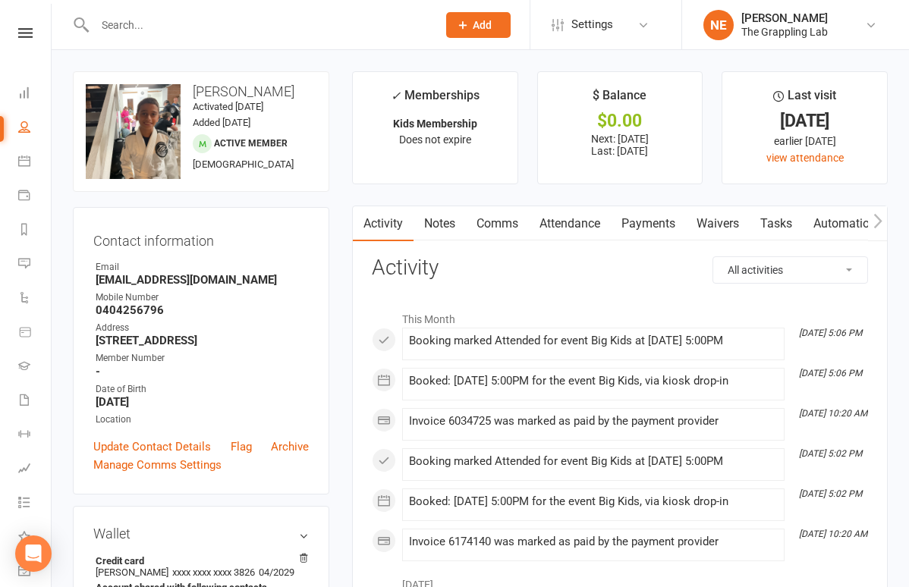
select select "100"
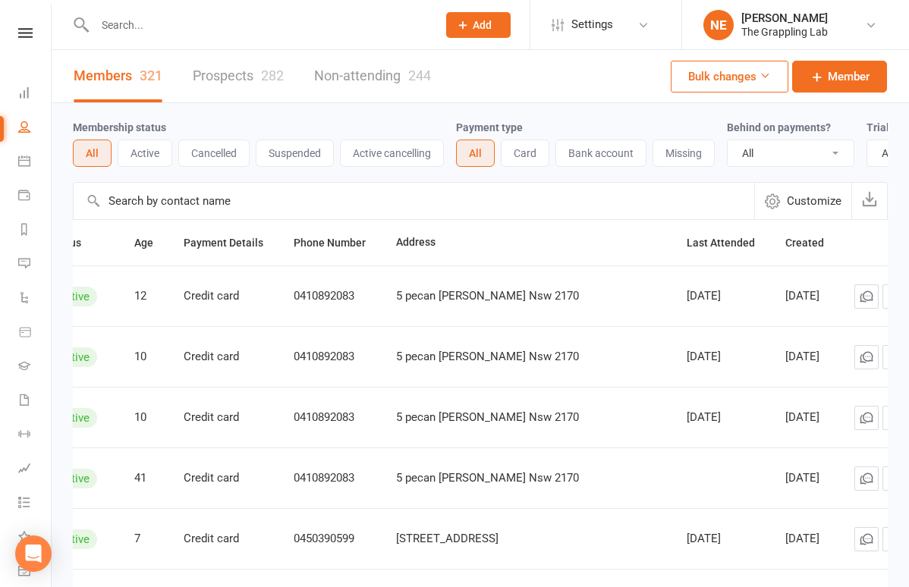
scroll to position [0, 336]
click at [786, 247] on span "Created" at bounding box center [813, 243] width 55 height 12
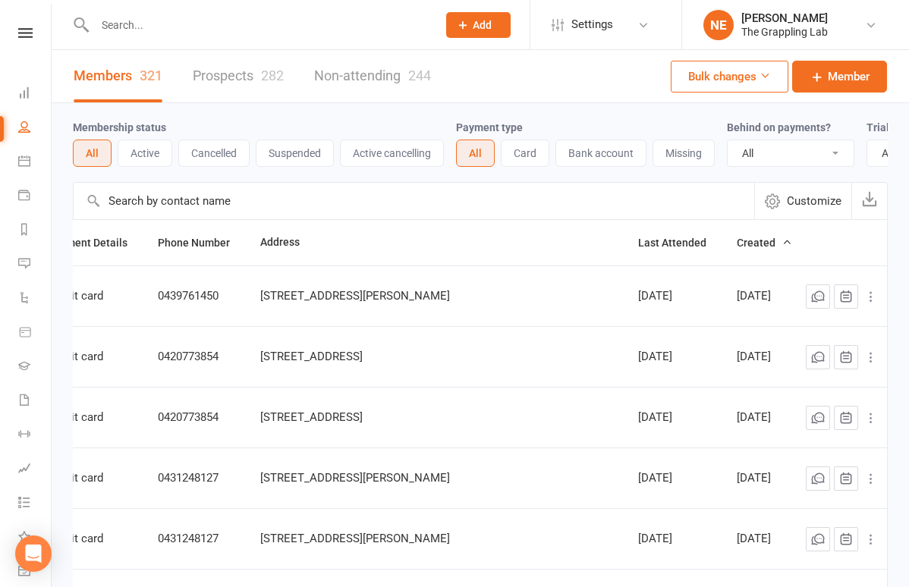
scroll to position [0, 513]
click at [758, 244] on span "Created" at bounding box center [764, 243] width 55 height 12
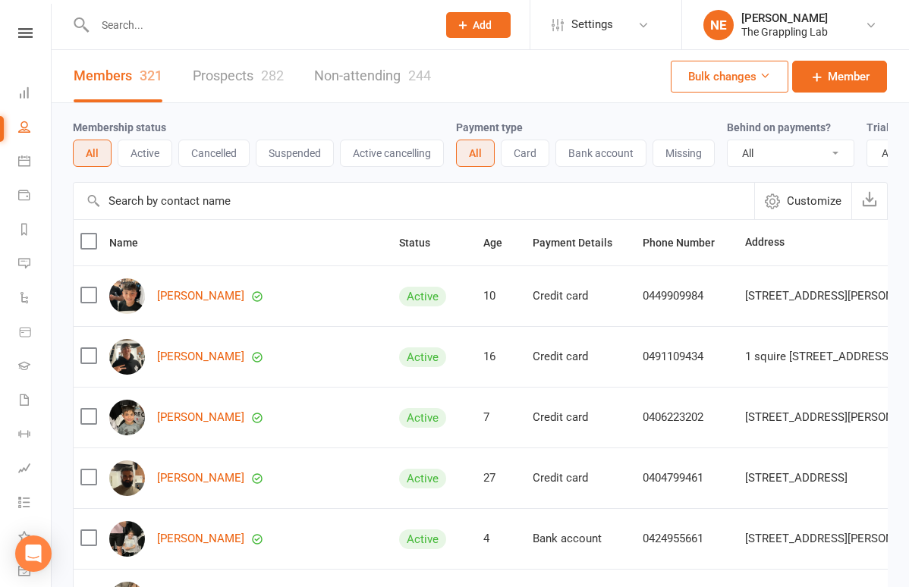
scroll to position [0, 0]
click at [203, 293] on link "[PERSON_NAME]" at bounding box center [200, 296] width 87 height 13
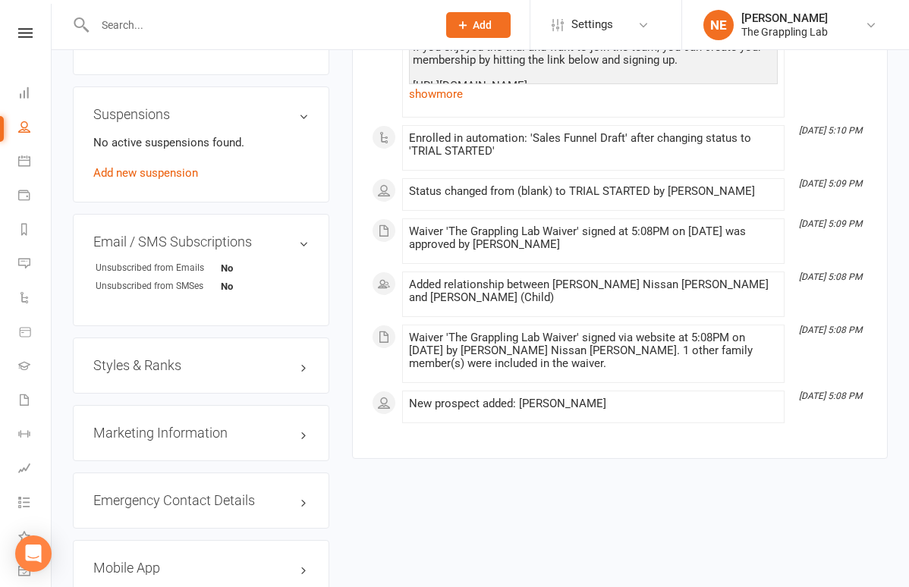
scroll to position [902, 0]
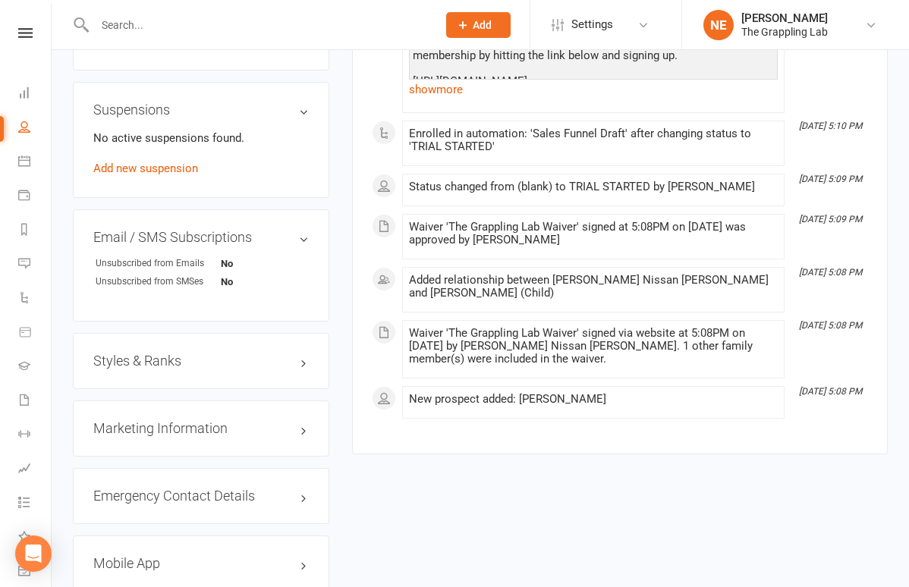
click at [180, 369] on h3 "Styles & Ranks" at bounding box center [200, 361] width 215 height 15
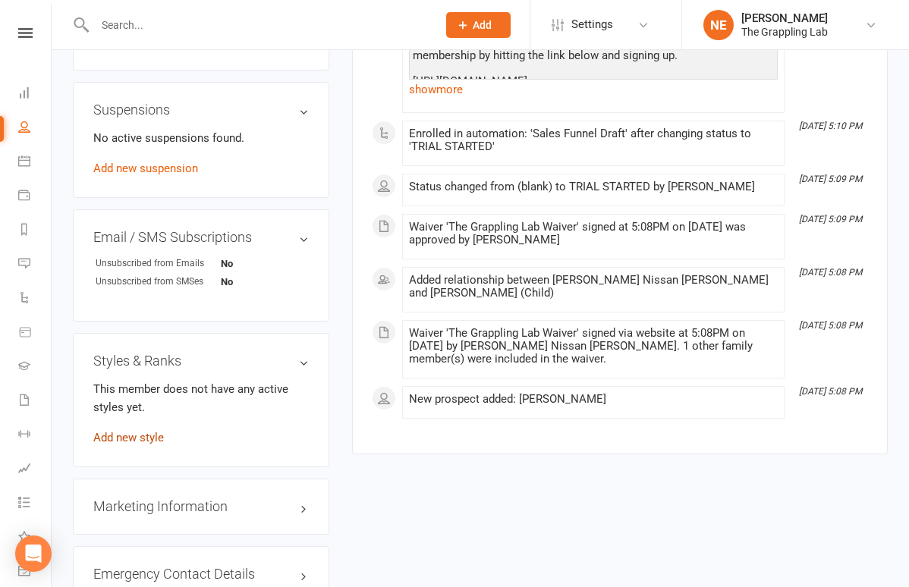
click at [144, 445] on link "Add new style" at bounding box center [128, 438] width 71 height 14
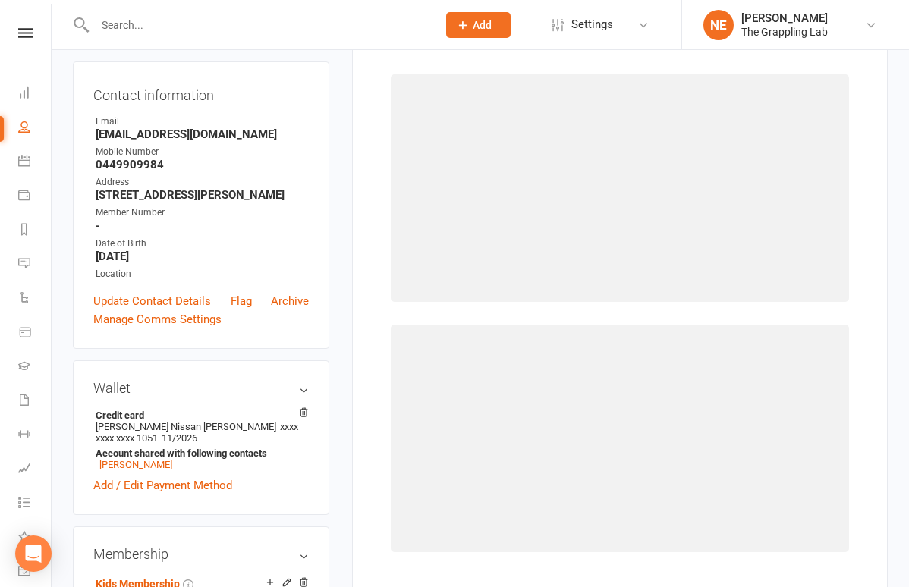
scroll to position [116, 0]
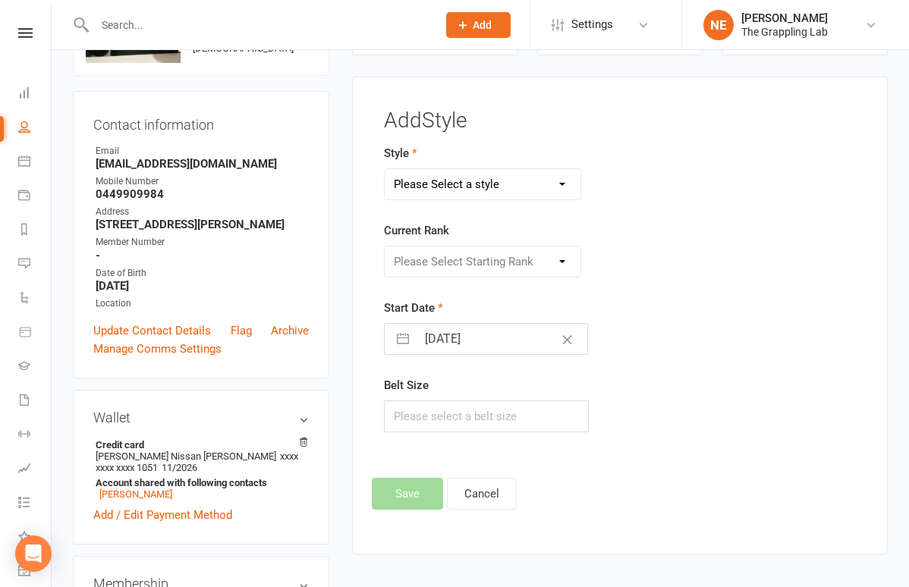
select select "3297"
select select "37233"
select select "3522"
select select "41671"
click at [411, 490] on button "Save" at bounding box center [407, 494] width 71 height 32
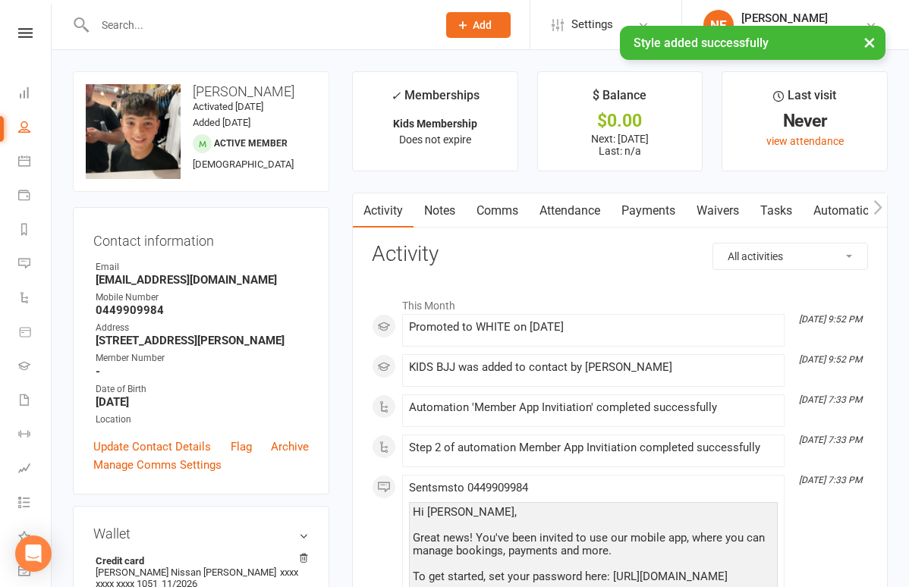
scroll to position [0, 0]
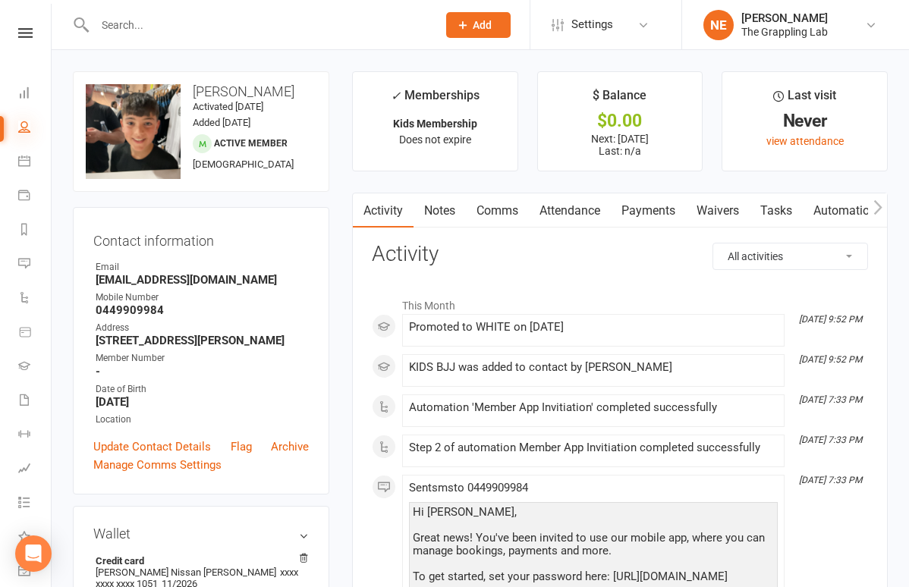
click at [25, 122] on icon at bounding box center [24, 127] width 12 height 12
select select "100"
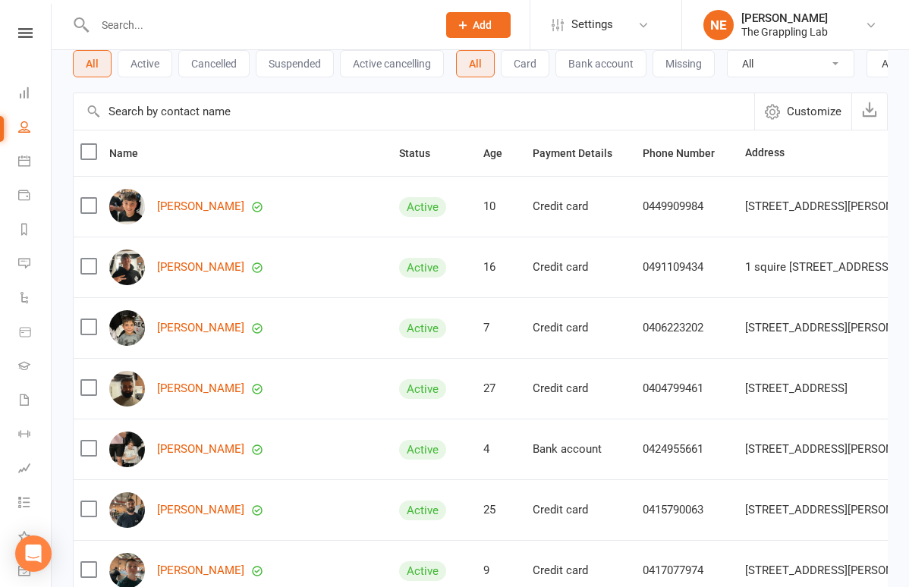
scroll to position [90, 0]
click at [214, 269] on link "[PERSON_NAME]" at bounding box center [200, 267] width 87 height 13
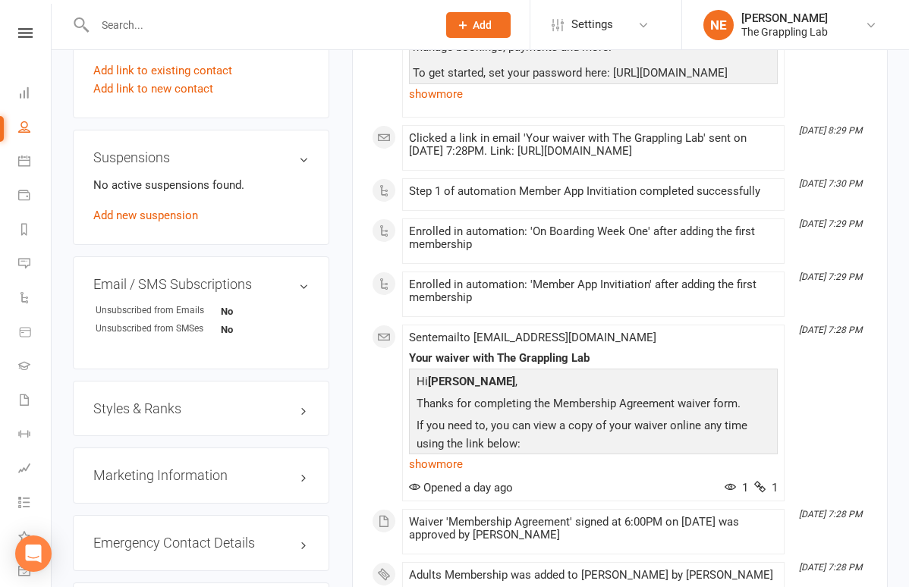
scroll to position [841, 0]
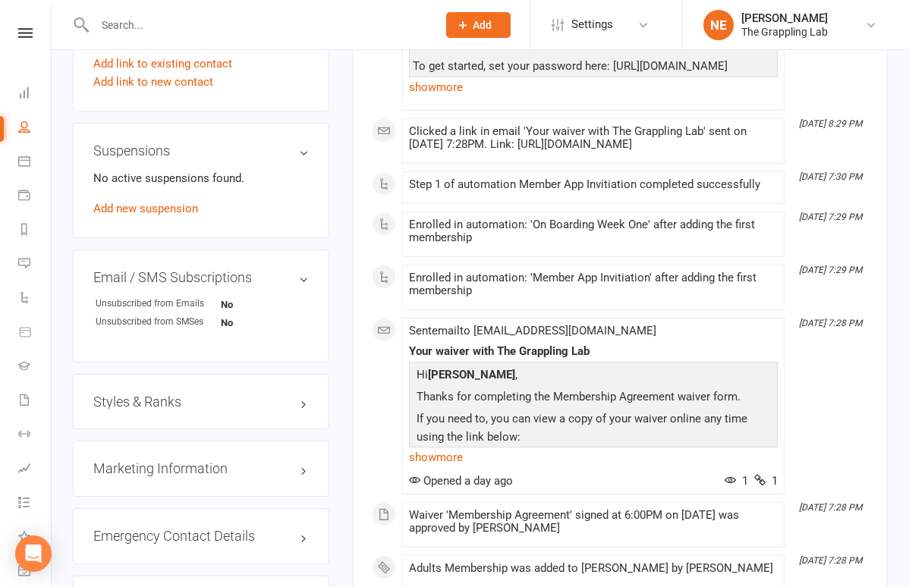
click at [174, 410] on h3 "Styles & Ranks" at bounding box center [200, 402] width 215 height 15
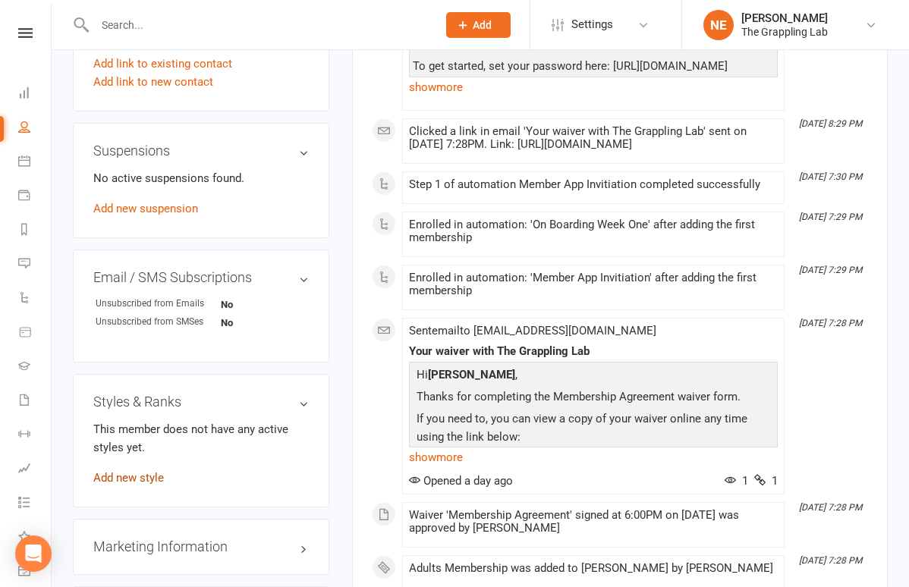
click at [146, 485] on link "Add new style" at bounding box center [128, 478] width 71 height 14
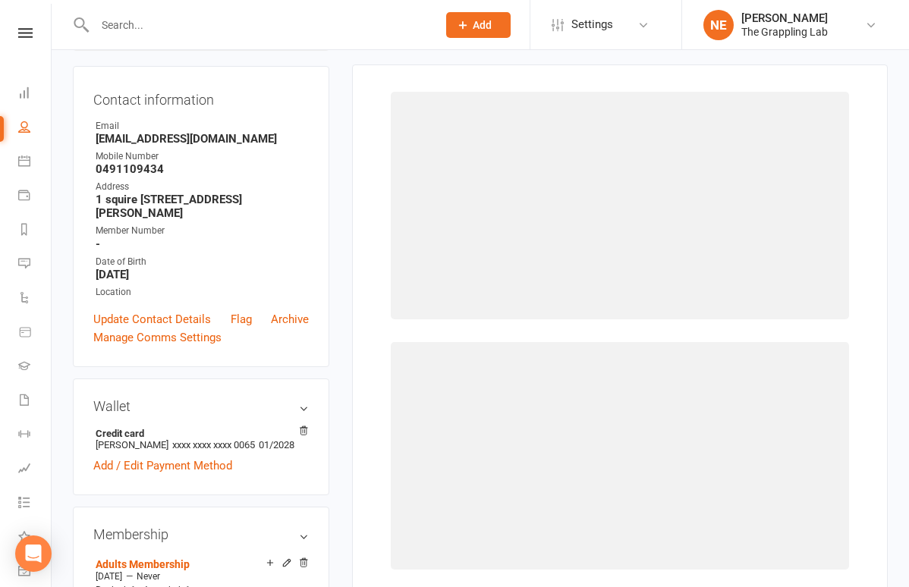
scroll to position [129, 0]
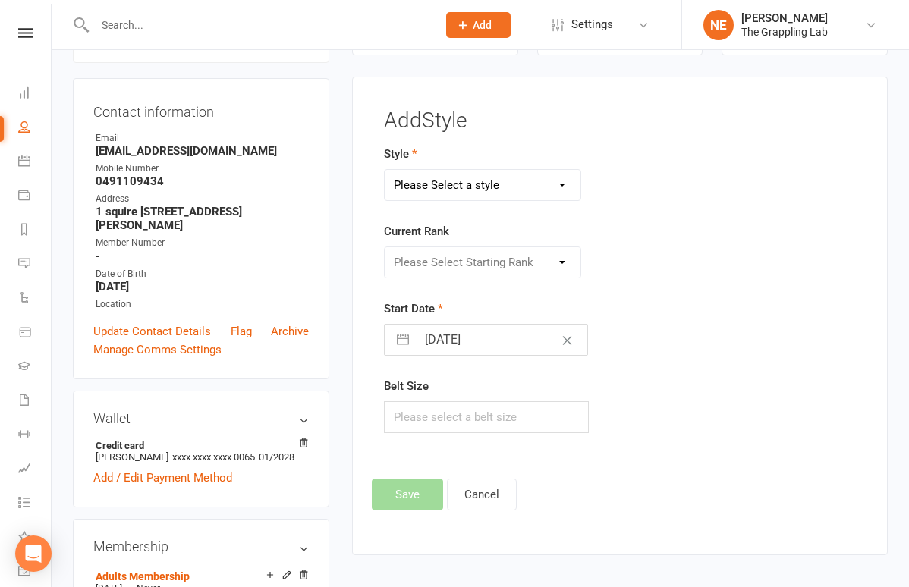
select select "3297"
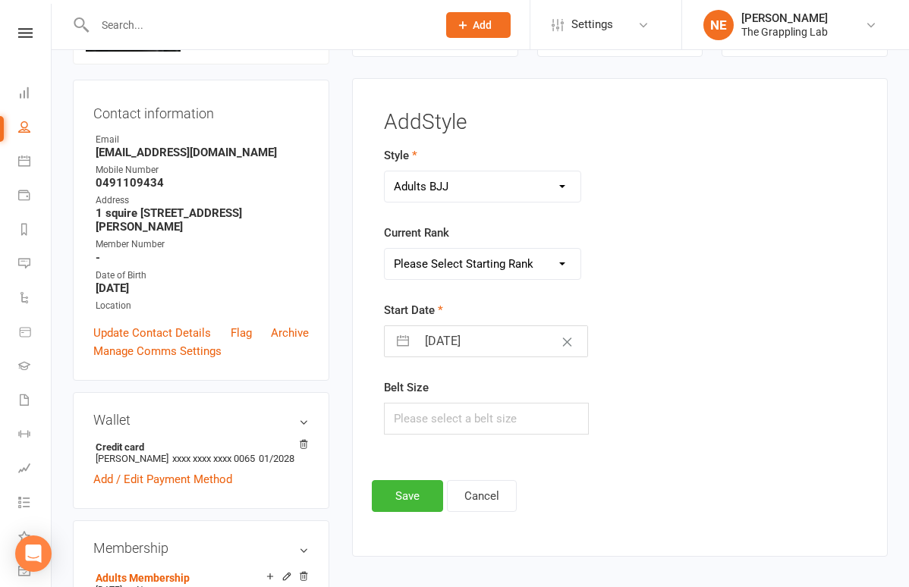
scroll to position [116, 1]
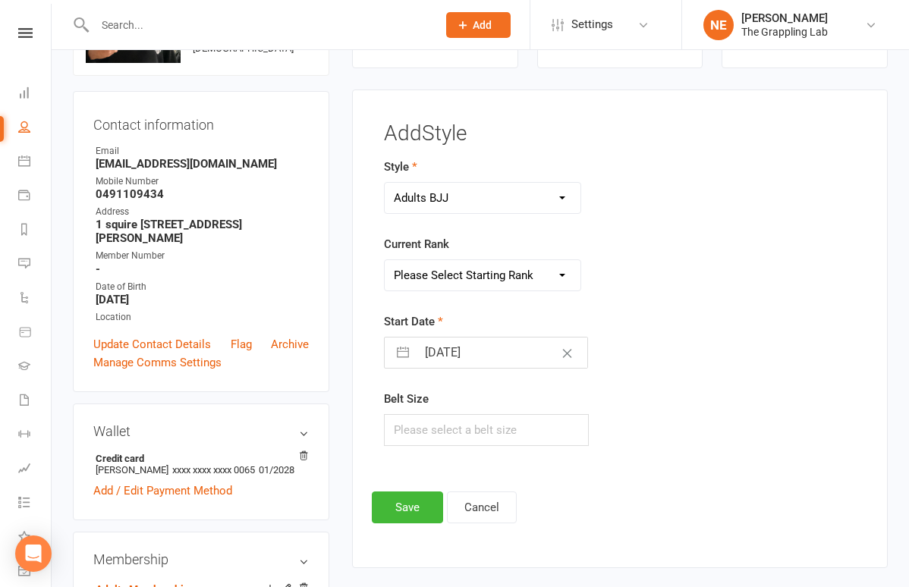
click at [454, 243] on div "Current Rank Please Select Starting Rank White White 1 stripe White 2 stripe Wh…" at bounding box center [537, 263] width 307 height 56
select select "37233"
click at [413, 511] on button "Save" at bounding box center [407, 508] width 71 height 32
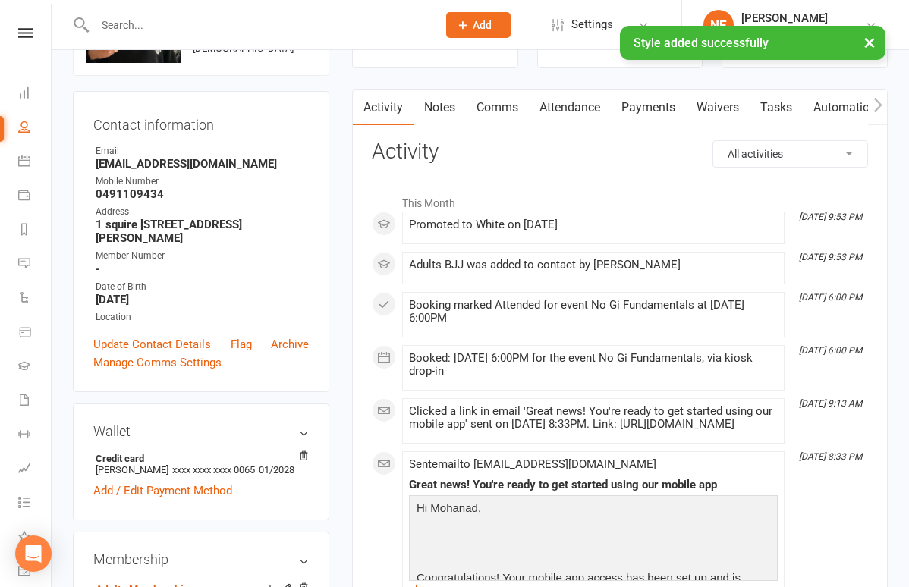
click at [31, 122] on link "People" at bounding box center [35, 129] width 34 height 34
select select "100"
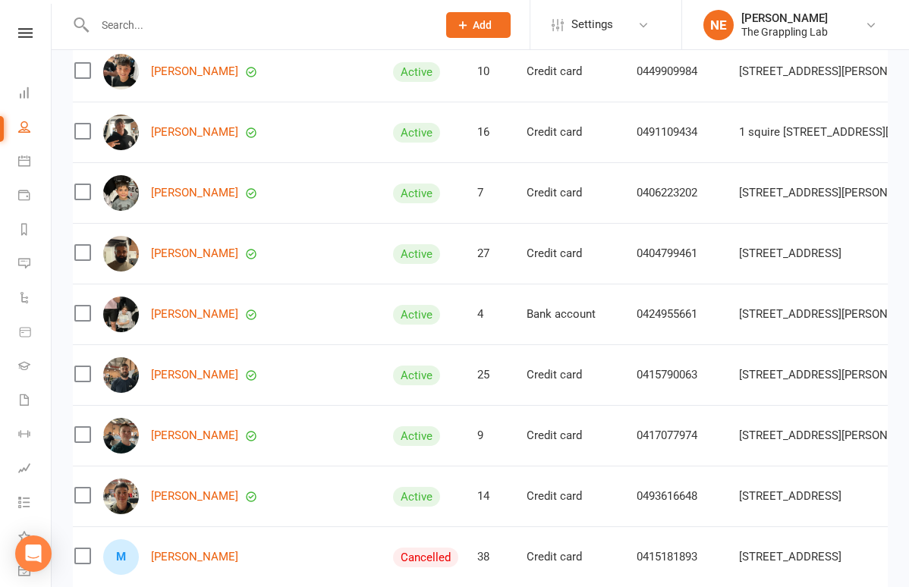
scroll to position [225, 0]
click at [194, 194] on link "[PERSON_NAME]" at bounding box center [194, 192] width 87 height 13
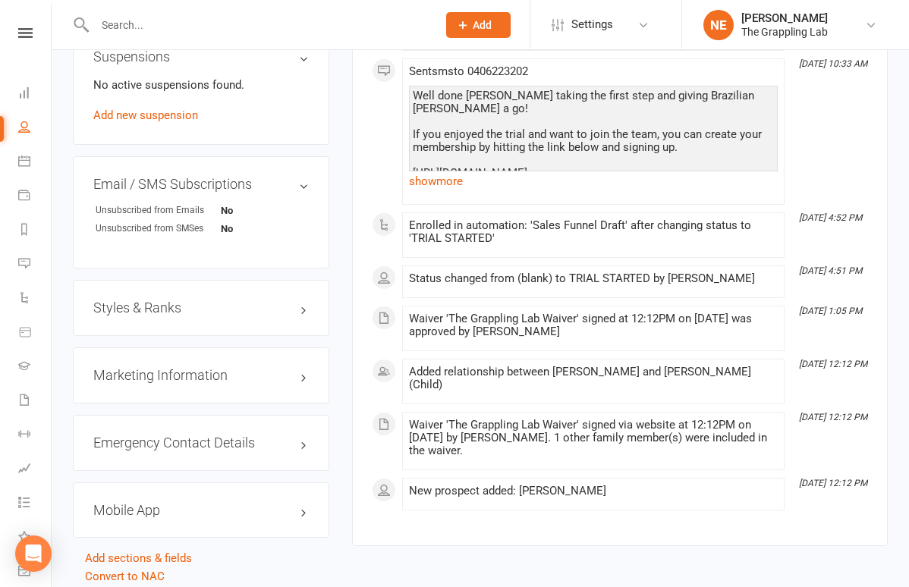
scroll to position [946, 0]
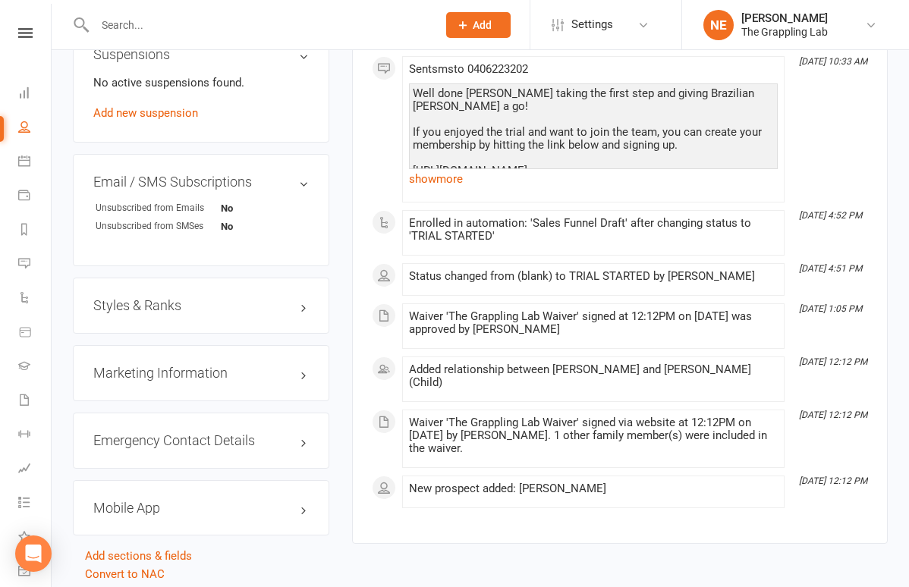
click at [171, 313] on h3 "Styles & Ranks" at bounding box center [200, 305] width 215 height 15
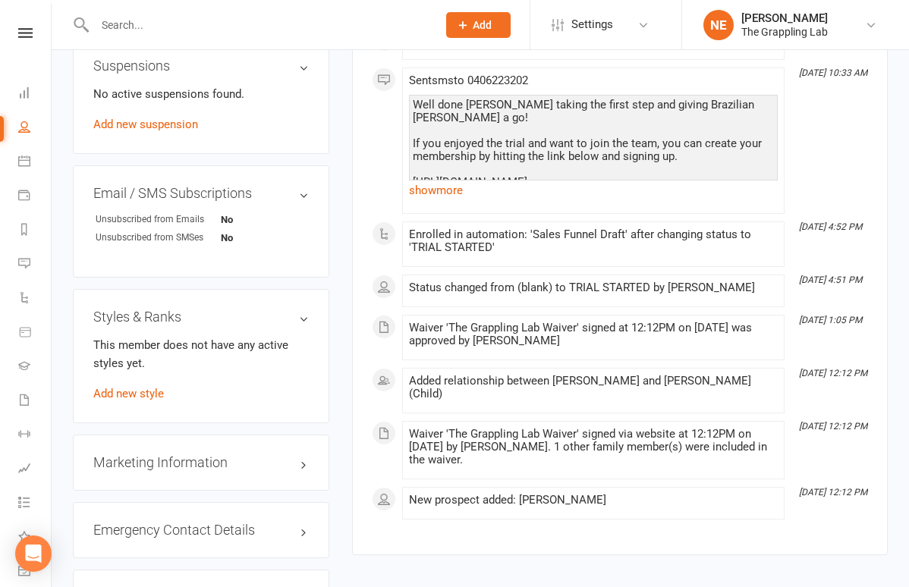
scroll to position [1000, 0]
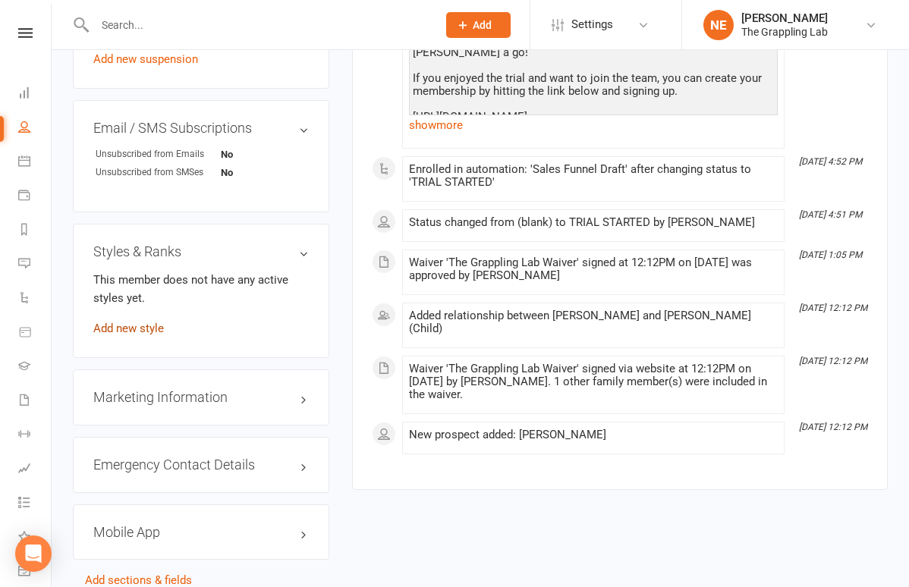
click at [143, 335] on link "Add new style" at bounding box center [128, 329] width 71 height 14
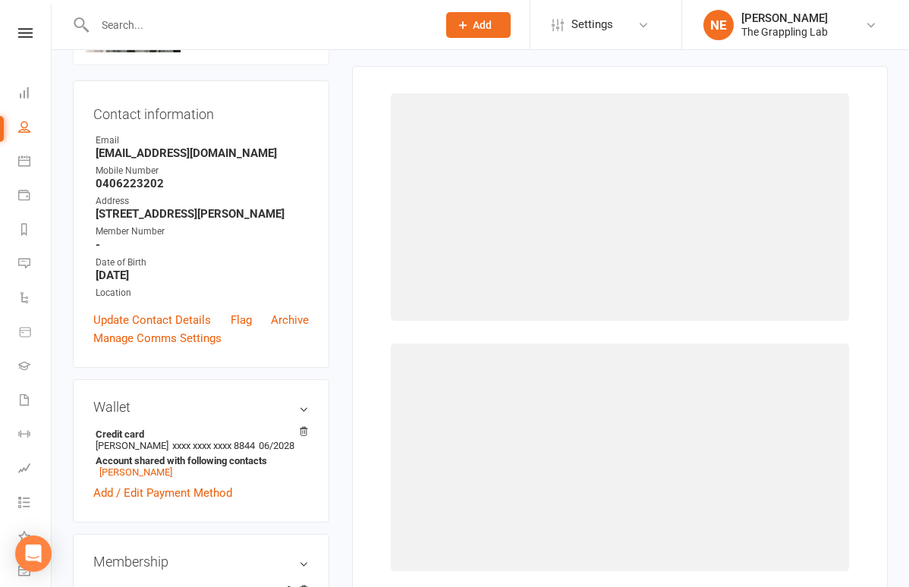
scroll to position [116, 0]
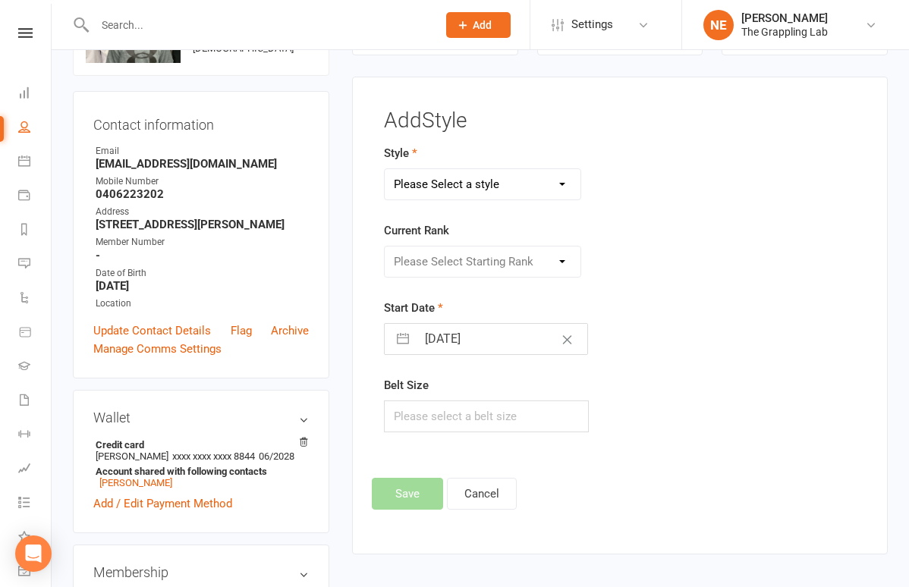
select select "3522"
select select "41671"
click at [415, 501] on button "Save" at bounding box center [407, 494] width 71 height 32
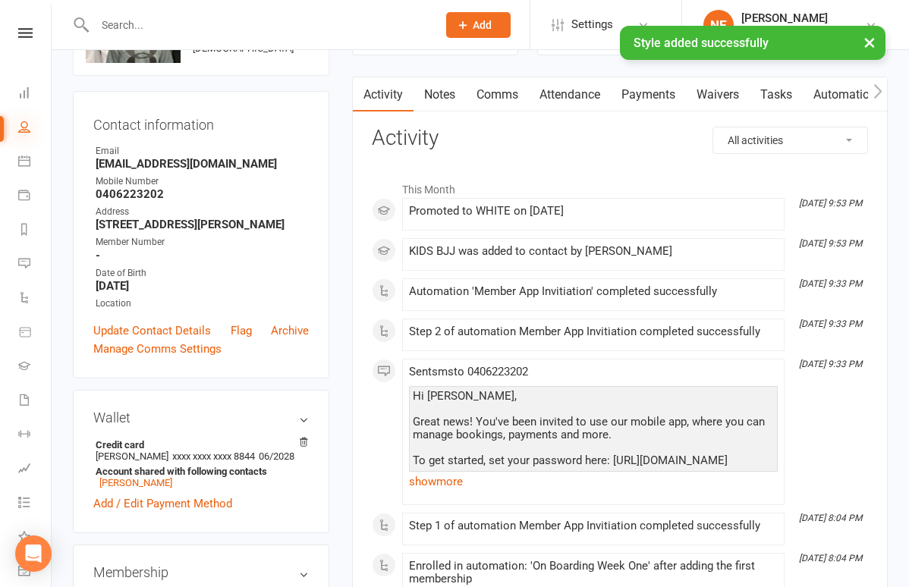
click at [30, 124] on icon at bounding box center [24, 127] width 12 height 12
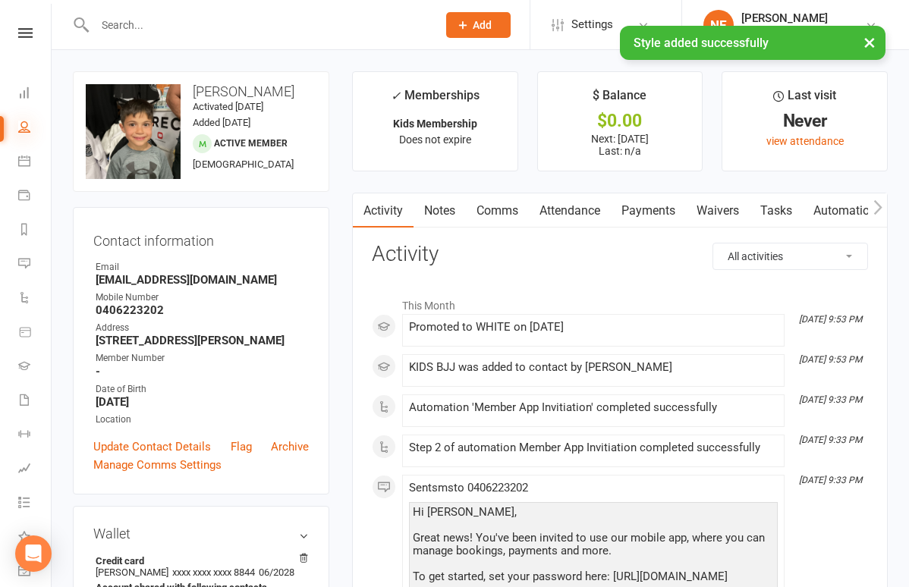
select select "100"
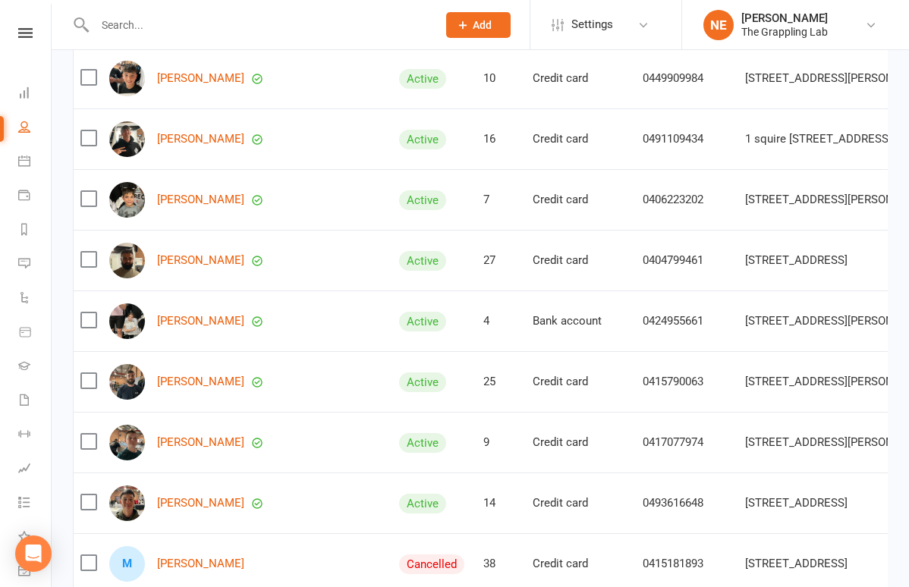
scroll to position [219, 0]
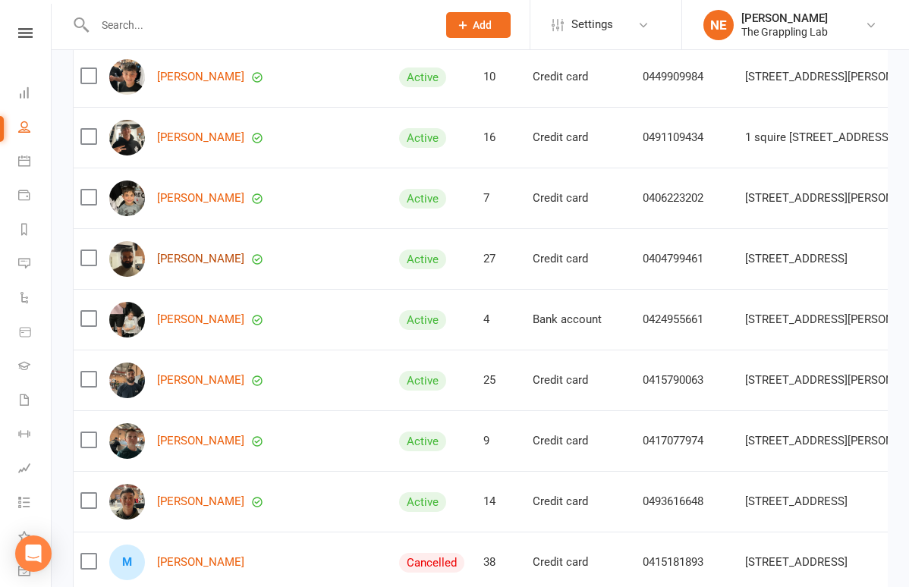
click at [184, 257] on link "[PERSON_NAME]" at bounding box center [200, 259] width 87 height 13
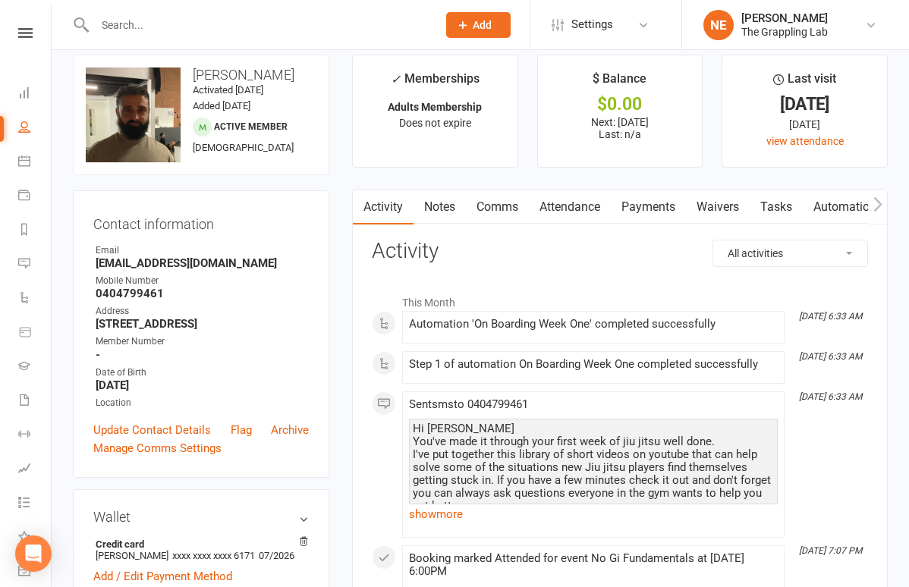
scroll to position [17, 0]
click at [17, 127] on li "People" at bounding box center [25, 129] width 51 height 34
click at [28, 127] on icon at bounding box center [24, 127] width 12 height 12
select select "100"
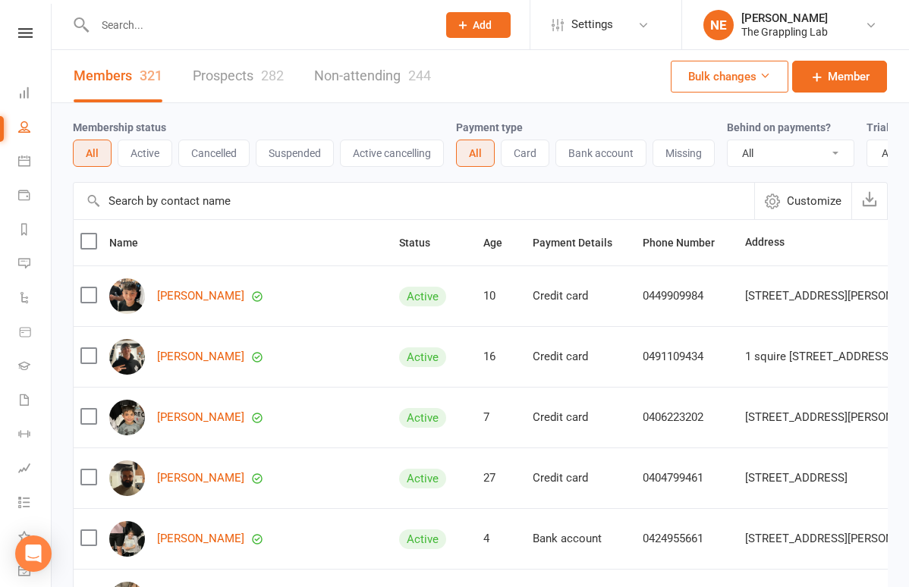
click at [224, 71] on link "Prospects 282" at bounding box center [238, 76] width 91 height 52
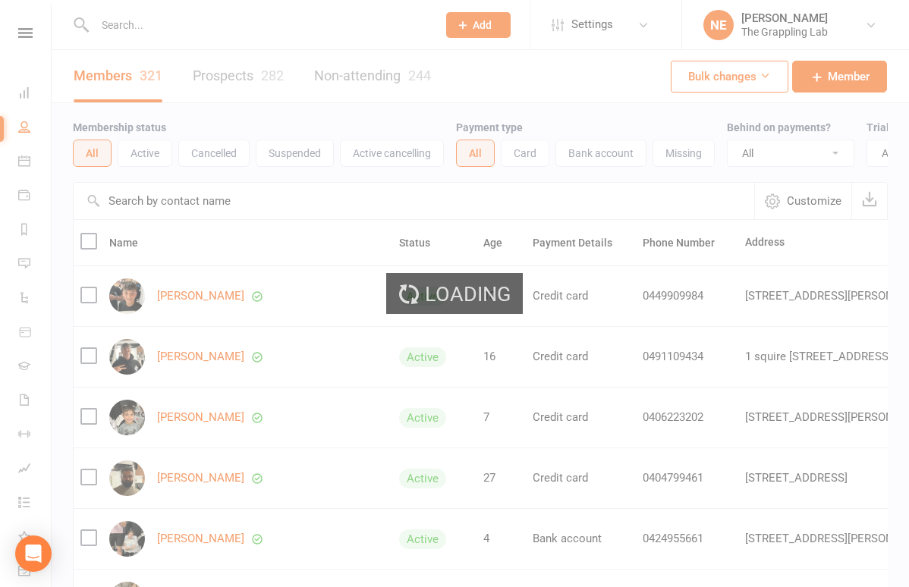
select select "100"
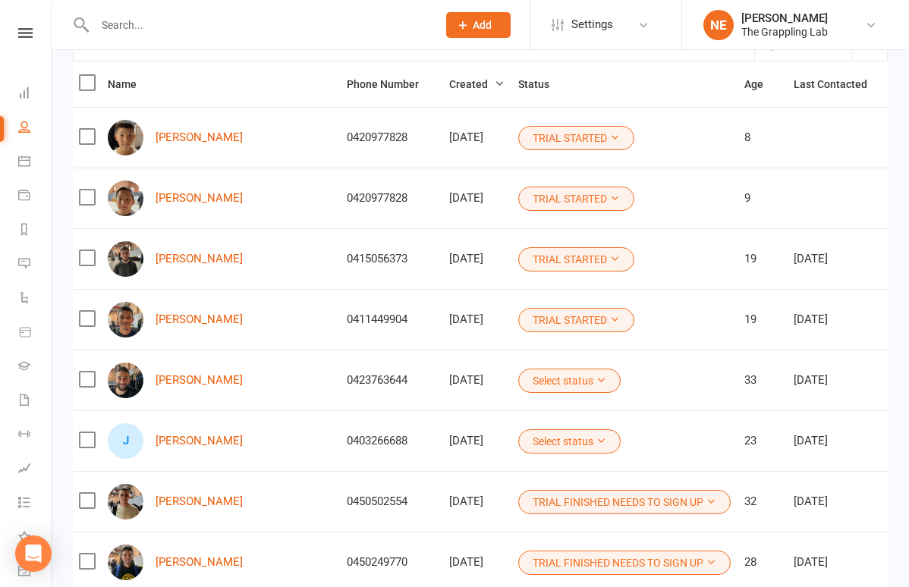
scroll to position [165, 0]
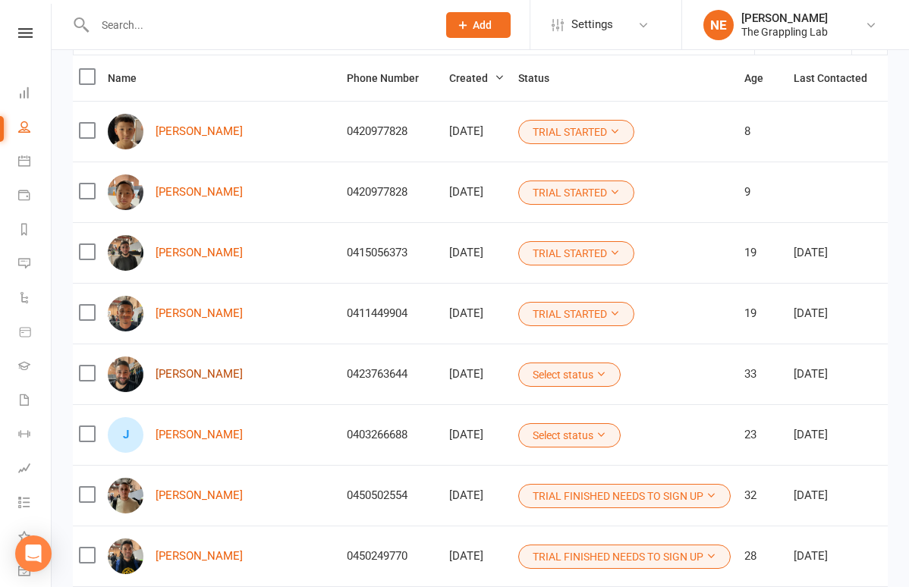
click at [231, 368] on link "[PERSON_NAME]" at bounding box center [199, 374] width 87 height 13
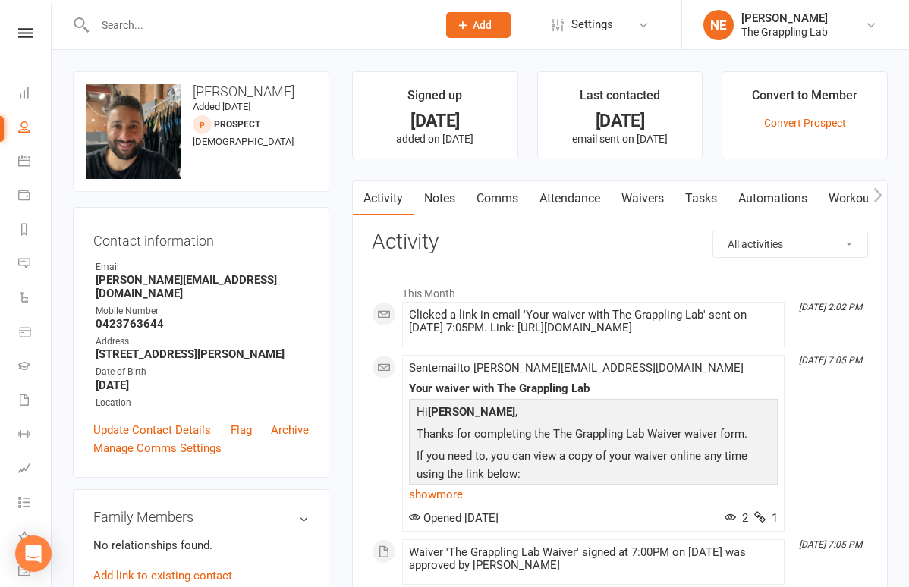
select select "100"
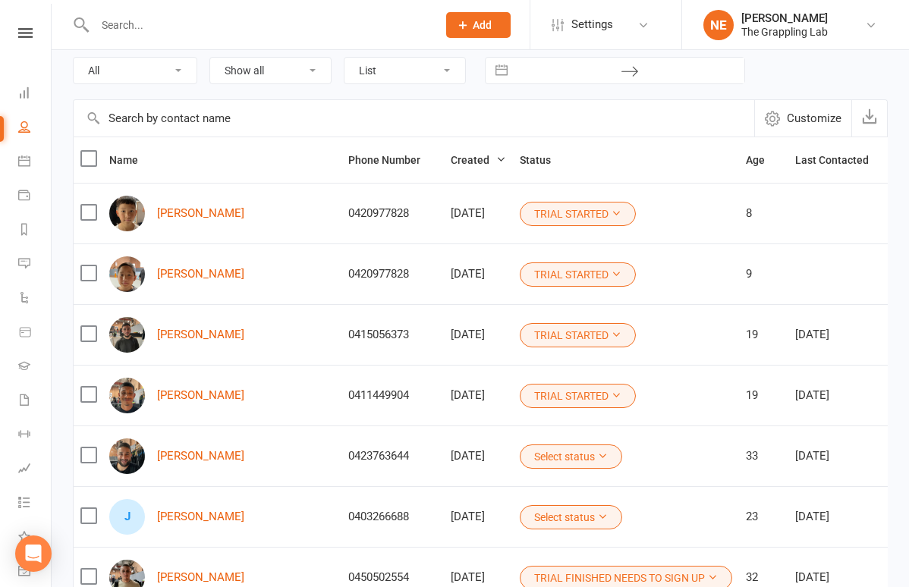
scroll to position [102, 0]
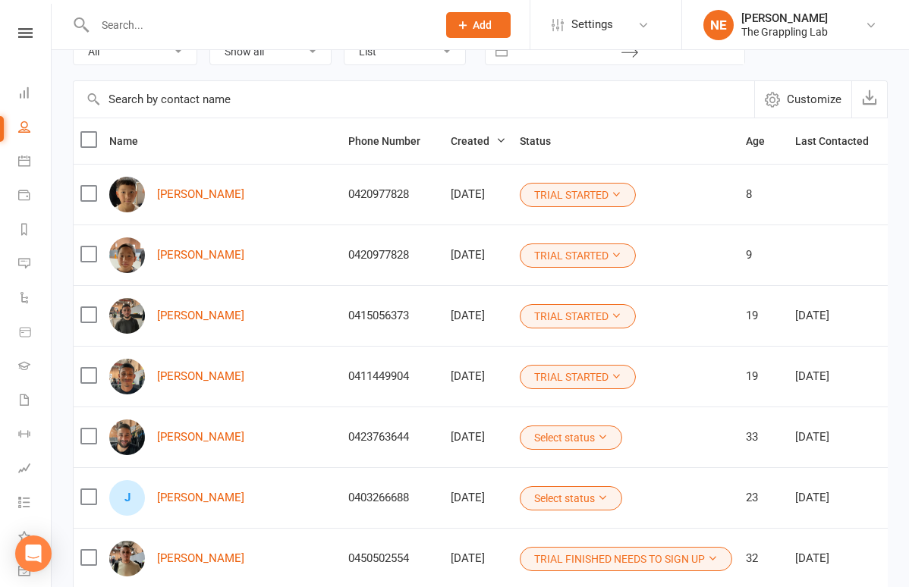
click at [535, 451] on td "Select status" at bounding box center [626, 437] width 226 height 61
click at [538, 432] on button "Select status" at bounding box center [571, 438] width 102 height 24
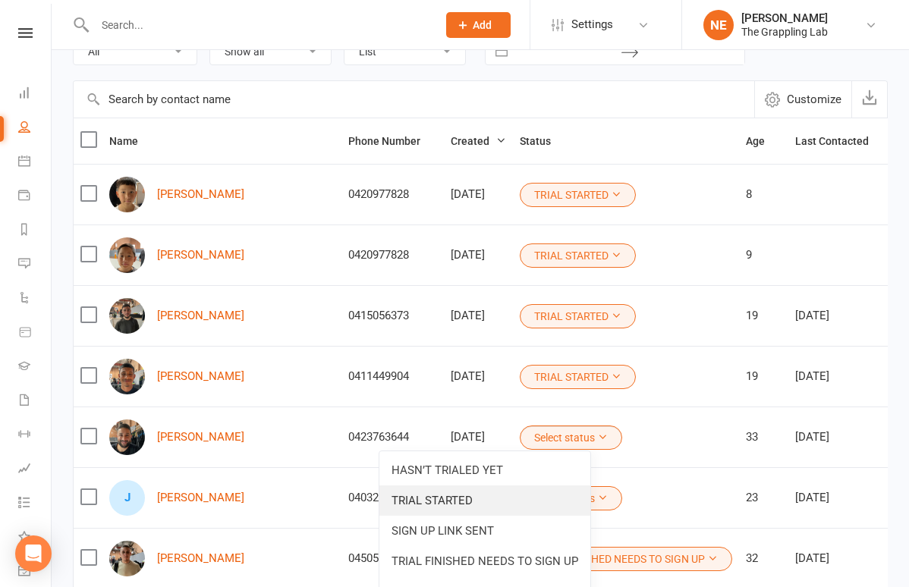
click at [452, 498] on link "TRIAL STARTED" at bounding box center [484, 501] width 211 height 30
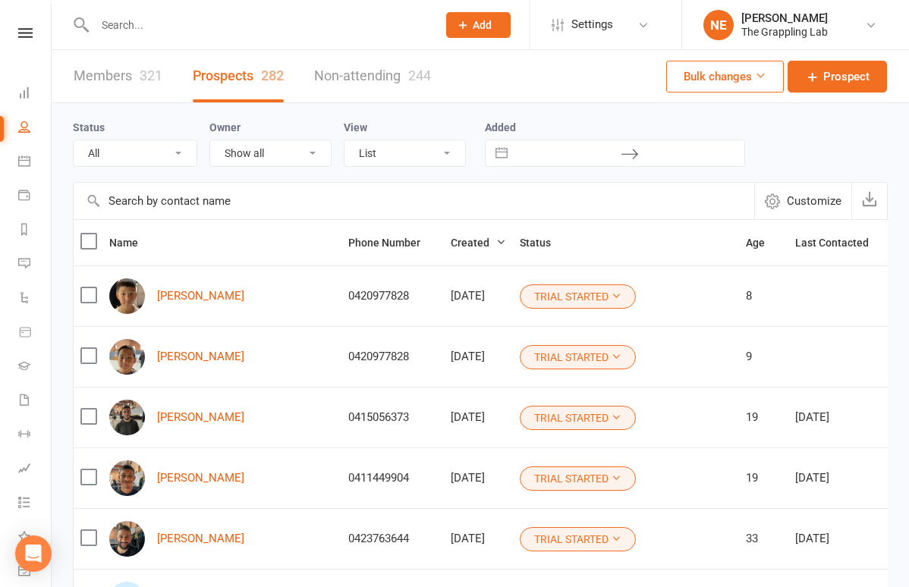
scroll to position [0, 0]
click at [116, 73] on link "Members 321" at bounding box center [118, 76] width 89 height 52
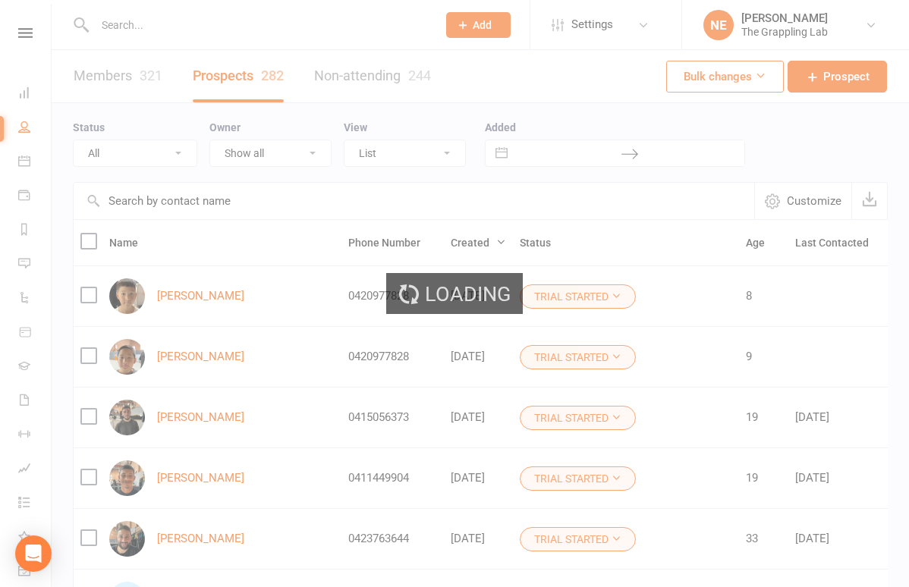
select select "100"
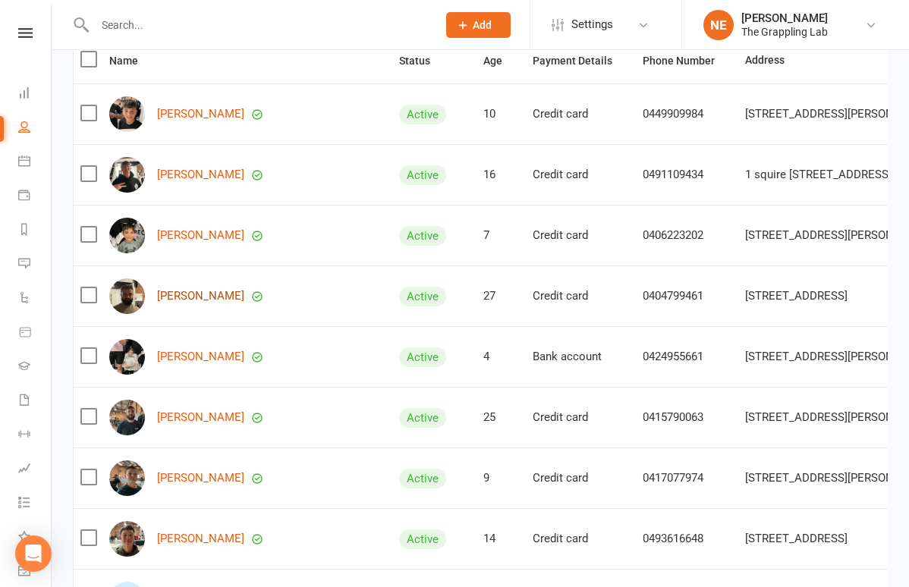
scroll to position [192, 0]
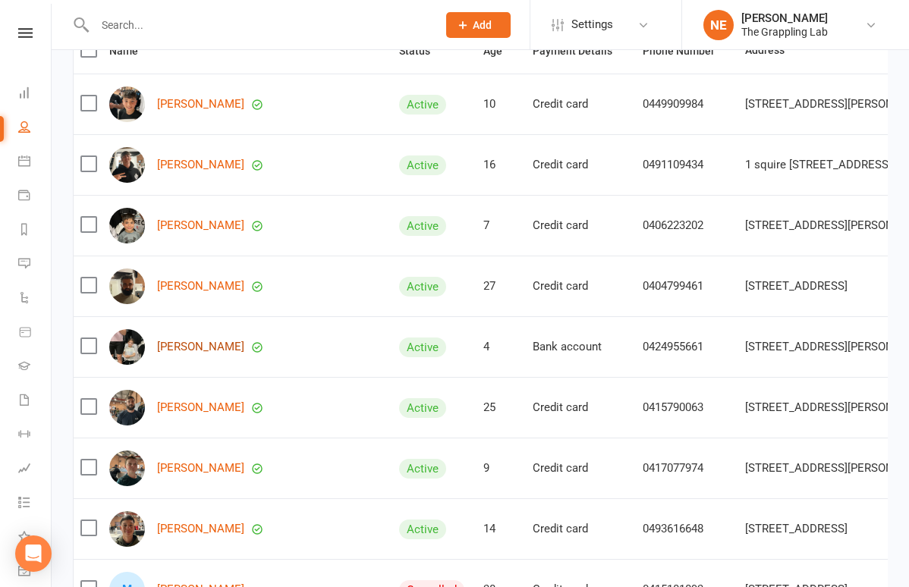
click at [198, 346] on link "[PERSON_NAME]" at bounding box center [200, 347] width 87 height 13
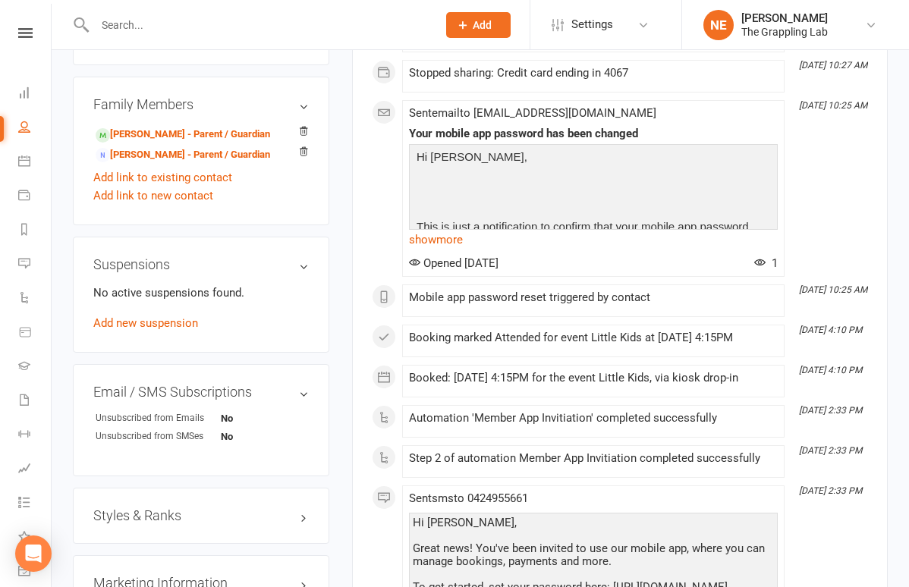
scroll to position [744, 0]
click at [159, 508] on h3 "Styles & Ranks" at bounding box center [200, 515] width 215 height 15
click at [146, 585] on link "Add new style" at bounding box center [128, 592] width 71 height 14
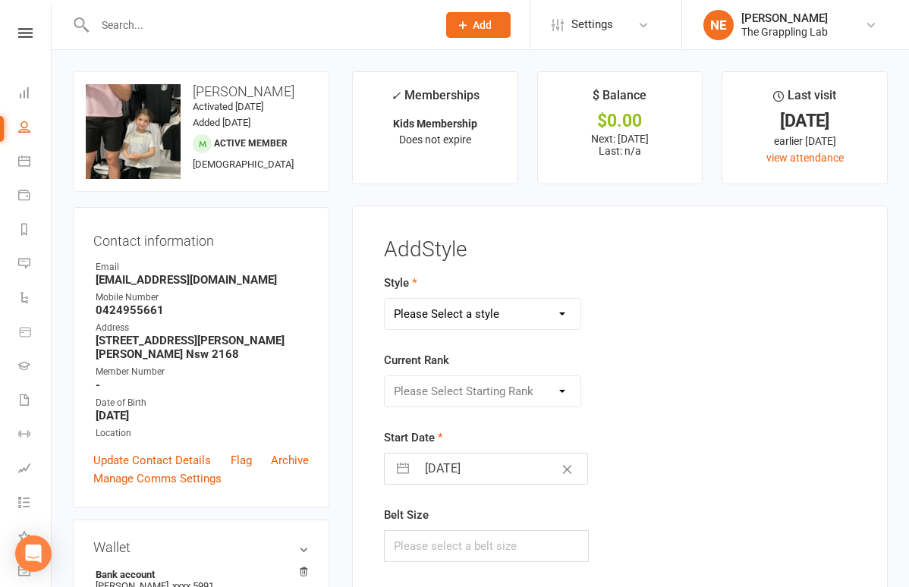
scroll to position [0, 0]
select select "3522"
select select "41671"
select select "7"
select select "2025"
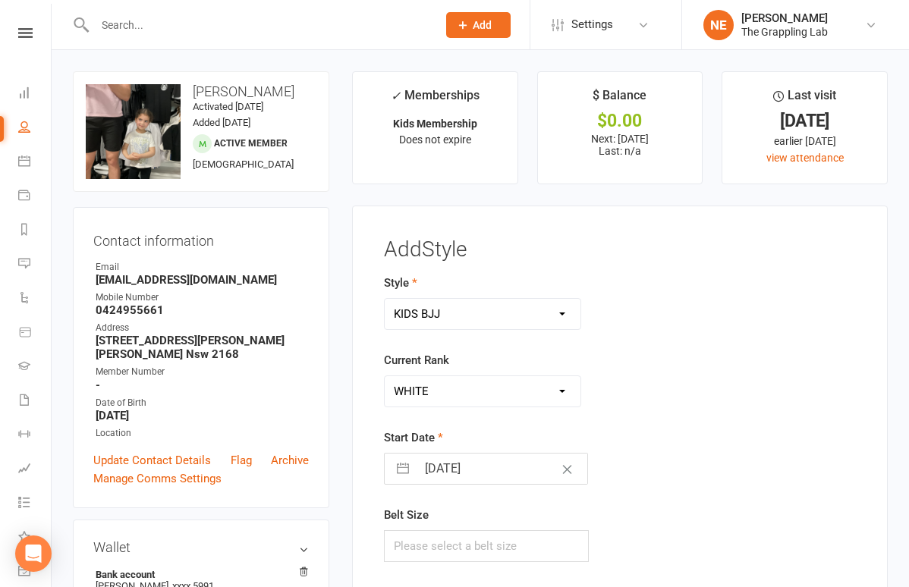
select select "8"
select select "2025"
select select "9"
select select "2025"
click at [427, 462] on input "[DATE]" at bounding box center [502, 469] width 171 height 30
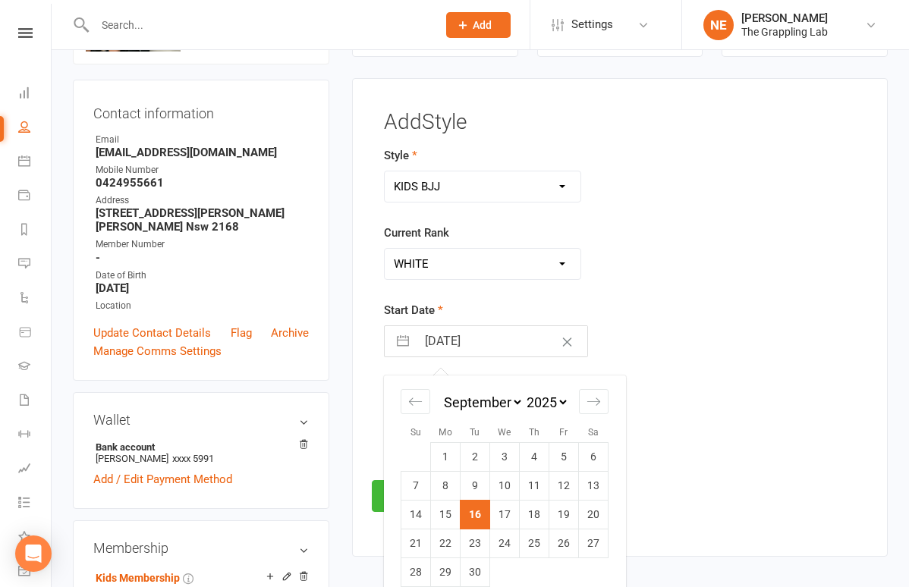
scroll to position [120, 0]
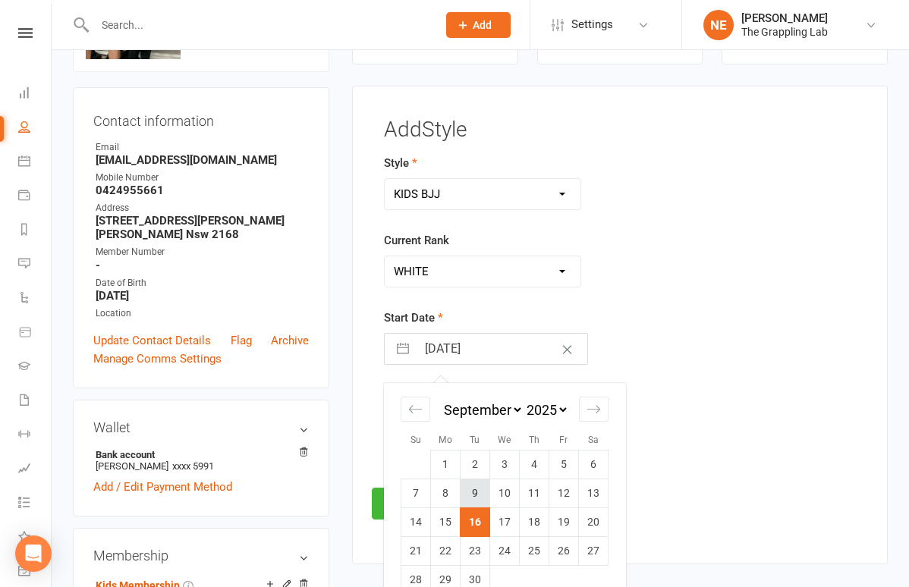
click at [481, 492] on td "9" at bounding box center [476, 493] width 30 height 29
type input "09 Sep 2025"
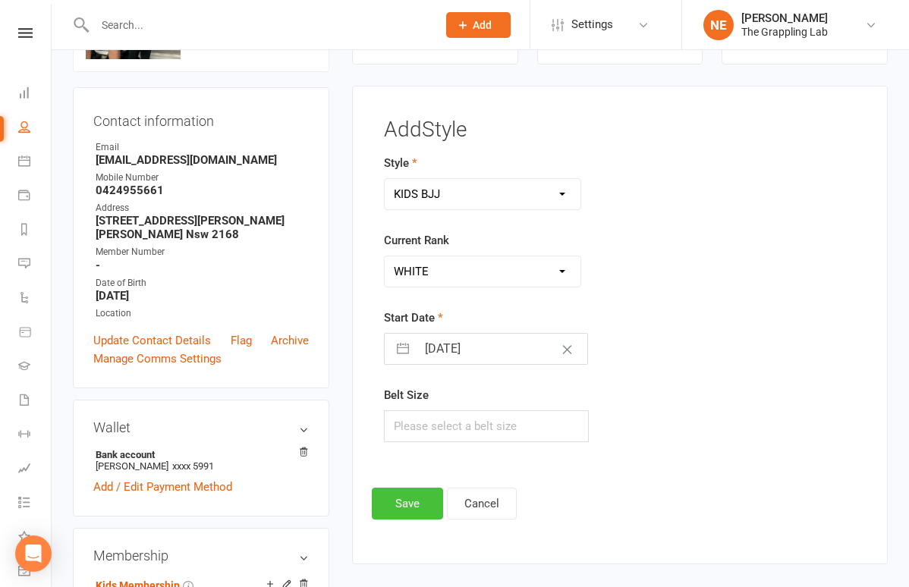
click at [414, 499] on button "Save" at bounding box center [407, 504] width 71 height 32
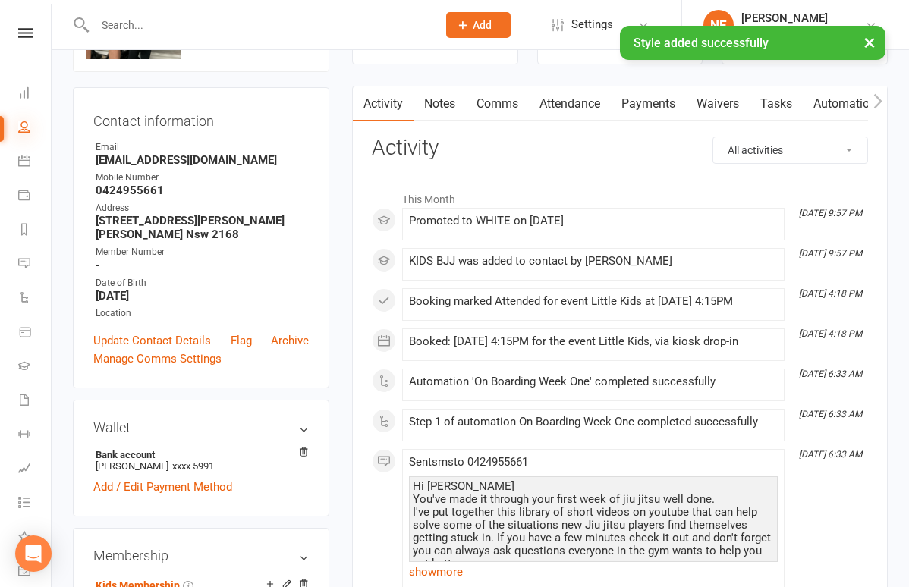
click at [18, 130] on icon at bounding box center [24, 127] width 12 height 12
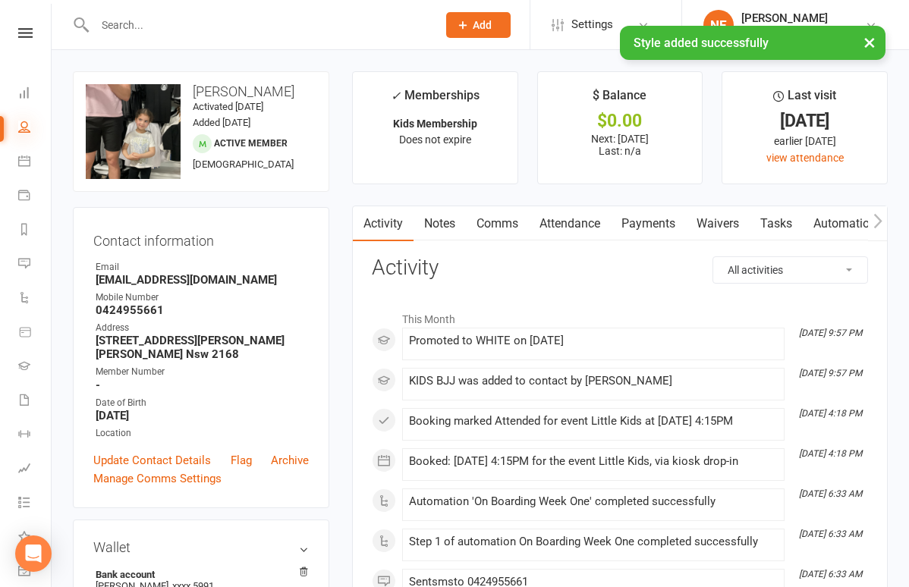
select select "100"
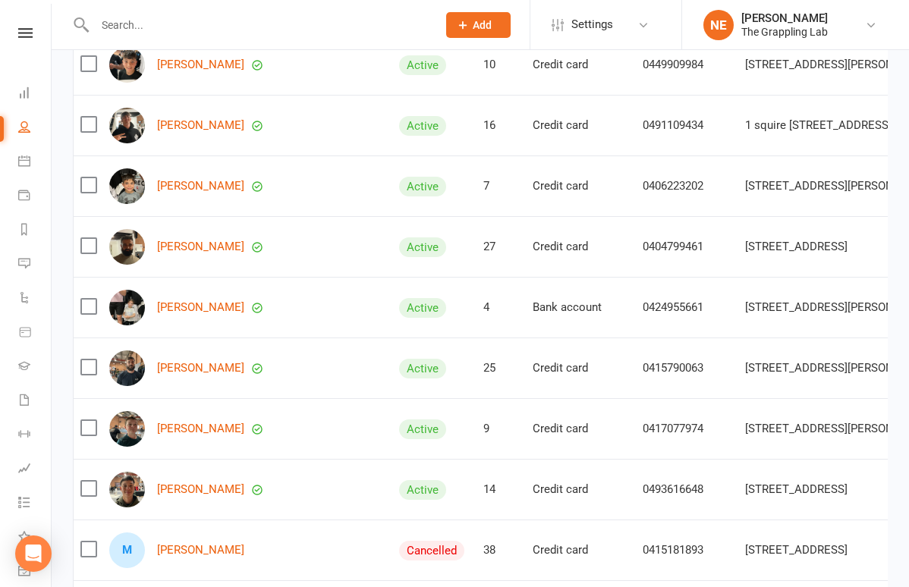
scroll to position [232, 0]
click at [207, 371] on link "[PERSON_NAME]" at bounding box center [200, 367] width 87 height 13
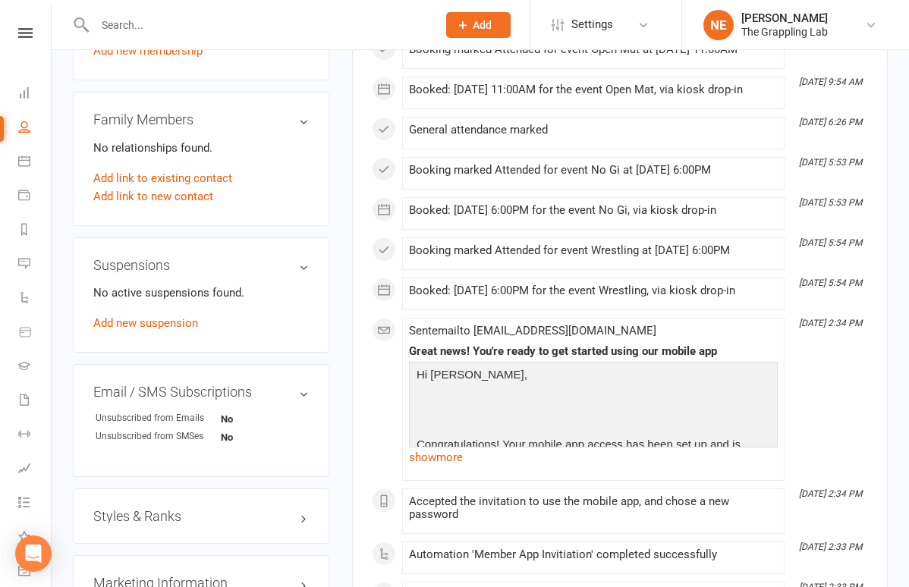
scroll to position [719, 0]
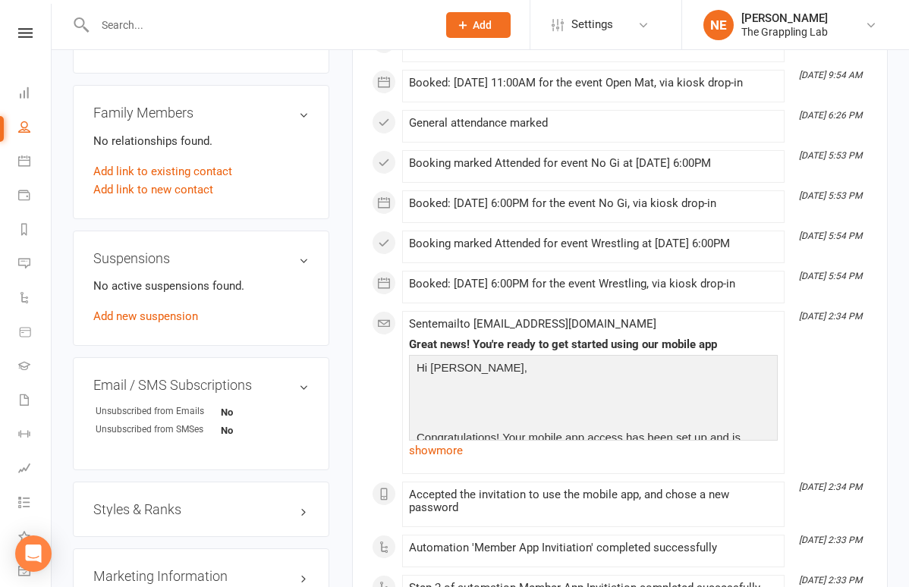
click at [183, 517] on h3 "Styles & Ranks" at bounding box center [200, 509] width 215 height 15
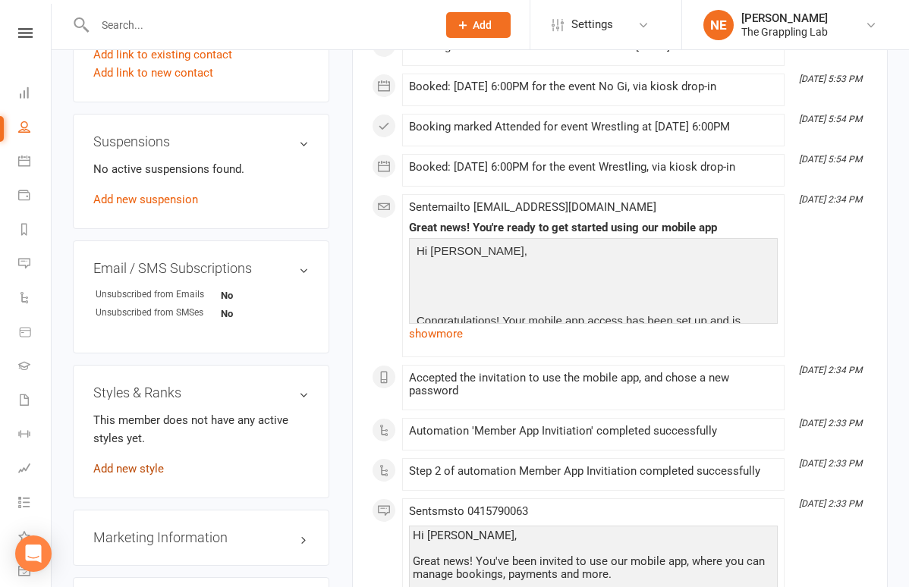
click at [128, 476] on link "Add new style" at bounding box center [128, 469] width 71 height 14
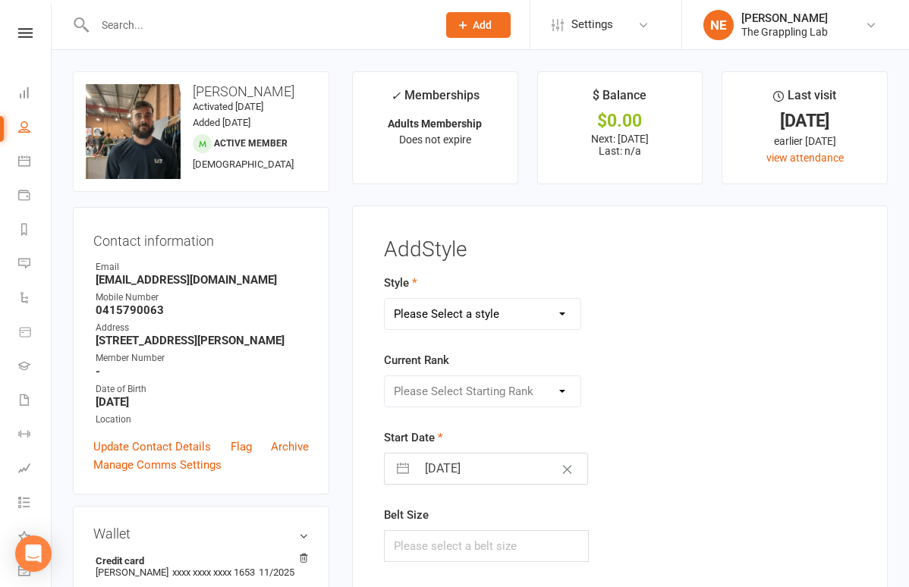
scroll to position [0, 0]
select select "3297"
select select "37233"
click at [449, 473] on input "[DATE]" at bounding box center [502, 469] width 171 height 30
select select "7"
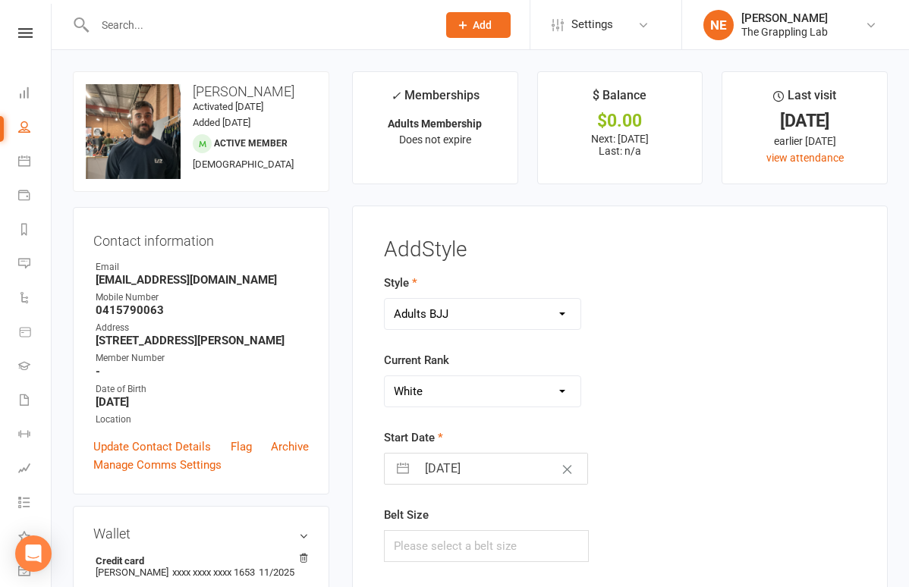
select select "2025"
select select "8"
select select "2025"
select select "9"
select select "2025"
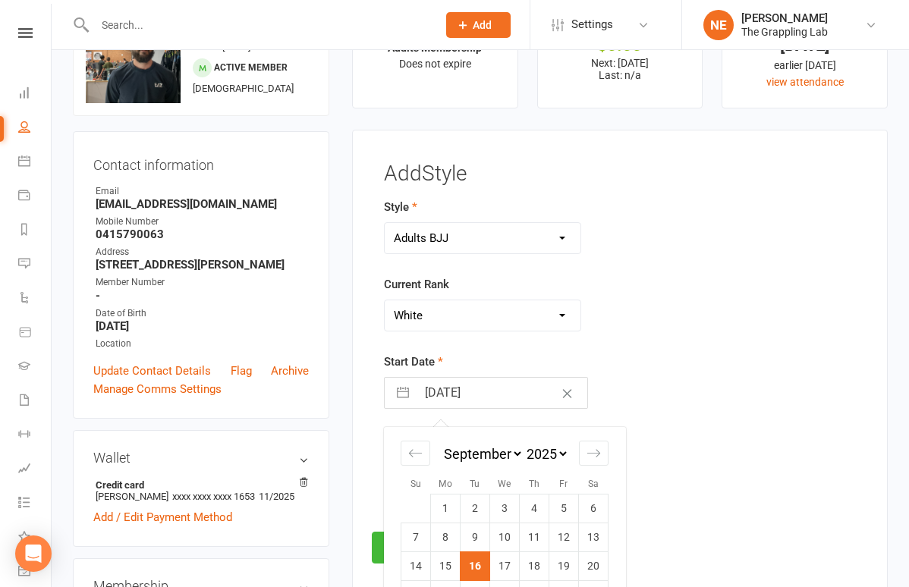
scroll to position [86, 0]
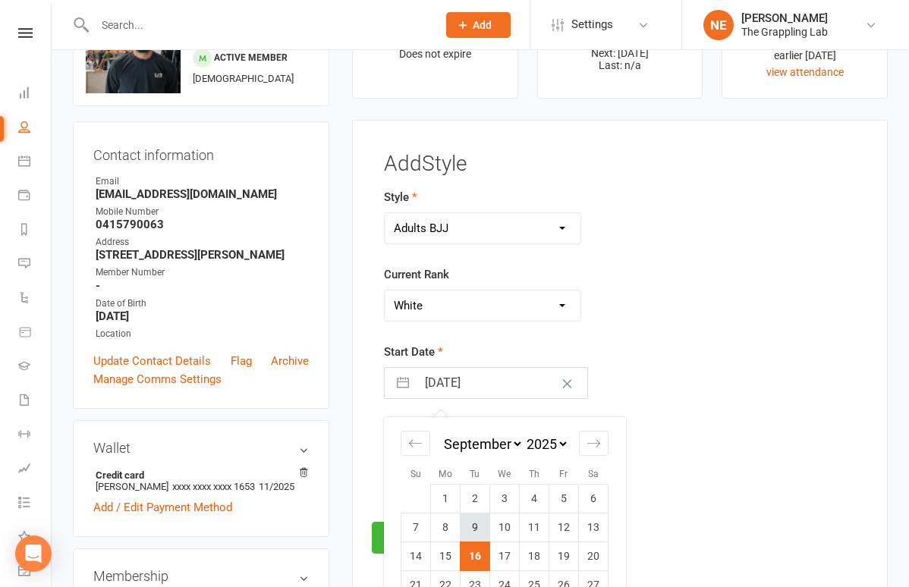
click at [477, 525] on td "9" at bounding box center [476, 527] width 30 height 29
type input "09 Sep 2025"
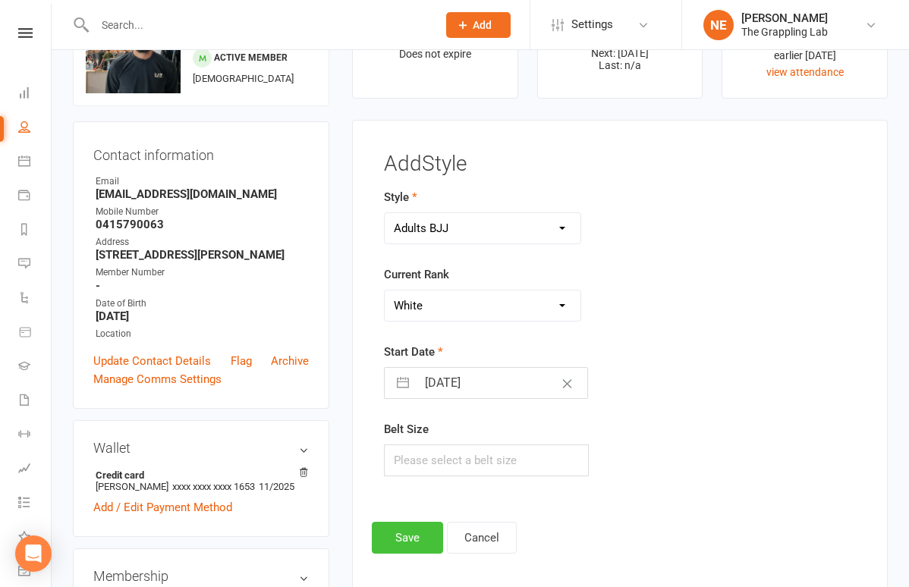
click at [422, 533] on button "Save" at bounding box center [407, 538] width 71 height 32
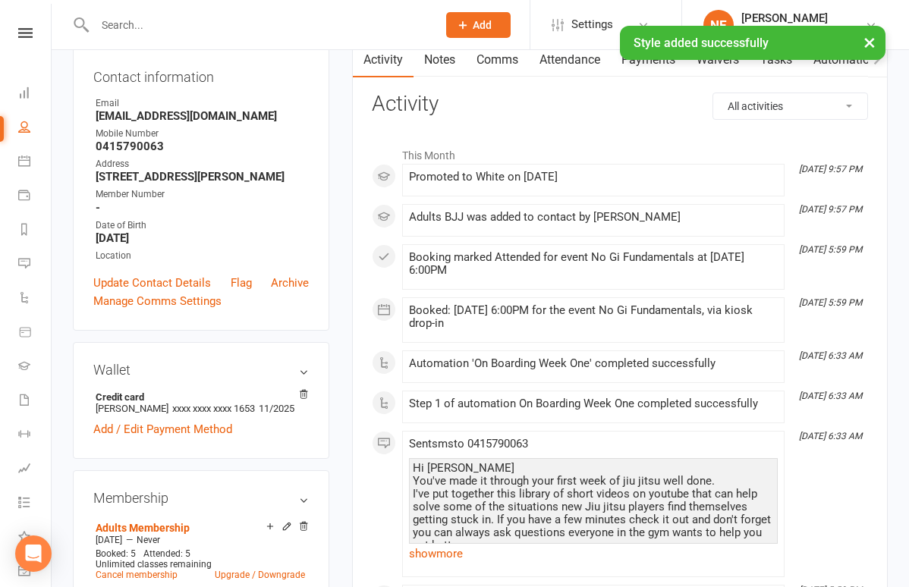
scroll to position [165, 0]
click at [27, 129] on icon at bounding box center [24, 127] width 12 height 12
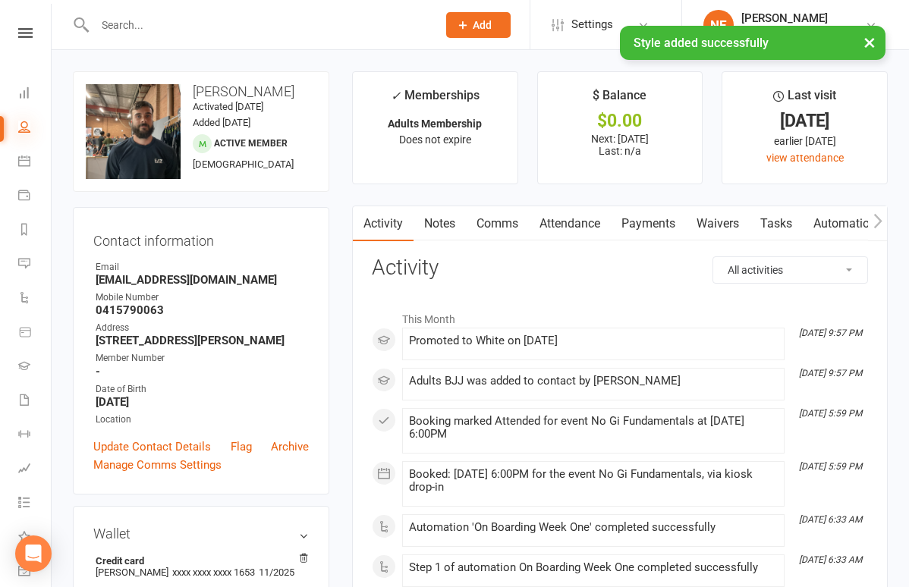
select select "100"
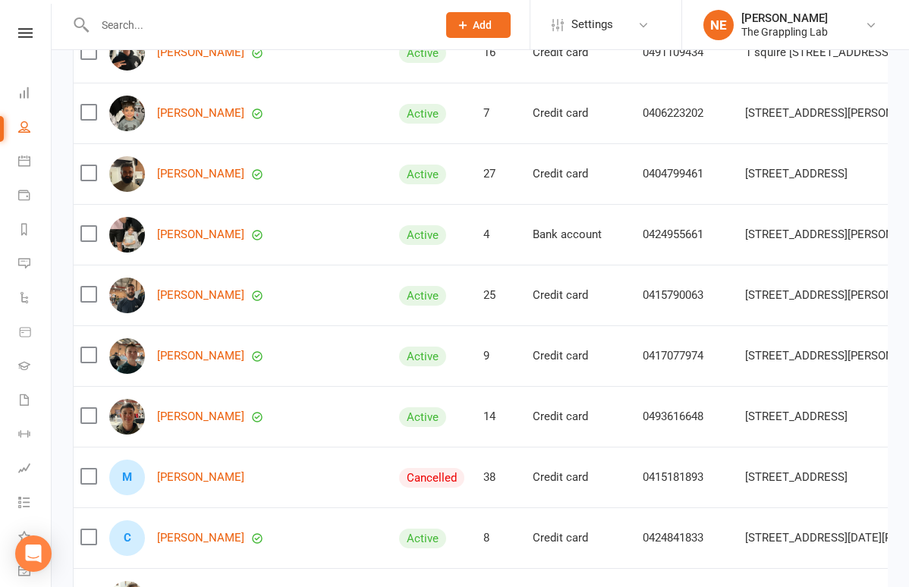
scroll to position [288, 0]
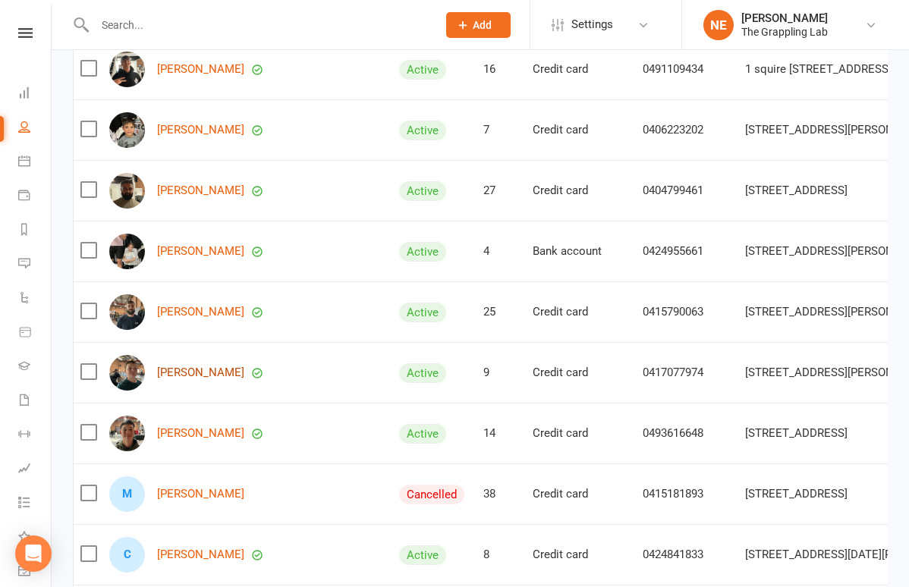
click at [183, 376] on link "[PERSON_NAME]" at bounding box center [200, 372] width 87 height 13
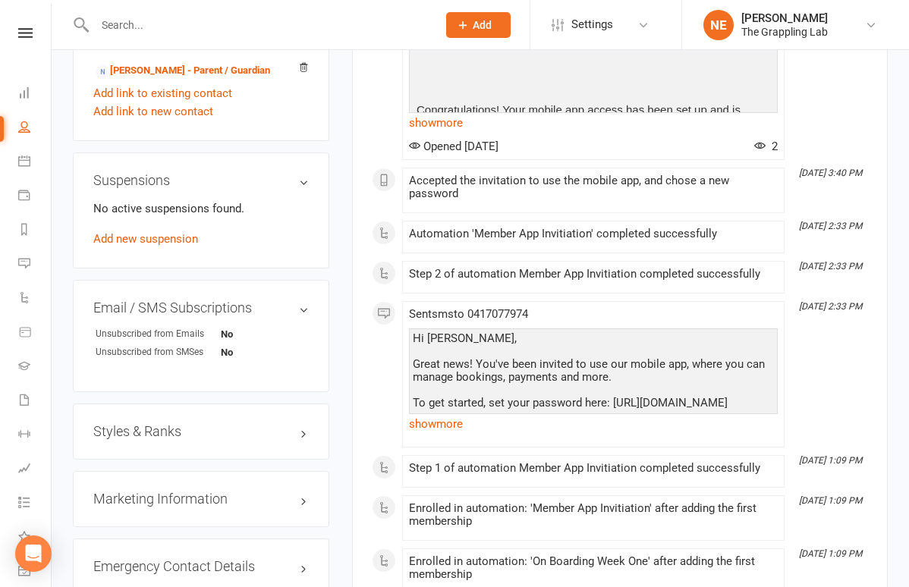
scroll to position [818, 0]
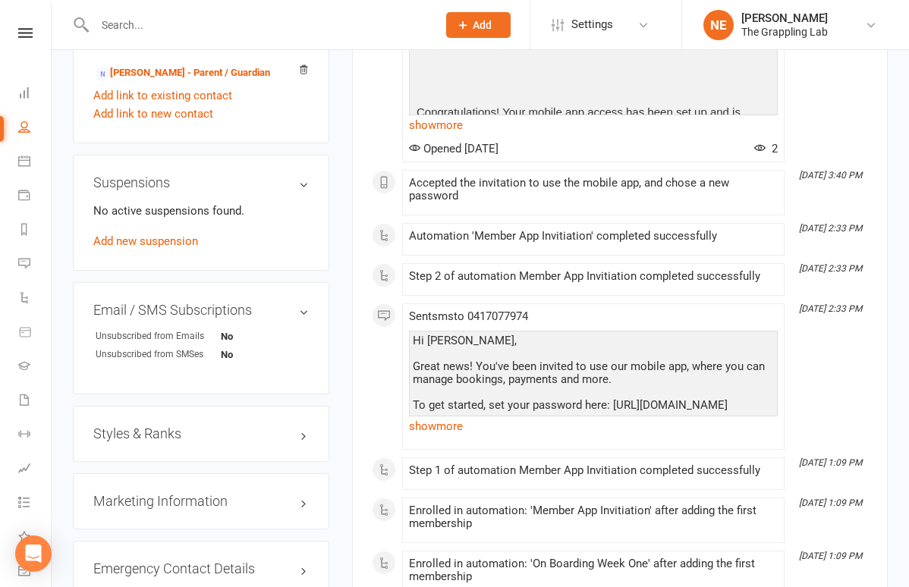
click at [177, 442] on h3 "Styles & Ranks" at bounding box center [200, 433] width 215 height 15
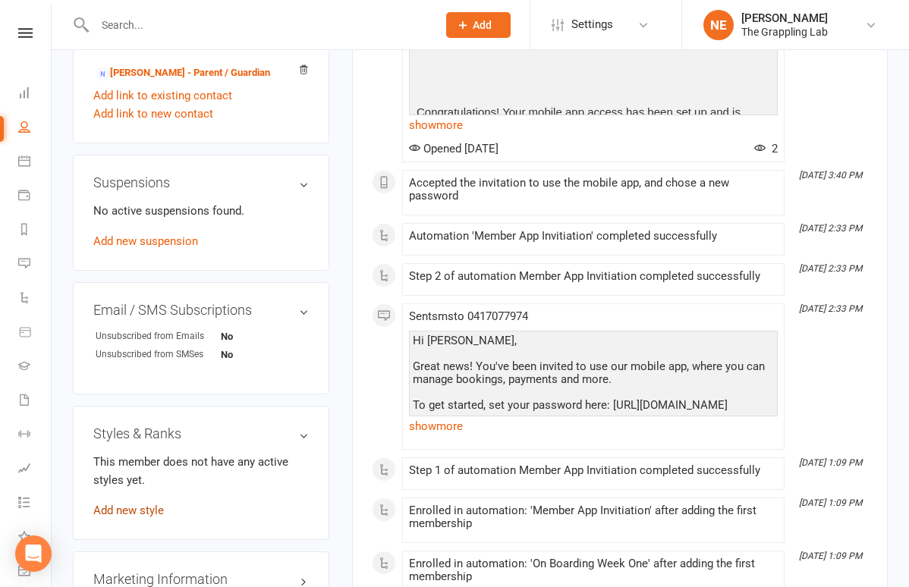
click at [146, 517] on link "Add new style" at bounding box center [128, 511] width 71 height 14
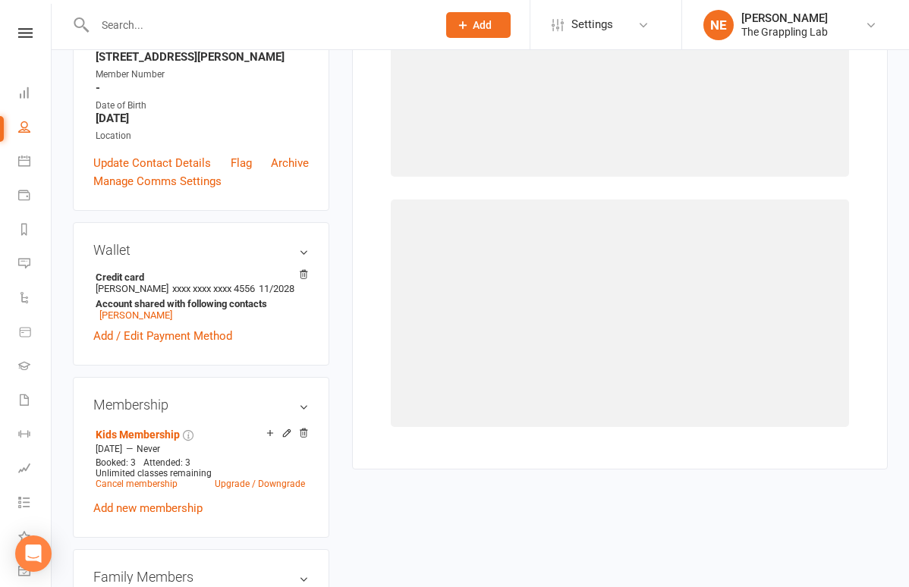
scroll to position [129, 0]
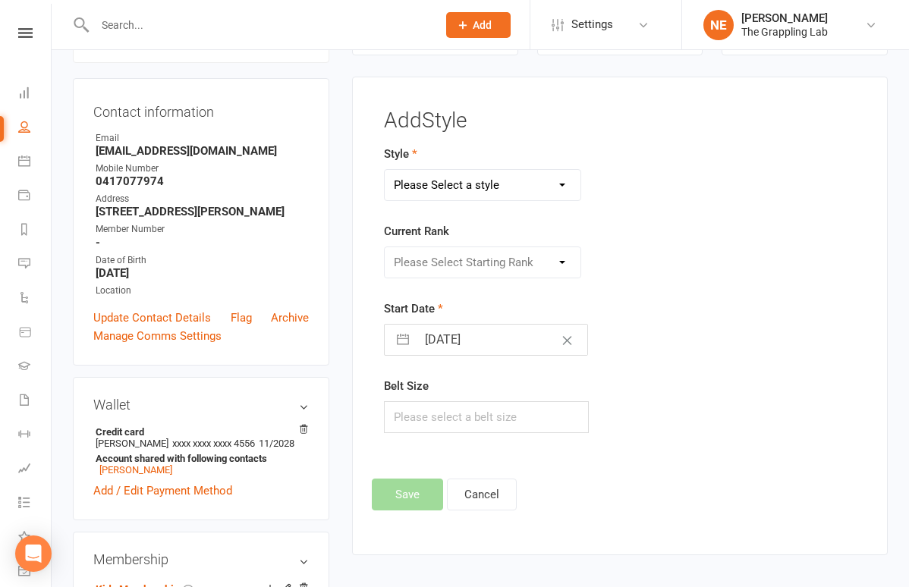
select select "3522"
select select "41671"
select select "7"
select select "2025"
select select "8"
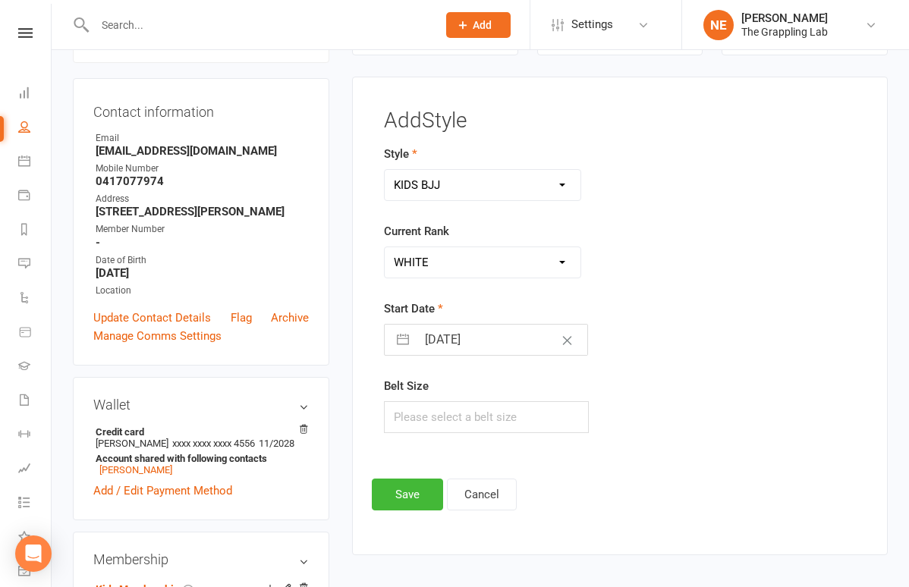
select select "2025"
select select "9"
select select "2025"
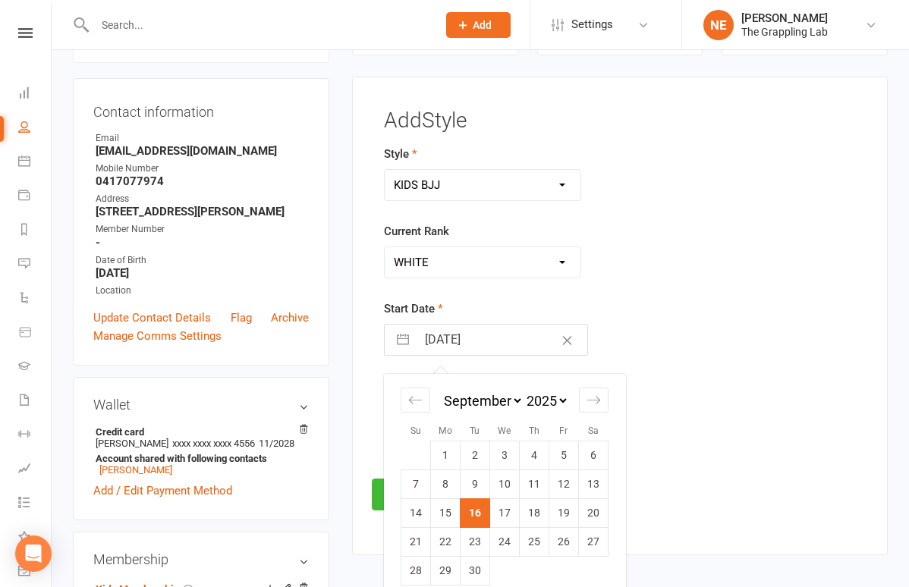
click at [439, 342] on input "[DATE]" at bounding box center [502, 340] width 171 height 30
click at [471, 474] on td "9" at bounding box center [476, 484] width 30 height 29
type input "09 Sep 2025"
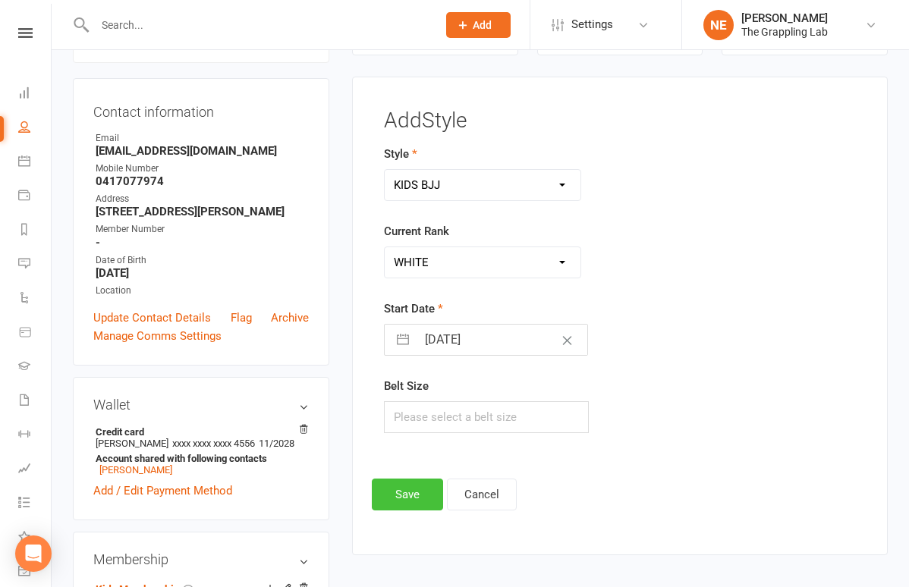
click at [413, 498] on button "Save" at bounding box center [407, 495] width 71 height 32
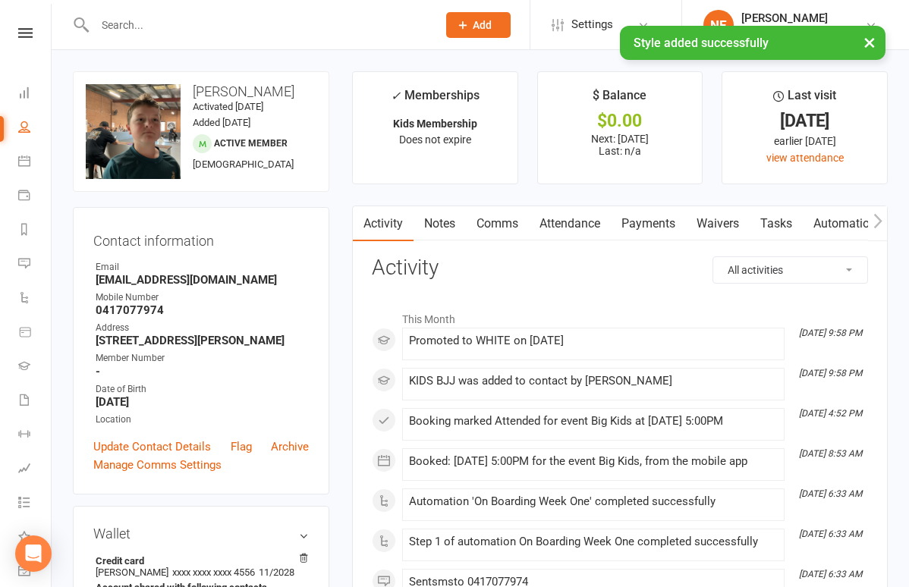
scroll to position [0, 0]
click at [32, 127] on link "People" at bounding box center [35, 129] width 34 height 34
select select "100"
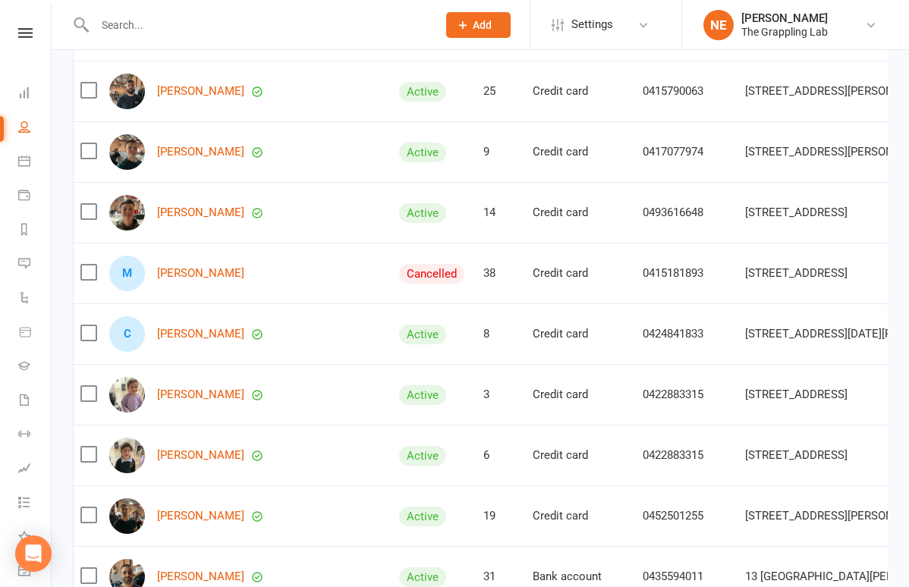
scroll to position [512, 0]
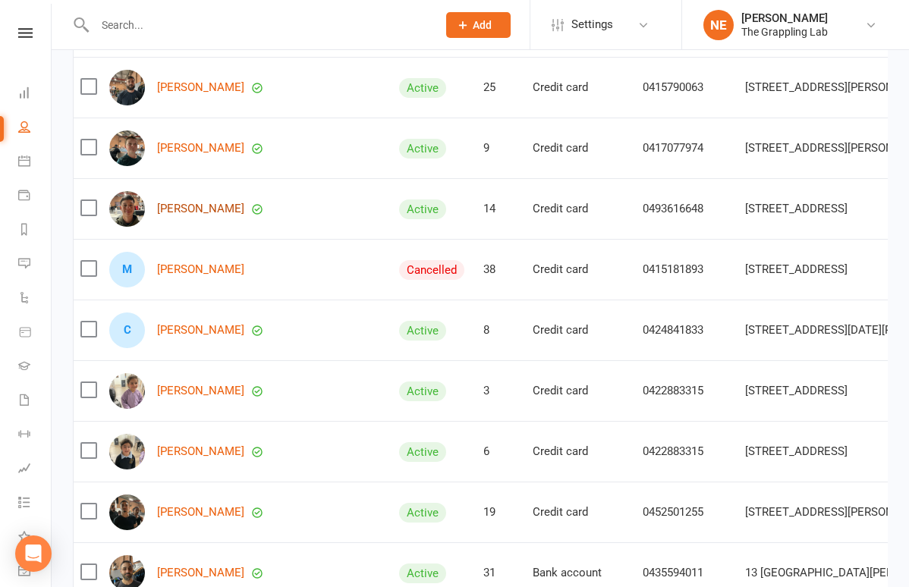
click at [193, 207] on link "[PERSON_NAME]" at bounding box center [200, 209] width 87 height 13
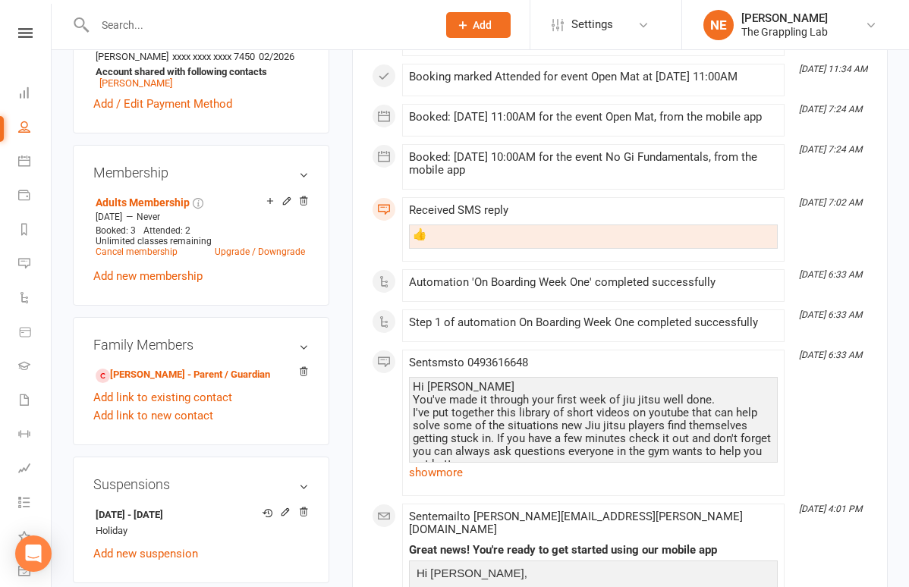
scroll to position [615, 0]
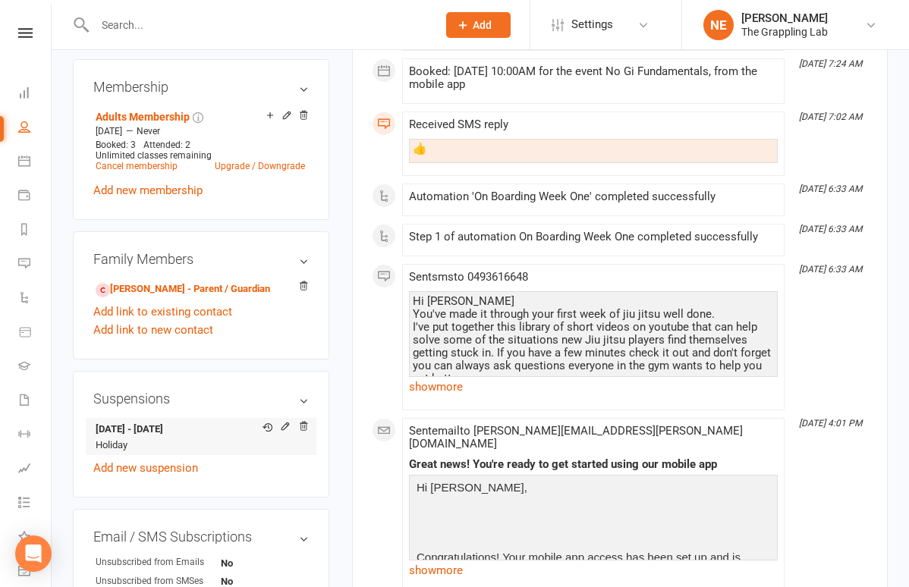
drag, startPoint x: 130, startPoint y: 479, endPoint x: 148, endPoint y: 446, distance: 37.4
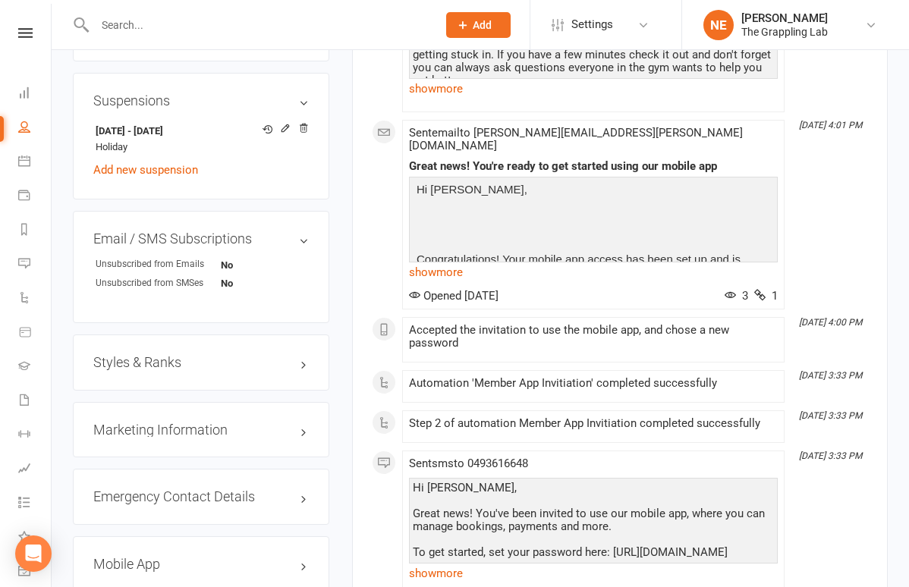
scroll to position [920, 0]
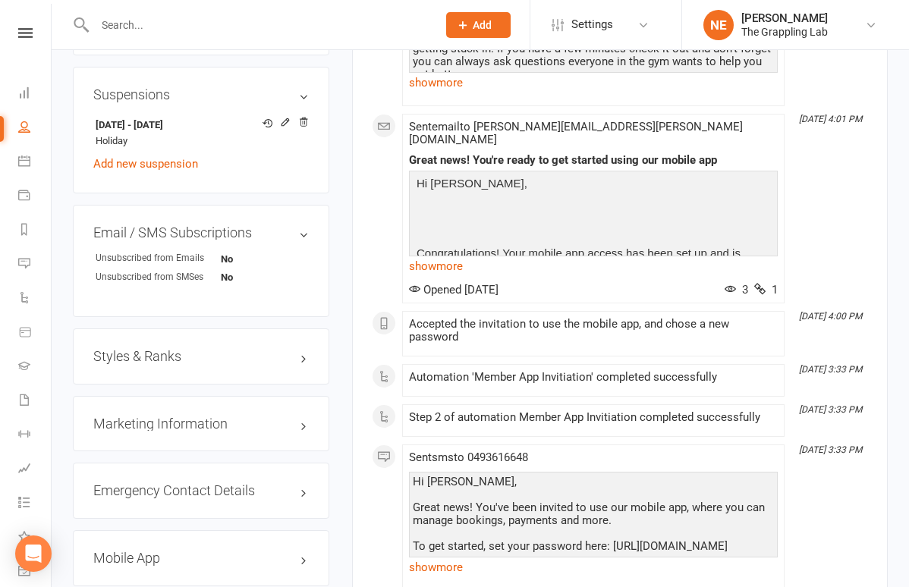
click at [185, 364] on h3 "Styles & Ranks" at bounding box center [200, 356] width 215 height 15
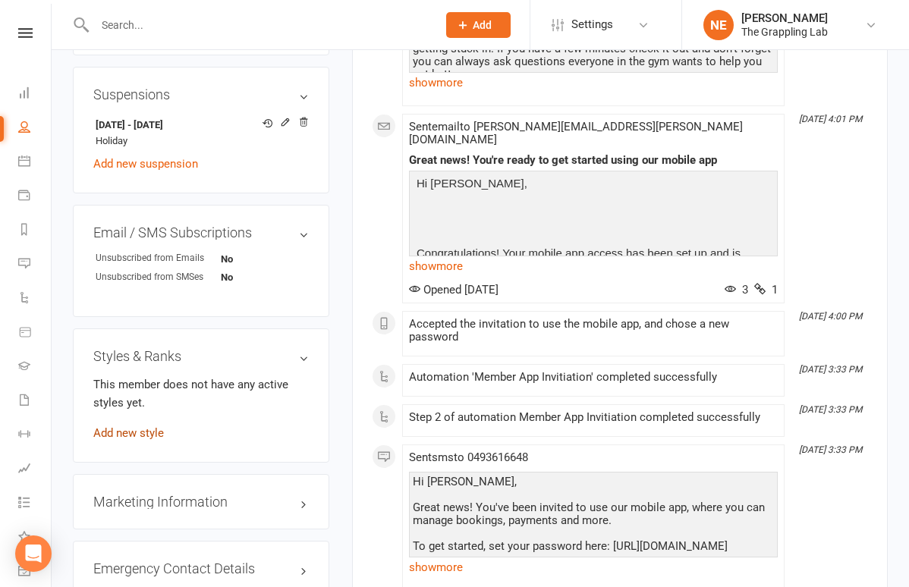
click at [145, 440] on link "Add new style" at bounding box center [128, 433] width 71 height 14
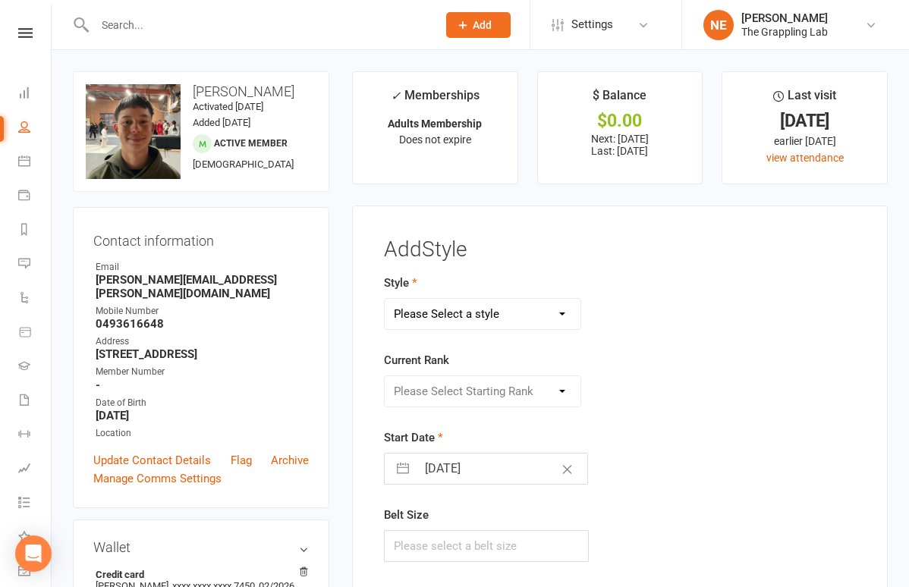
scroll to position [0, 0]
select select "3297"
select select "37233"
select select "7"
select select "2025"
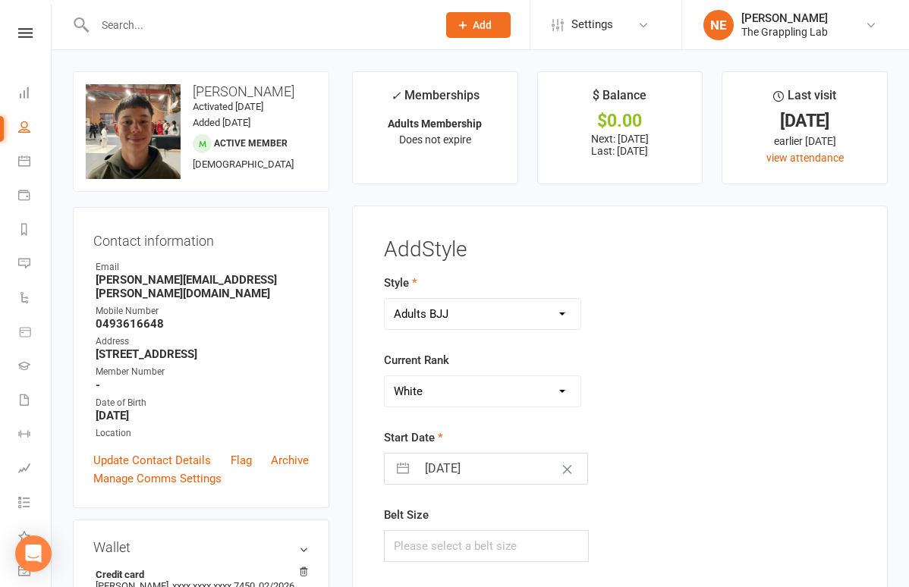
select select "8"
select select "2025"
select select "9"
select select "2025"
click at [438, 459] on input "[DATE]" at bounding box center [502, 469] width 171 height 30
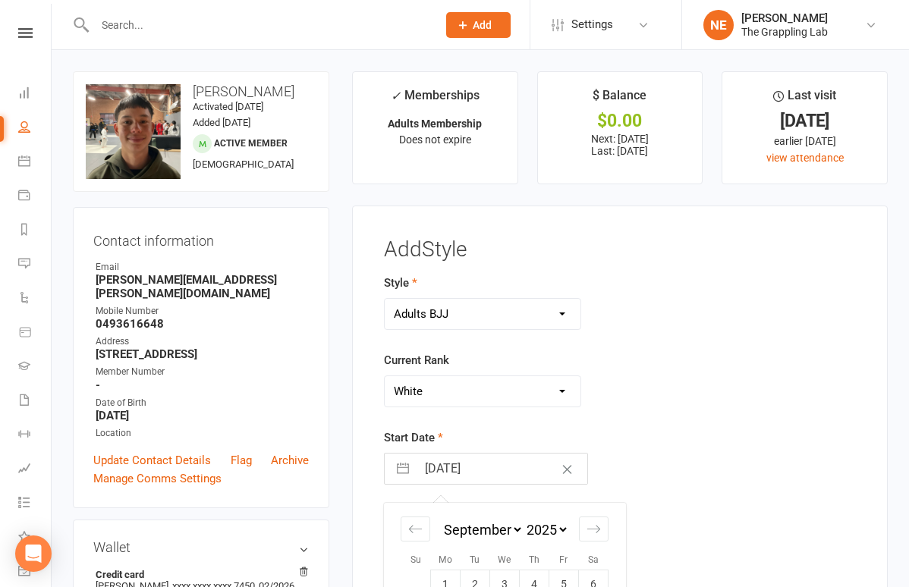
scroll to position [46, 0]
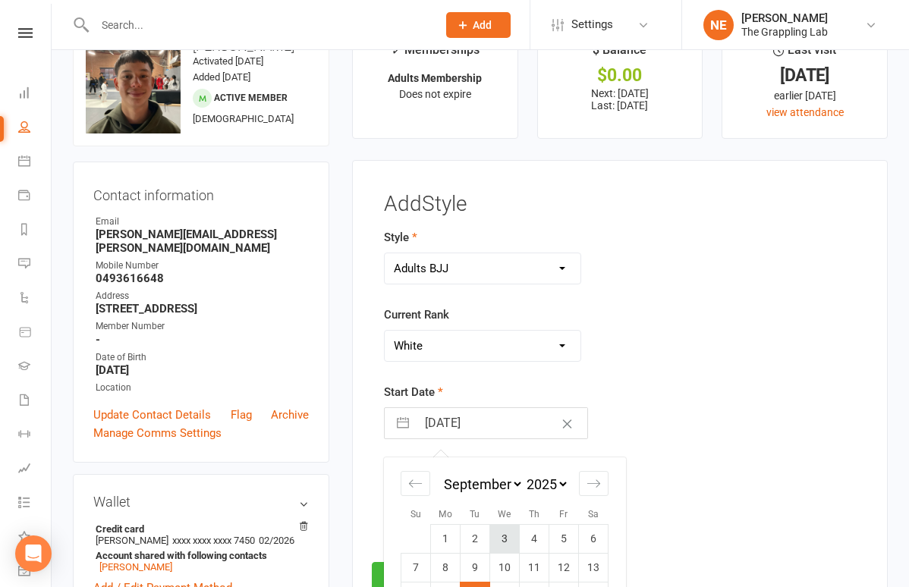
click at [505, 533] on td "3" at bounding box center [505, 538] width 30 height 29
type input "03 Sep 2025"
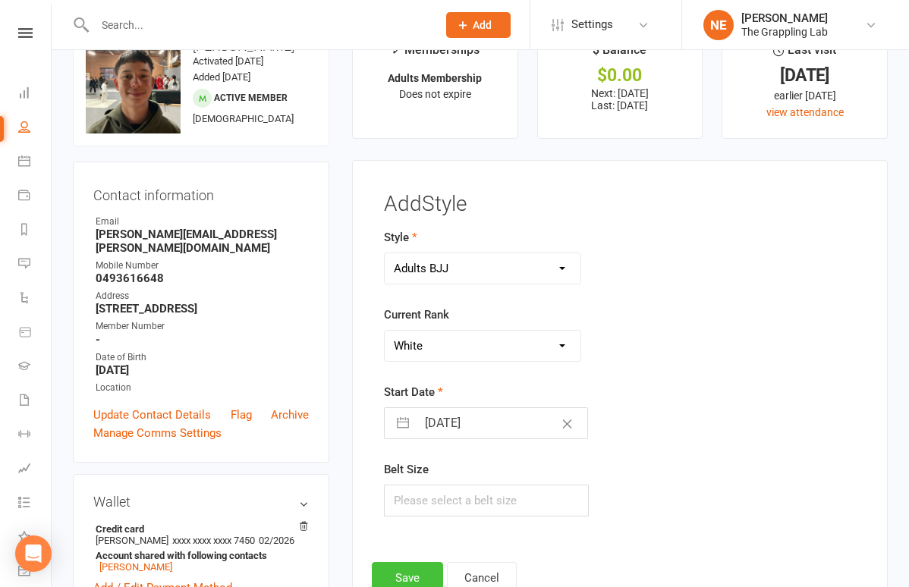
click at [407, 574] on button "Save" at bounding box center [407, 578] width 71 height 32
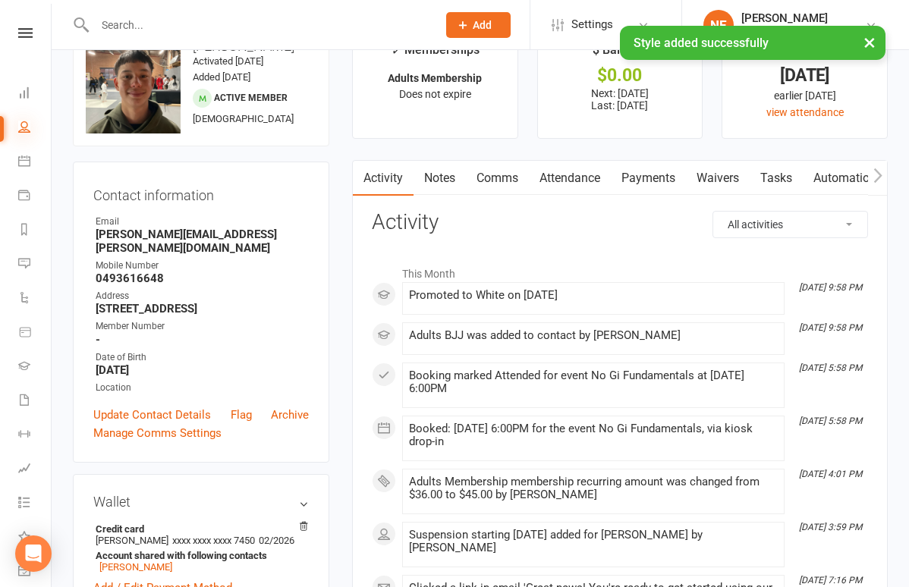
click at [26, 127] on icon at bounding box center [24, 127] width 12 height 12
select select "100"
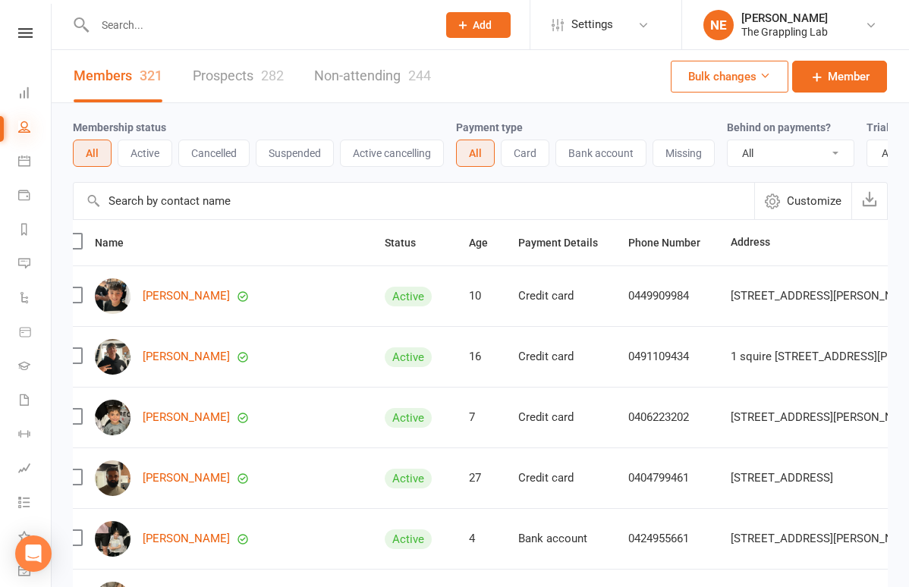
click at [24, 130] on icon at bounding box center [24, 127] width 12 height 12
click at [136, 151] on button "Active" at bounding box center [145, 153] width 55 height 27
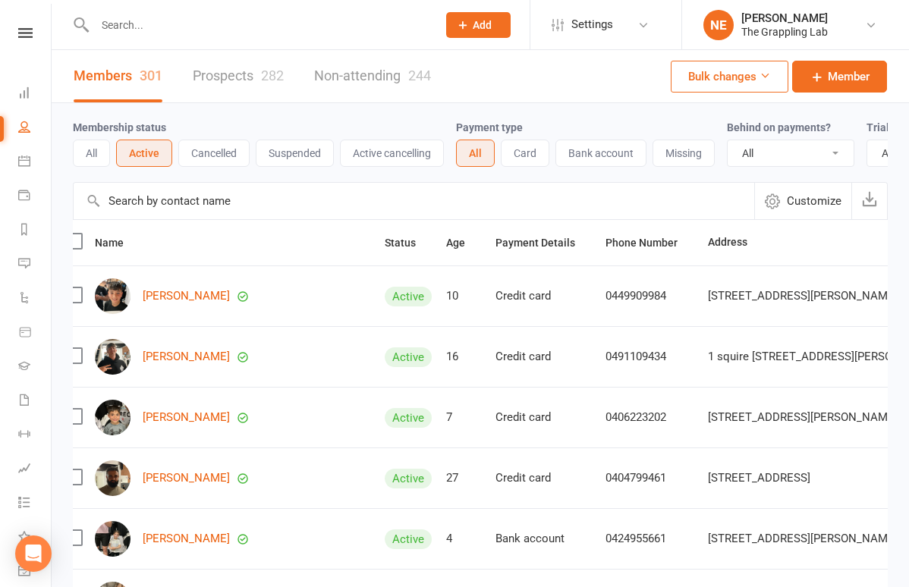
click at [95, 153] on button "All" at bounding box center [91, 153] width 37 height 27
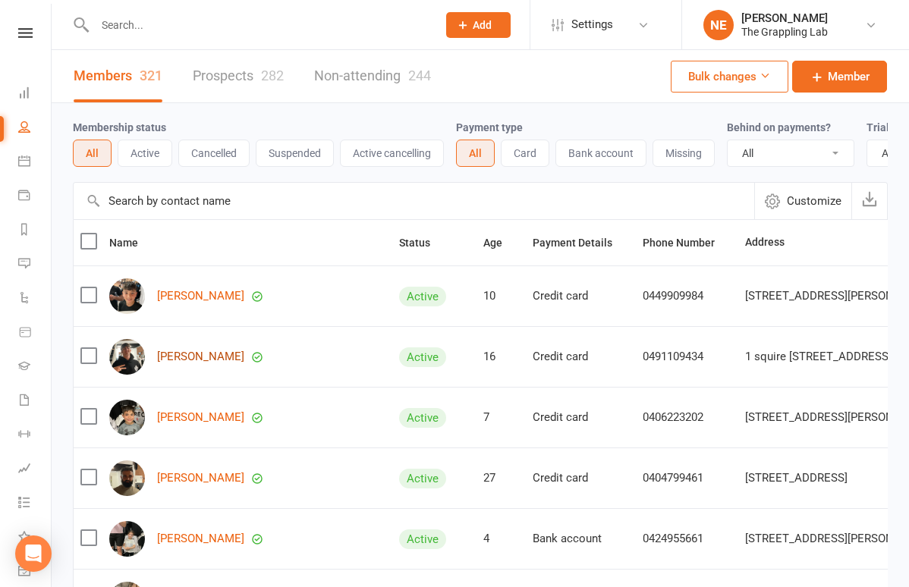
click at [196, 356] on link "[PERSON_NAME]" at bounding box center [200, 357] width 87 height 13
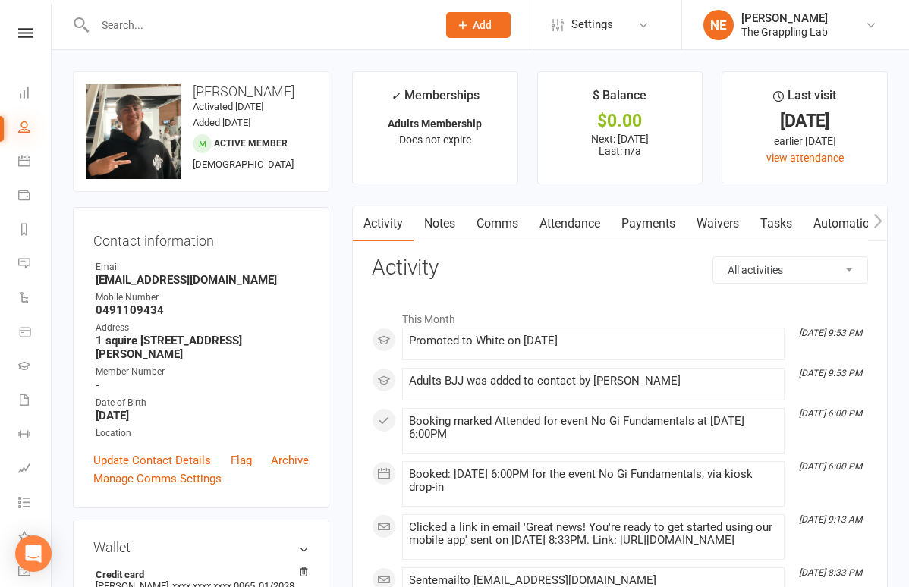
click at [24, 129] on icon at bounding box center [24, 127] width 12 height 12
select select "100"
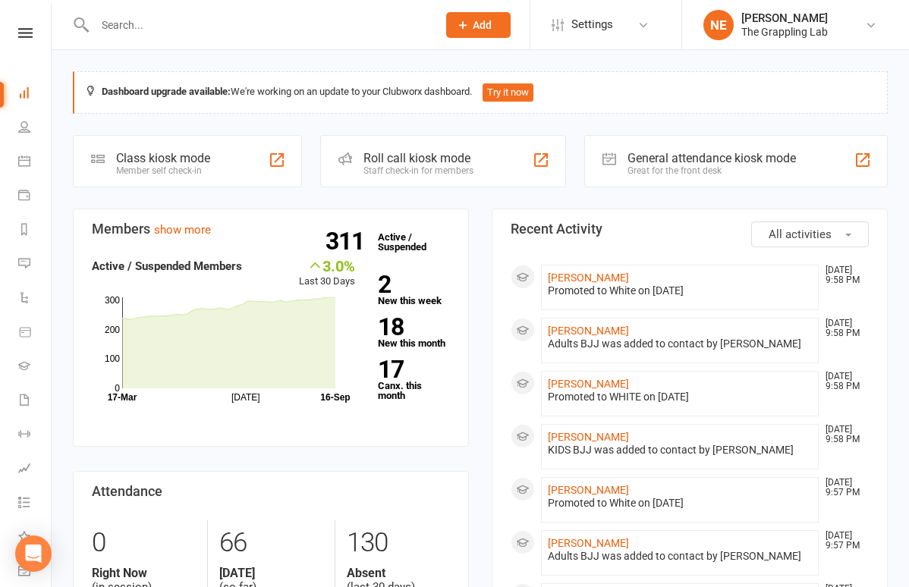
click at [180, 24] on input "text" at bounding box center [258, 24] width 336 height 21
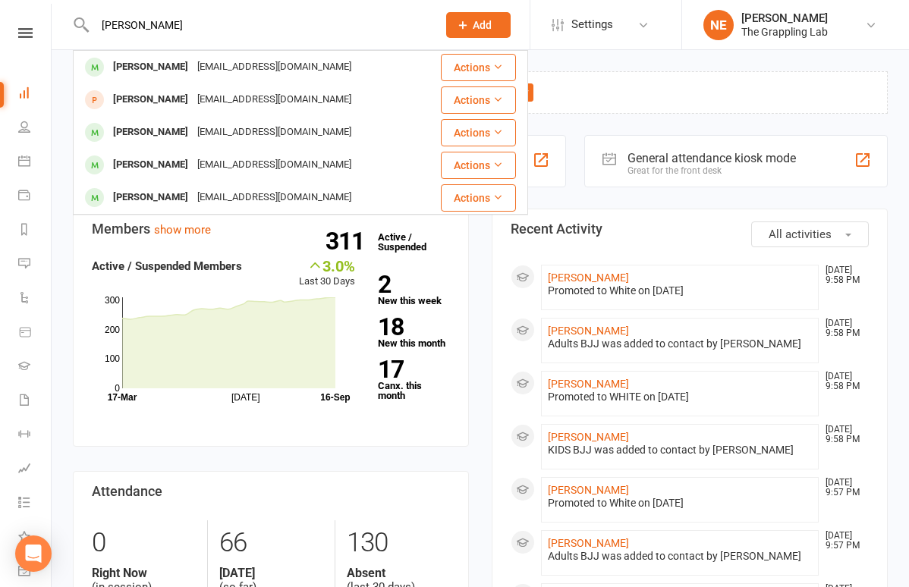
type input "[PERSON_NAME]"
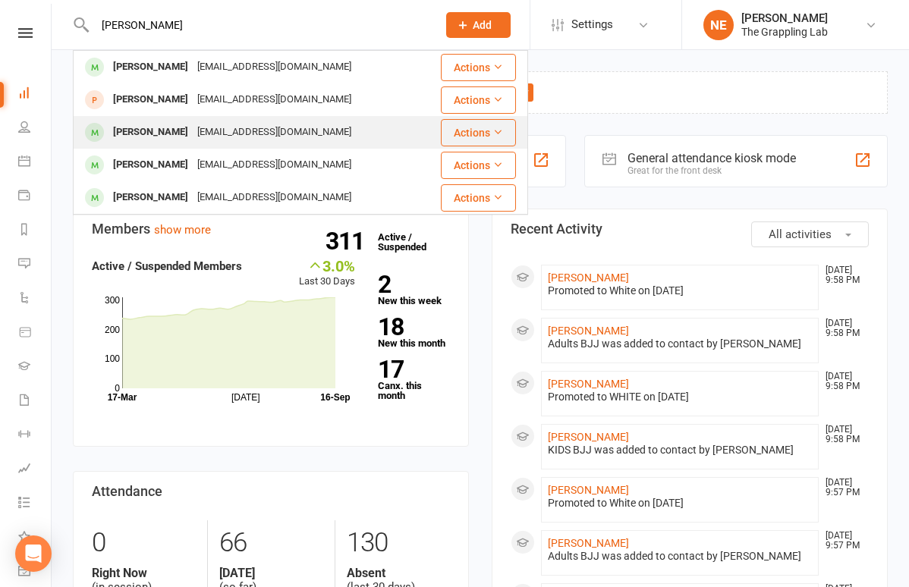
drag, startPoint x: 180, startPoint y: 24, endPoint x: 128, endPoint y: 138, distance: 125.0
click at [128, 138] on div "[PERSON_NAME]" at bounding box center [150, 132] width 84 height 22
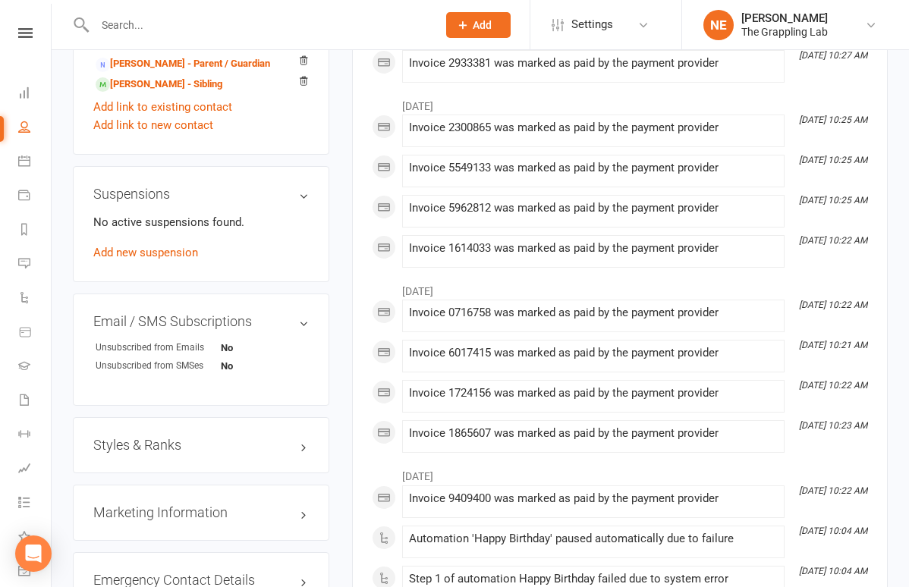
scroll to position [840, 0]
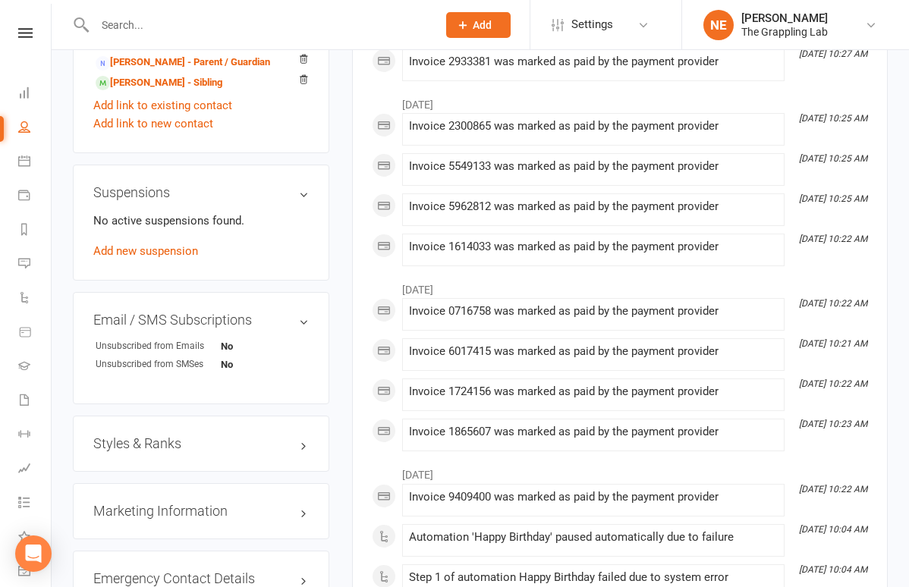
click at [182, 437] on div "Styles & Ranks" at bounding box center [201, 444] width 256 height 56
click at [153, 451] on h3 "Styles & Ranks" at bounding box center [200, 443] width 215 height 15
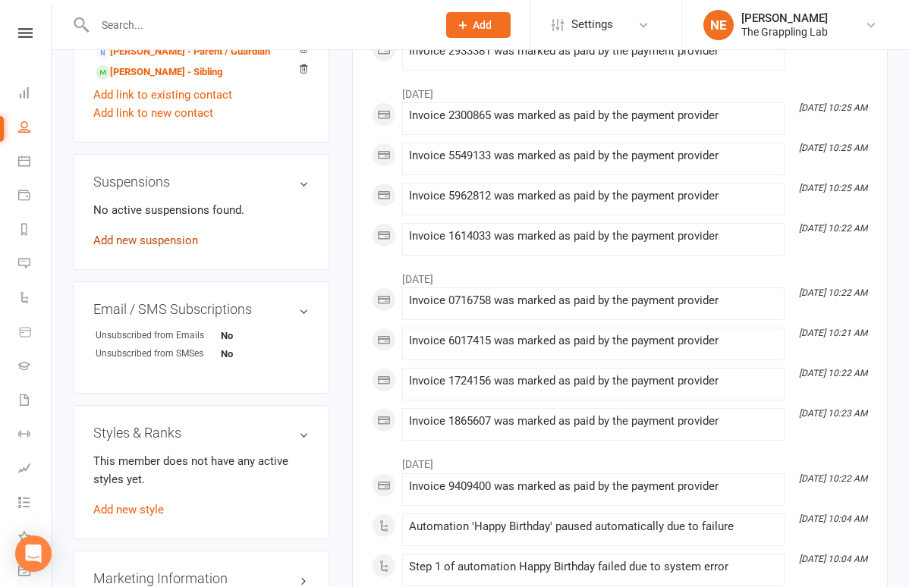
scroll to position [891, 0]
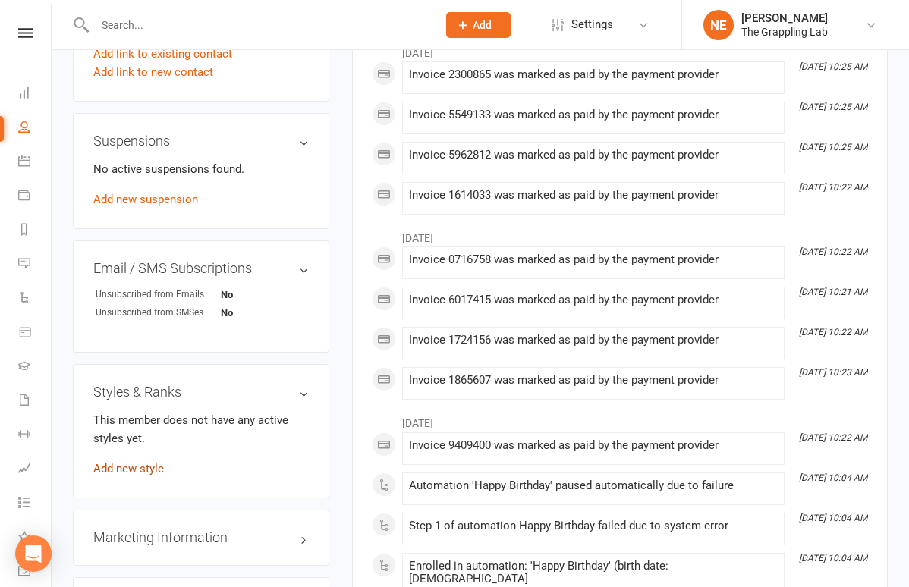
click at [127, 476] on link "Add new style" at bounding box center [128, 469] width 71 height 14
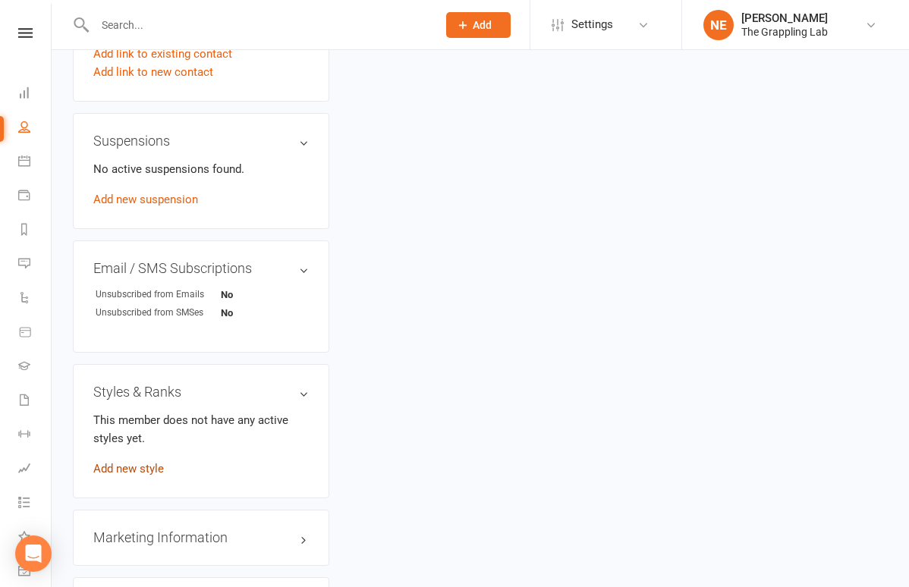
scroll to position [129, 0]
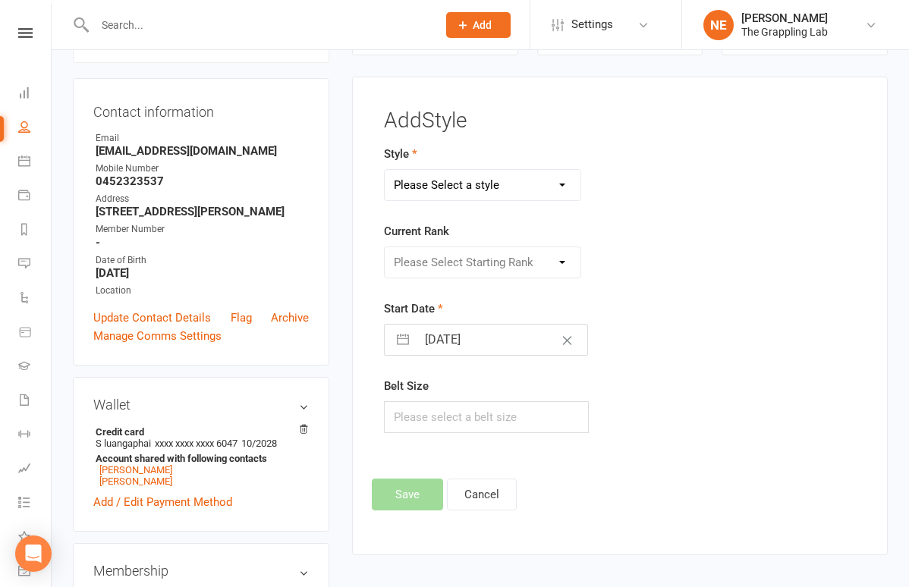
click at [454, 267] on div "Please Select Starting Rank" at bounding box center [482, 263] width 197 height 32
select select "3522"
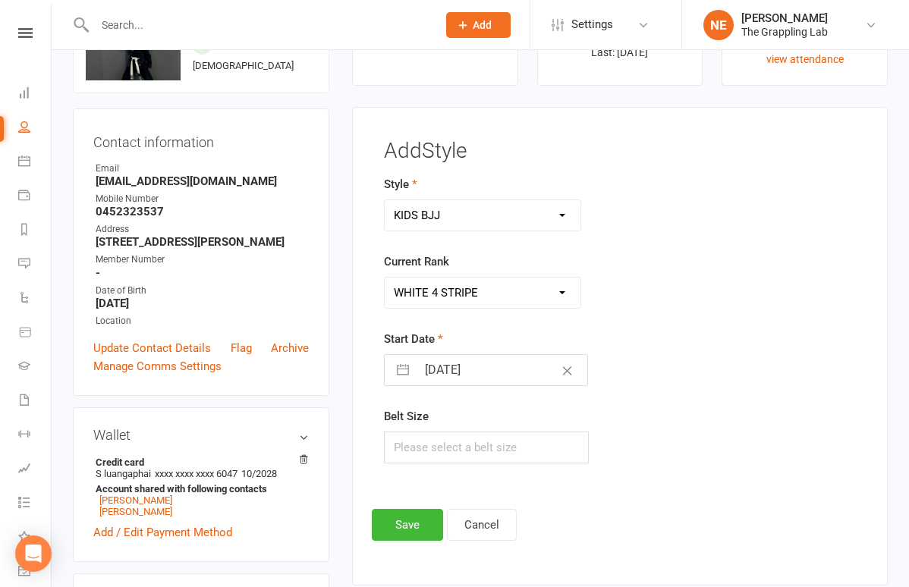
select select "41695"
click at [626, 319] on form "Style Adults BJJ KIDS BJJ Current Rank Please Select Starting Rank WHITE WHITE …" at bounding box center [537, 319] width 307 height 288
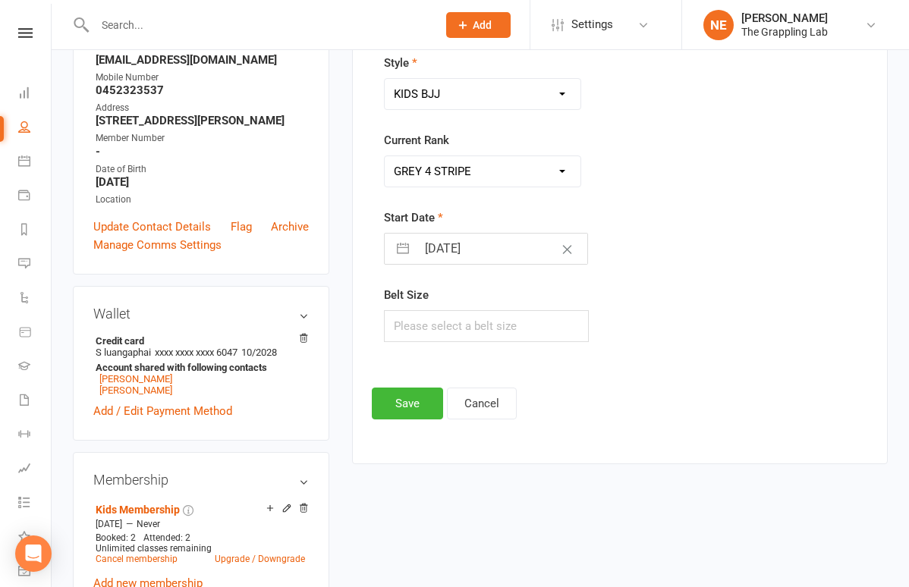
scroll to position [225, 0]
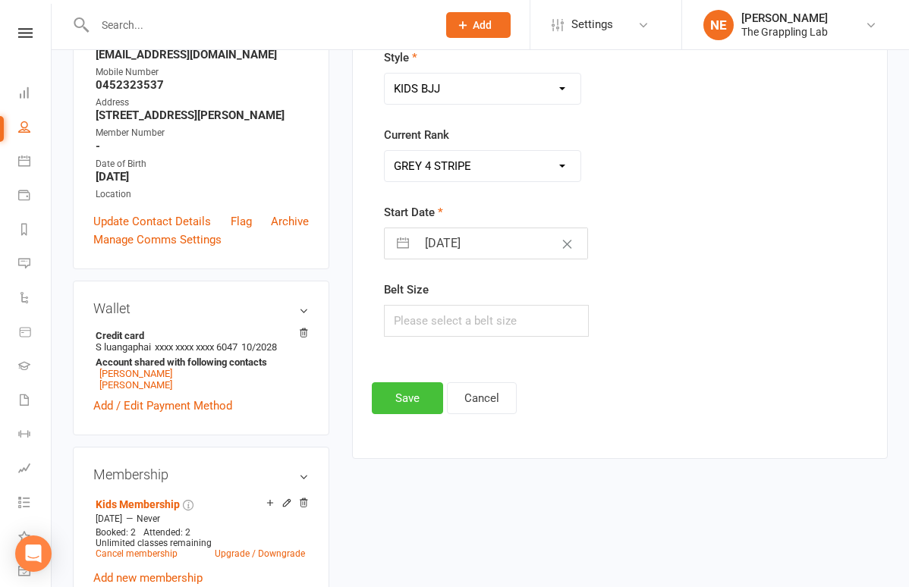
click at [420, 407] on button "Save" at bounding box center [407, 398] width 71 height 32
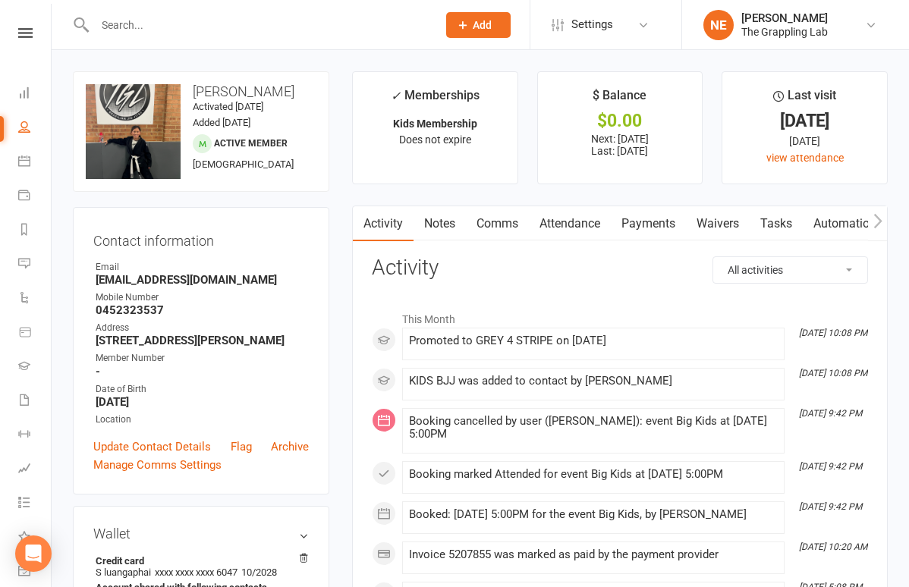
scroll to position [0, 0]
click at [26, 125] on icon at bounding box center [24, 127] width 12 height 12
select select "100"
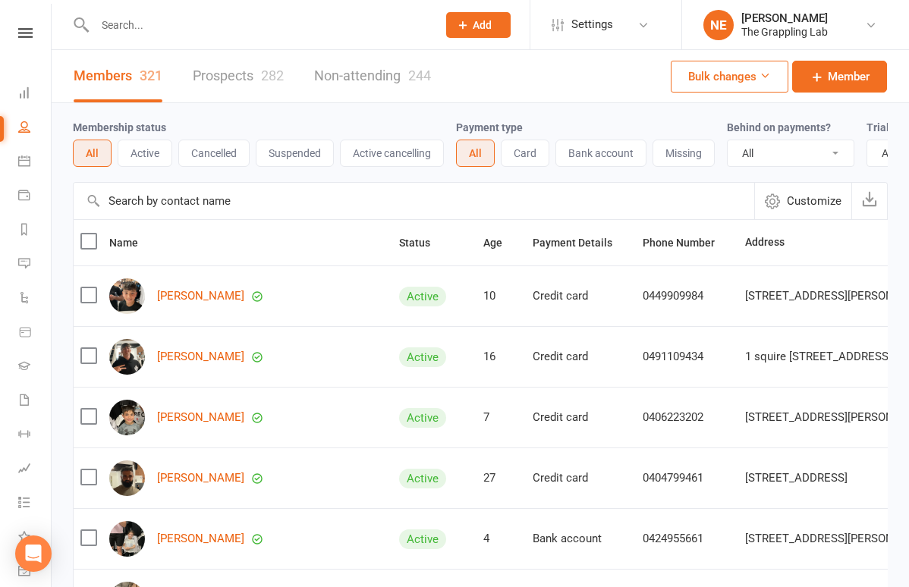
click at [155, 31] on input "text" at bounding box center [258, 24] width 336 height 21
